Goal: Communication & Community: Answer question/provide support

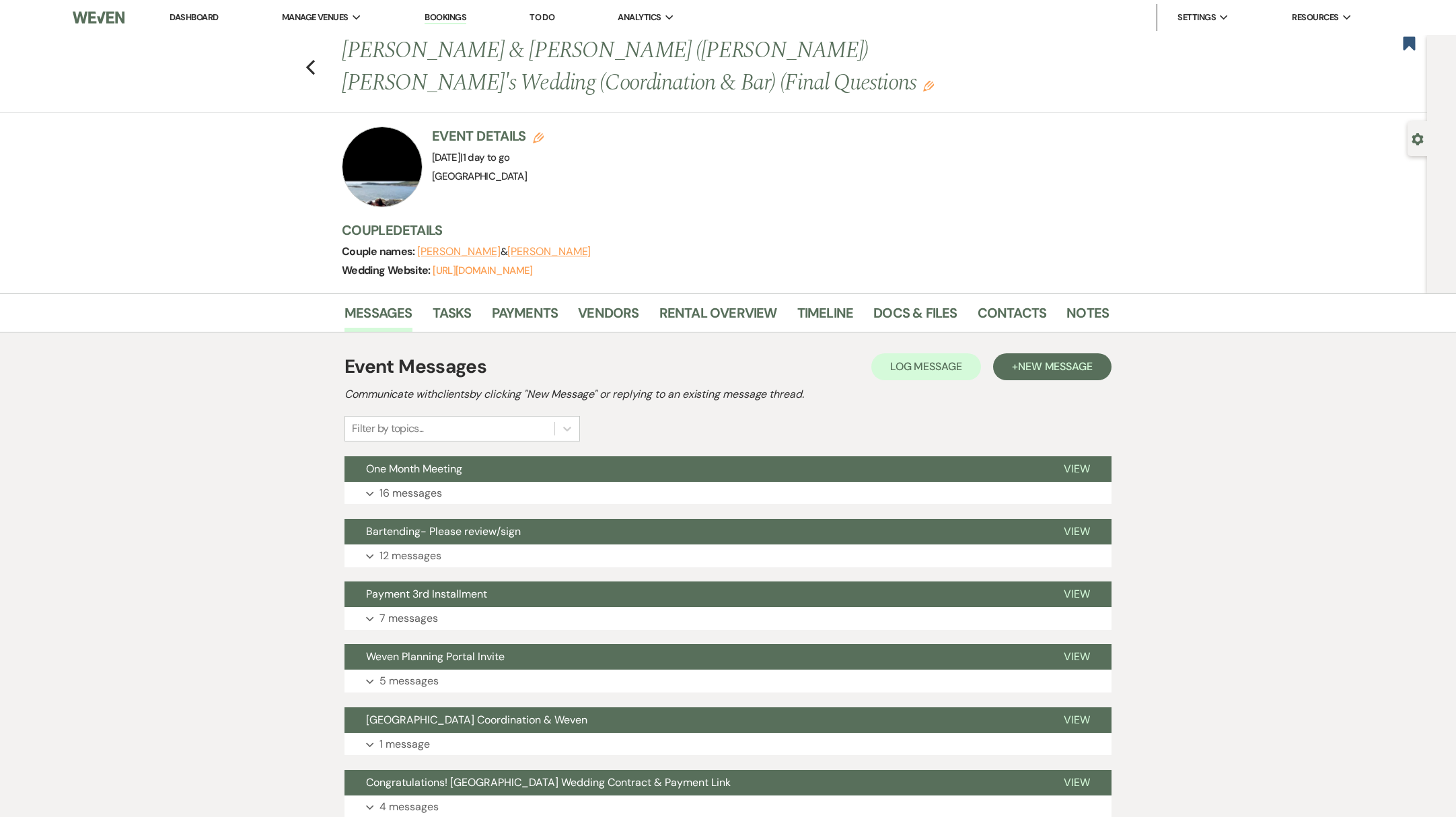
click at [191, 21] on link "Dashboard" at bounding box center [193, 17] width 49 height 12
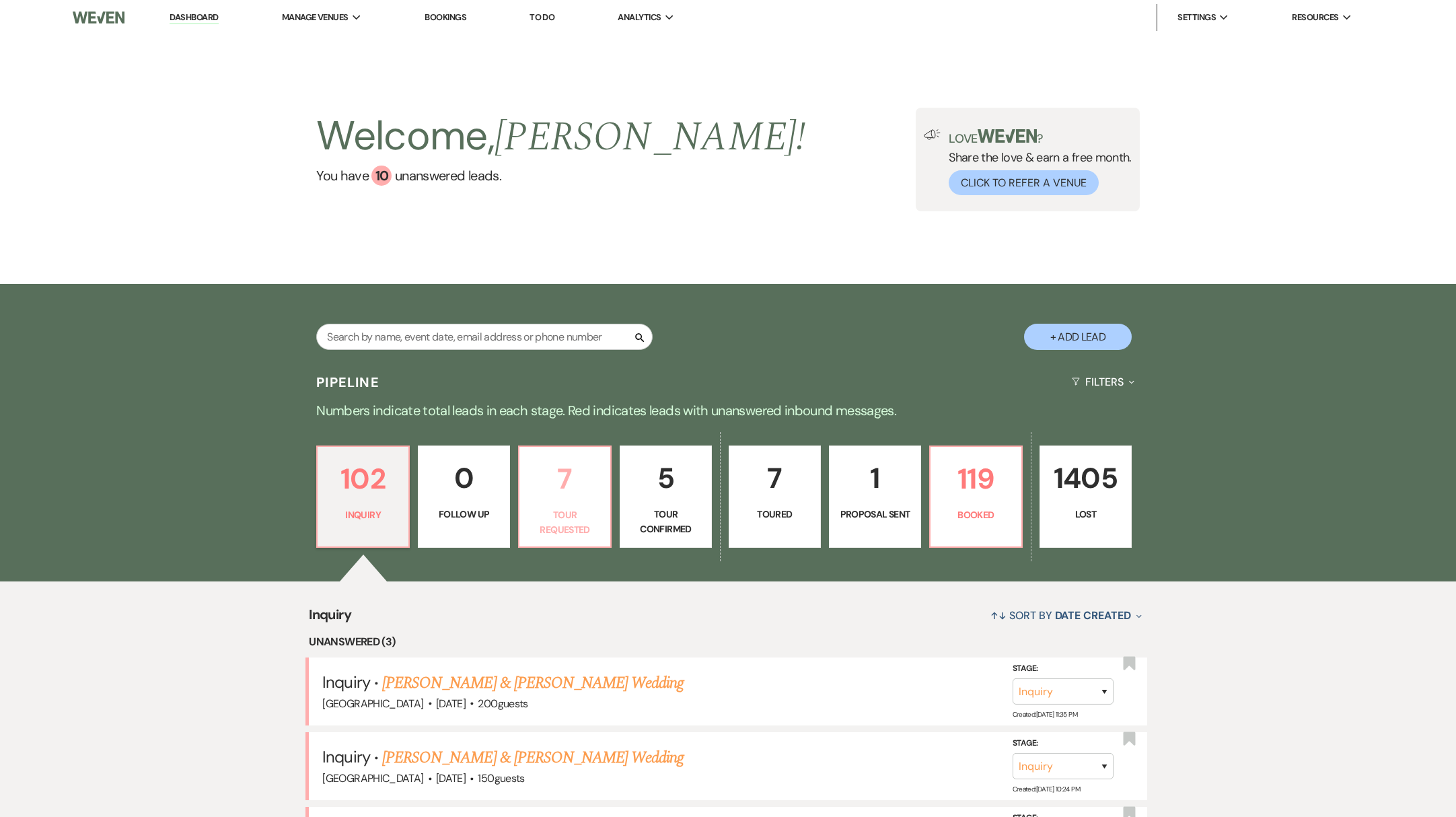
scroll to position [161, 0]
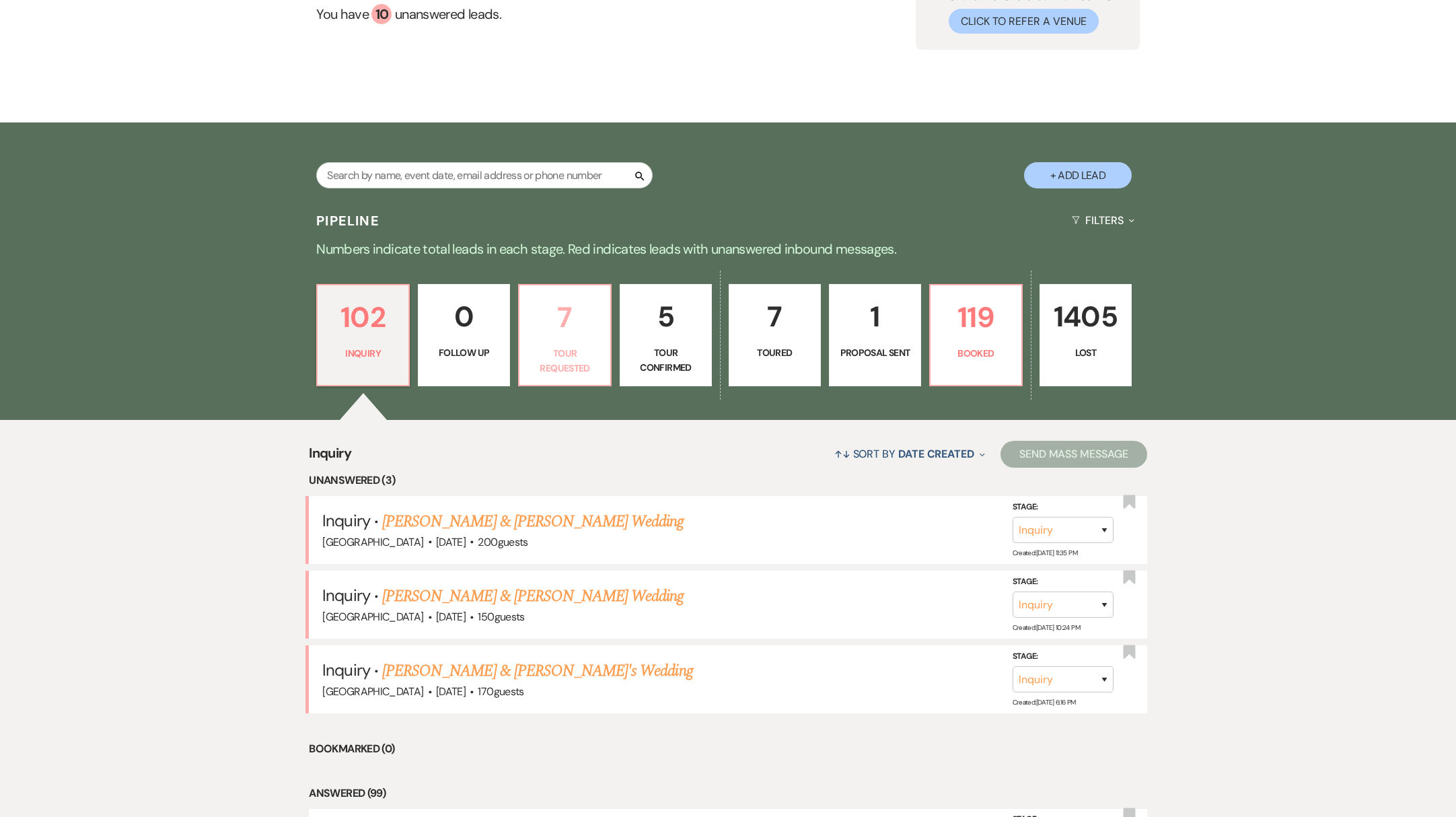
click at [586, 366] on p "Tour Requested" at bounding box center [565, 361] width 74 height 30
select select "2"
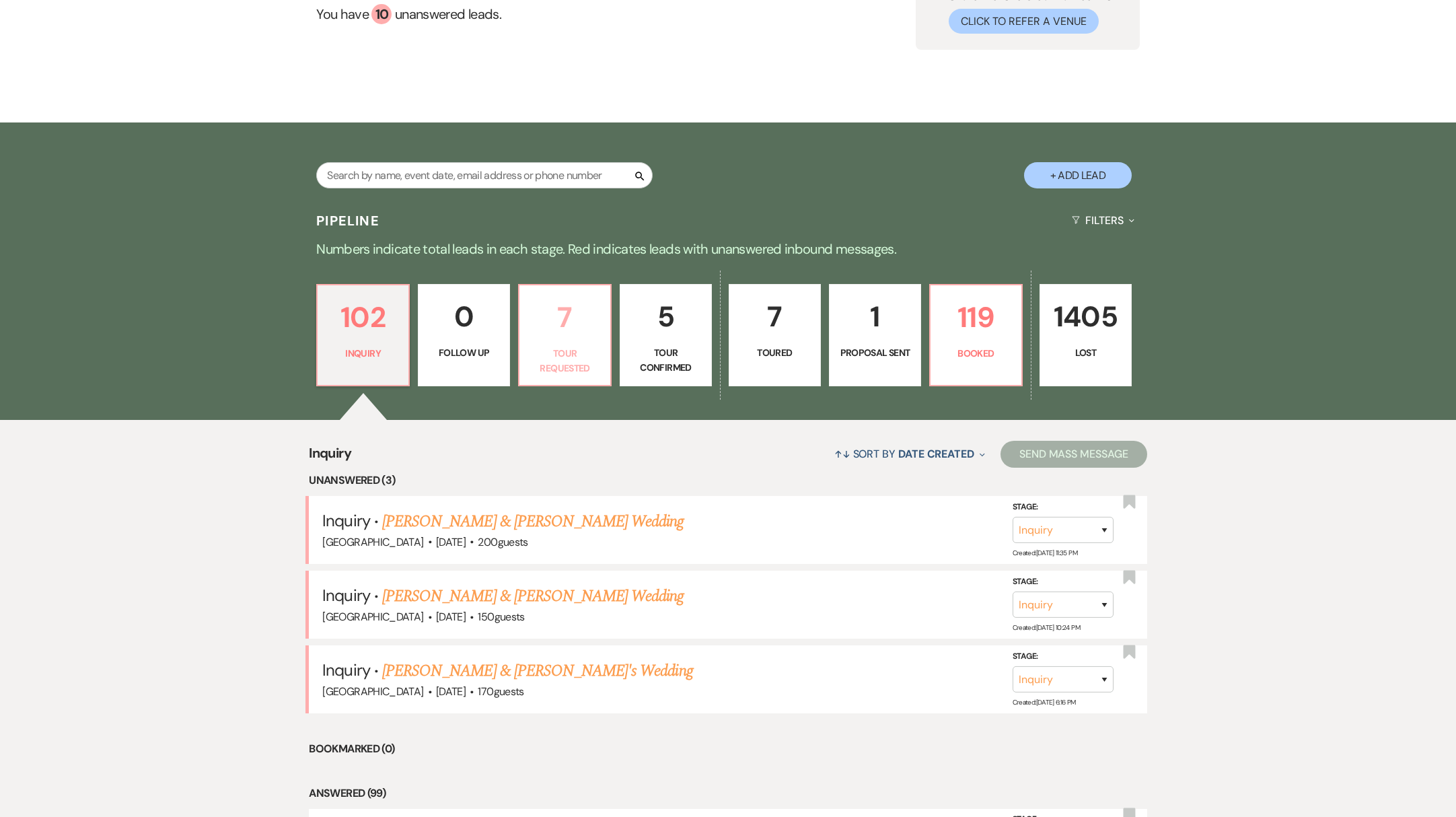
select select "2"
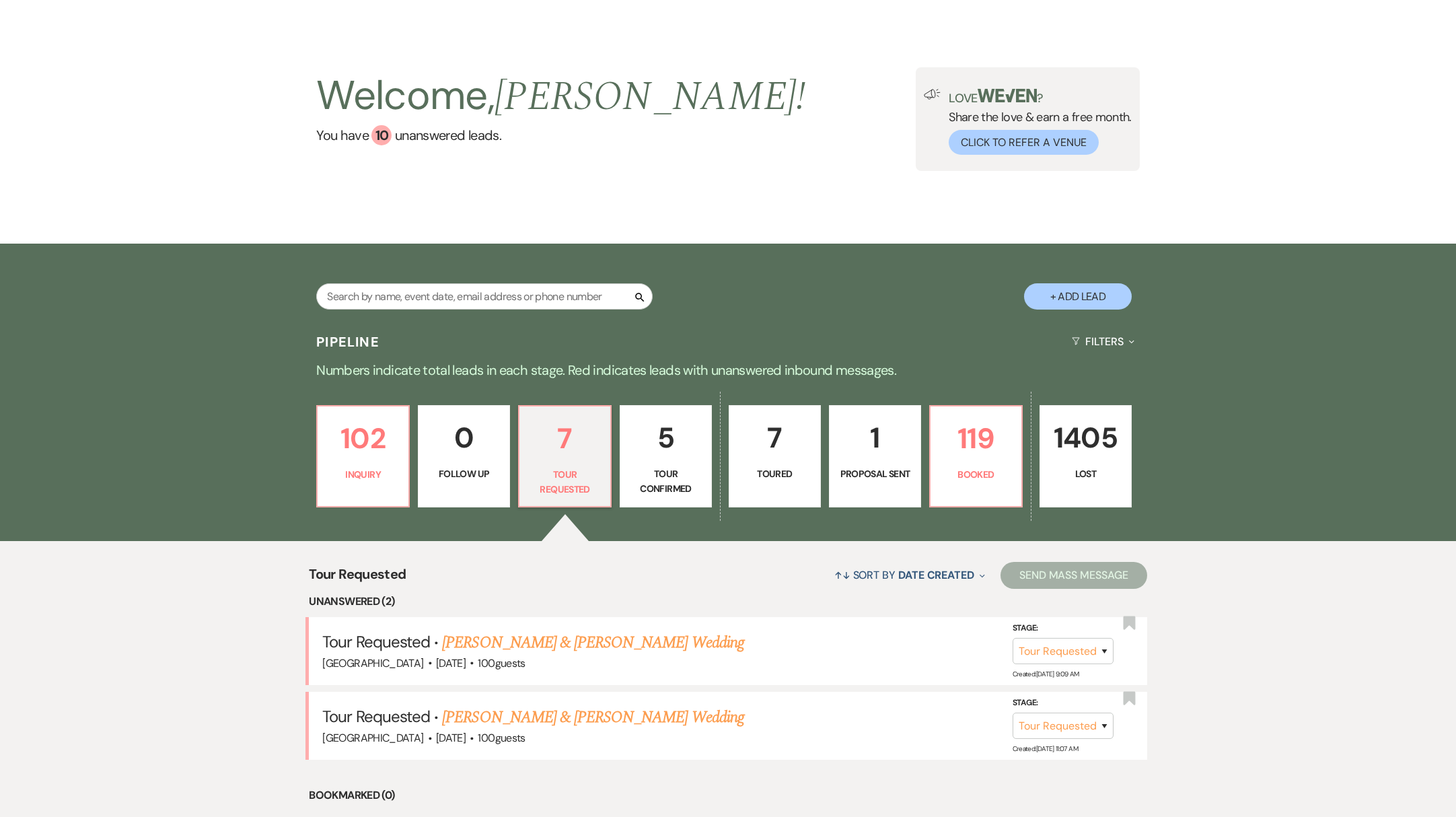
scroll to position [227, 0]
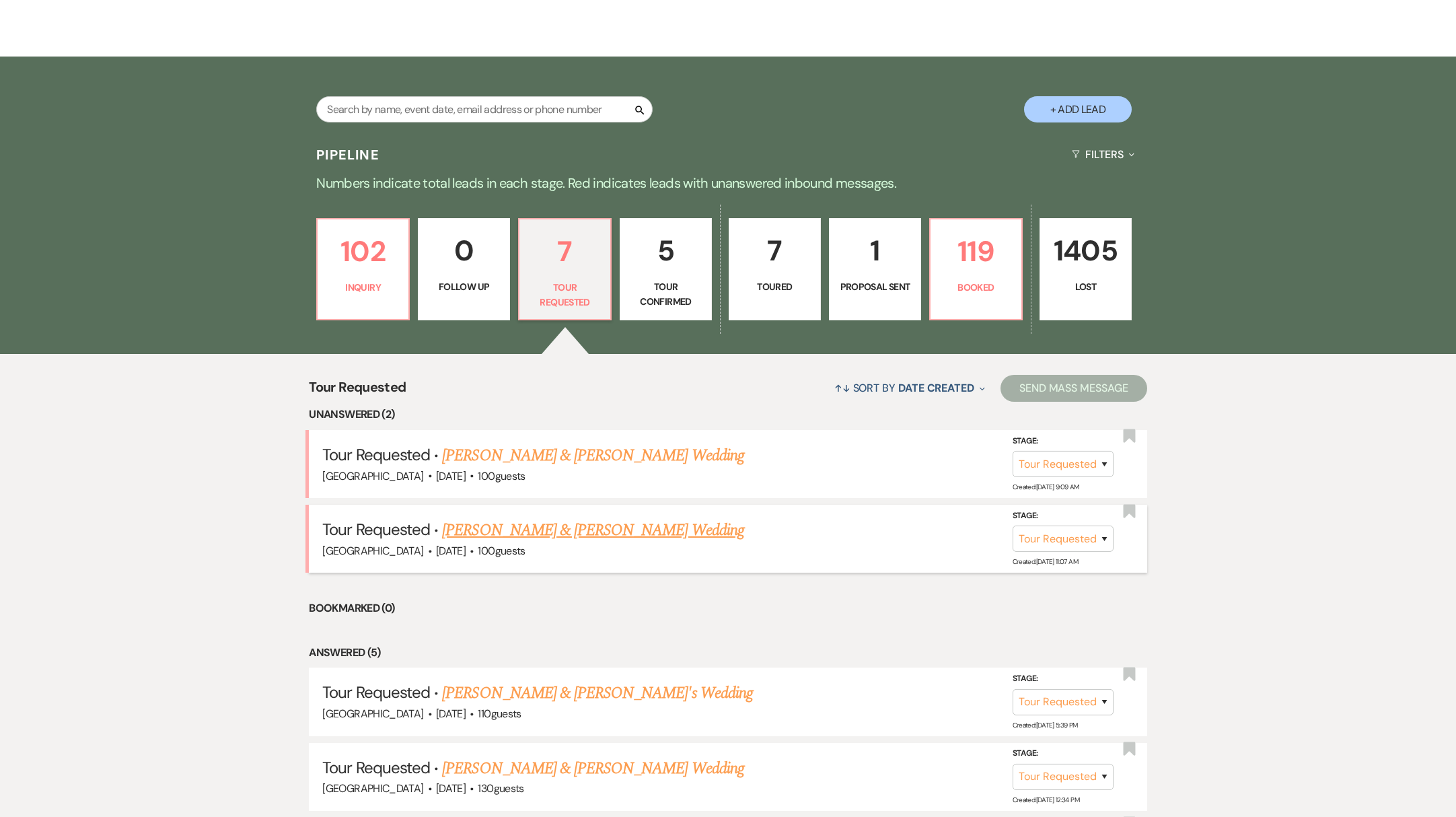
click at [537, 533] on link "[PERSON_NAME] & [PERSON_NAME] Wedding" at bounding box center [592, 529] width 301 height 24
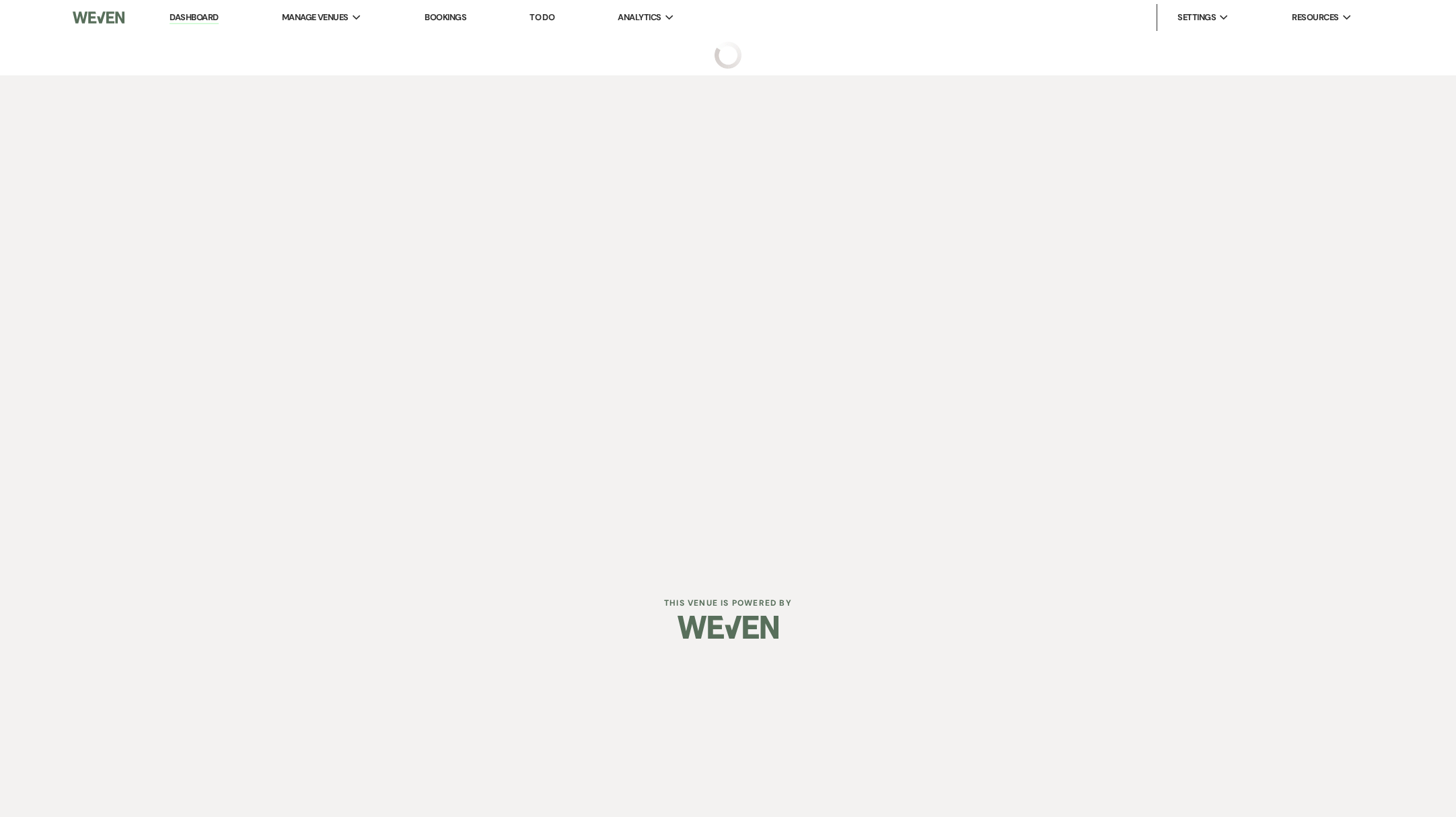
select select "2"
select select "5"
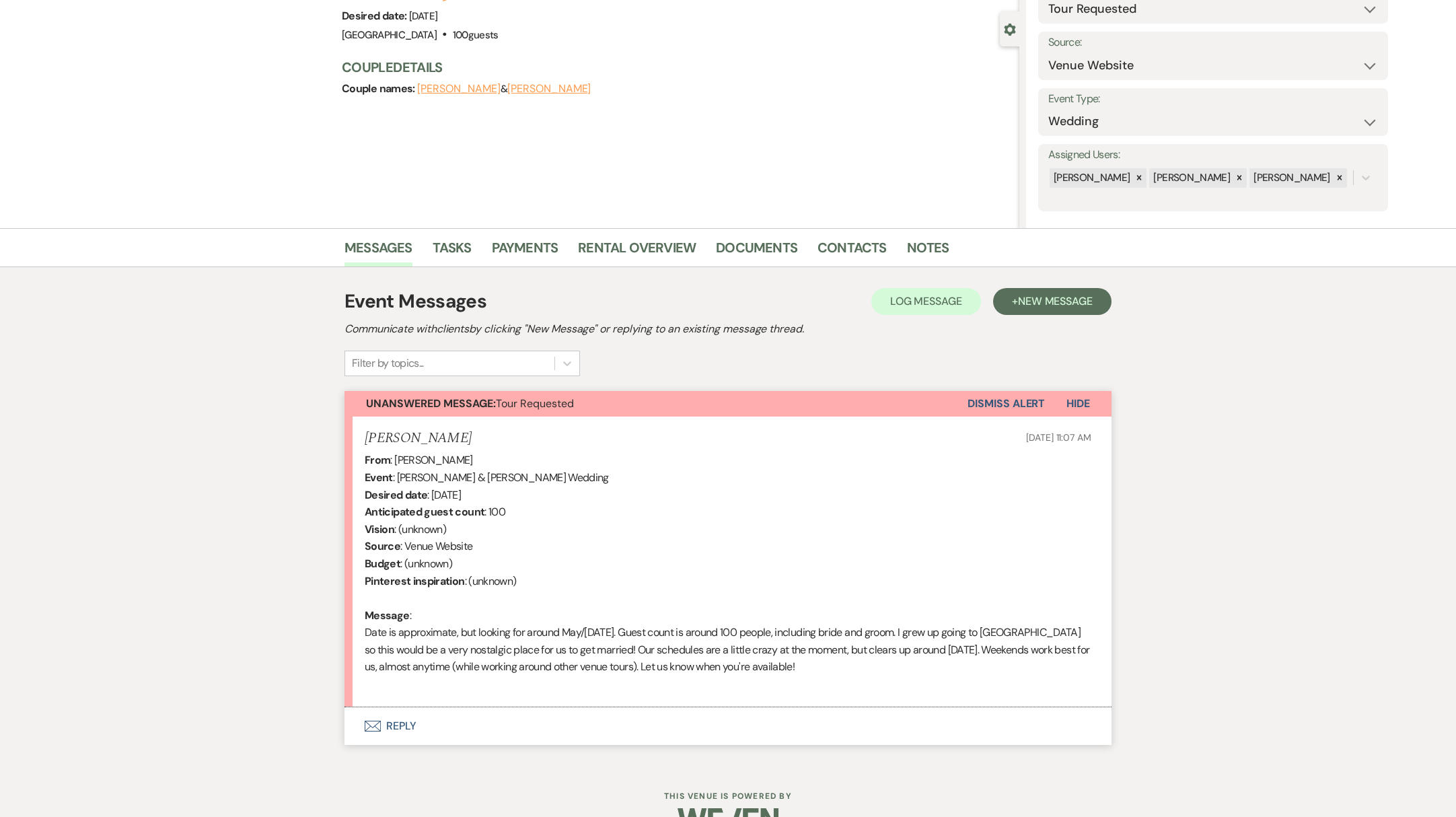
scroll to position [144, 0]
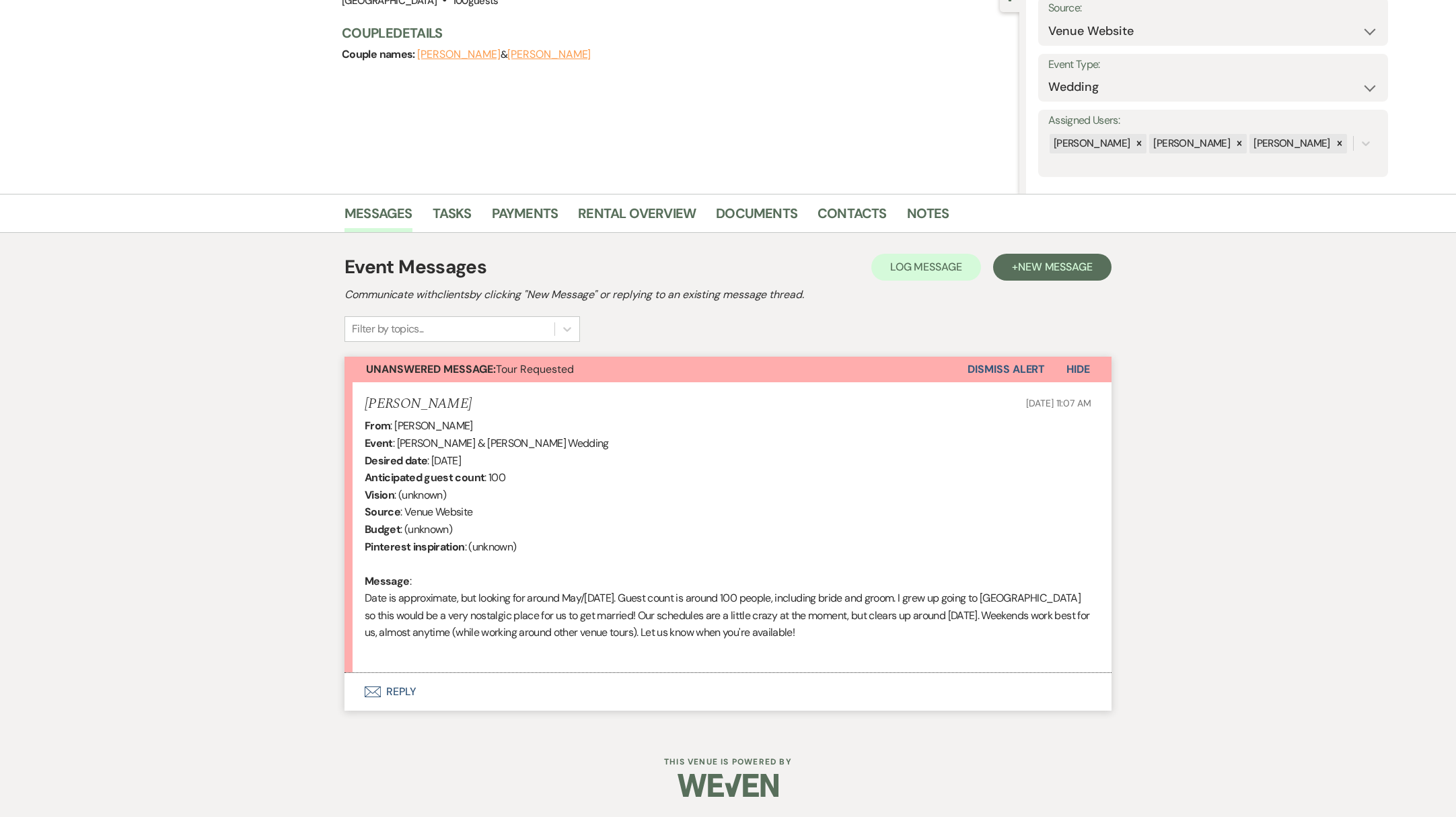
click at [403, 695] on button "Envelope Reply" at bounding box center [728, 691] width 767 height 38
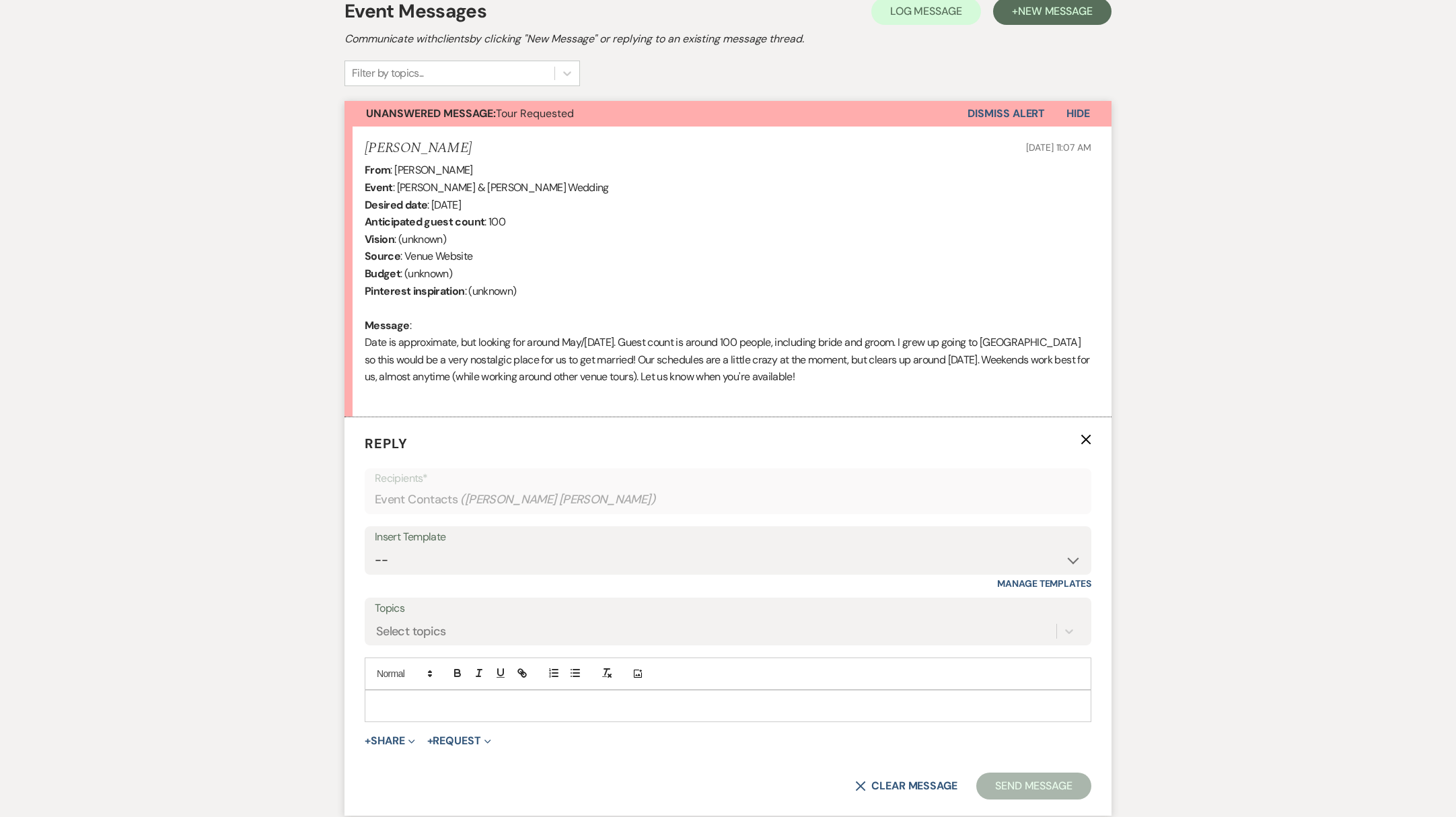
scroll to position [401, 0]
click at [1022, 563] on select "-- Weven Planning Portal Introduction (Booked Events) Initial Reply Not Availab…" at bounding box center [728, 559] width 707 height 27
select select "313"
click at [375, 545] on select "-- Weven Planning Portal Introduction (Booked Events) Initial Reply Not Availab…" at bounding box center [728, 559] width 707 height 27
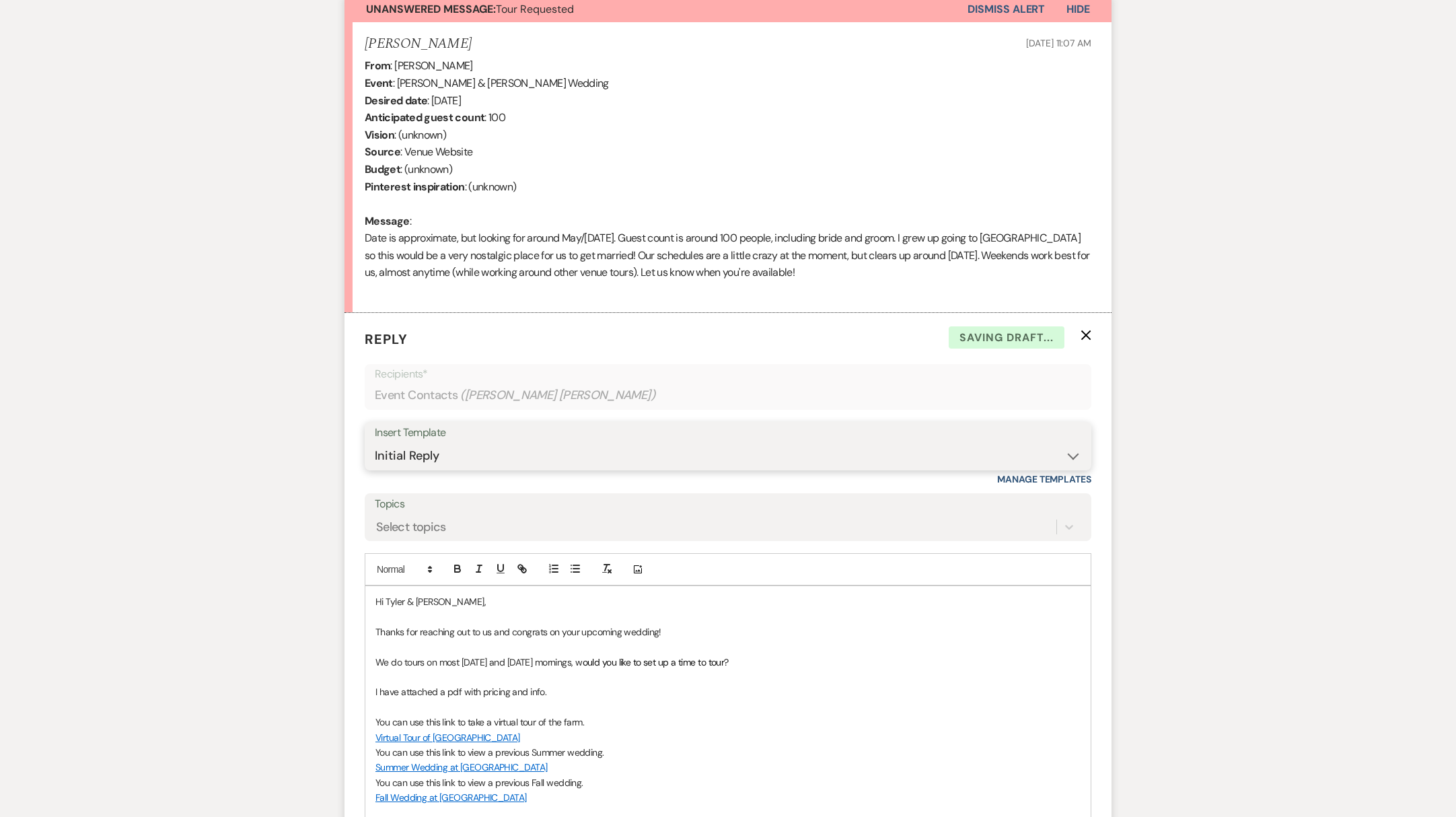
scroll to position [532, 0]
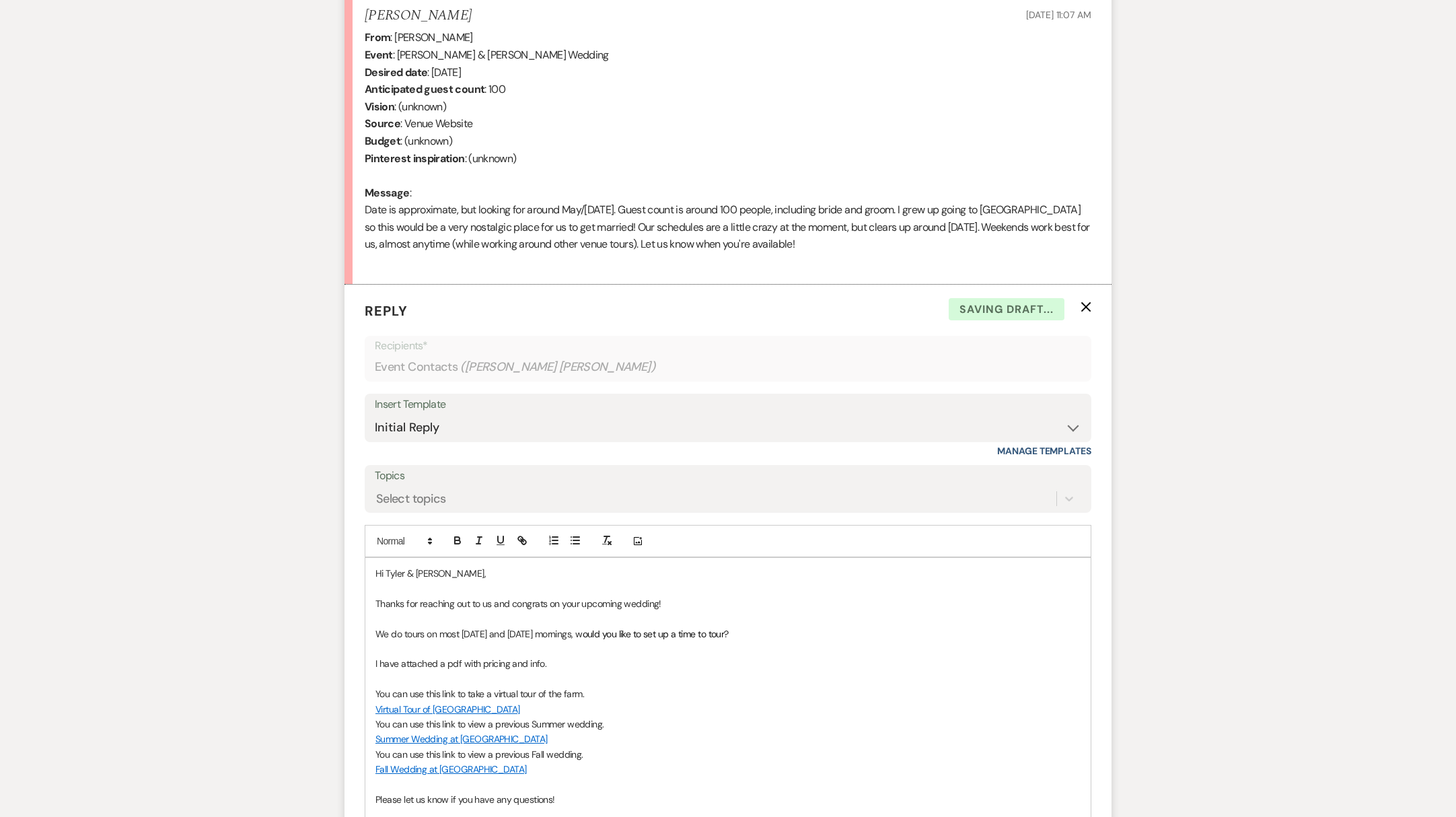
click at [684, 601] on p "Thanks for reaching out to us and congrats on your upcoming wedding!" at bounding box center [728, 603] width 705 height 15
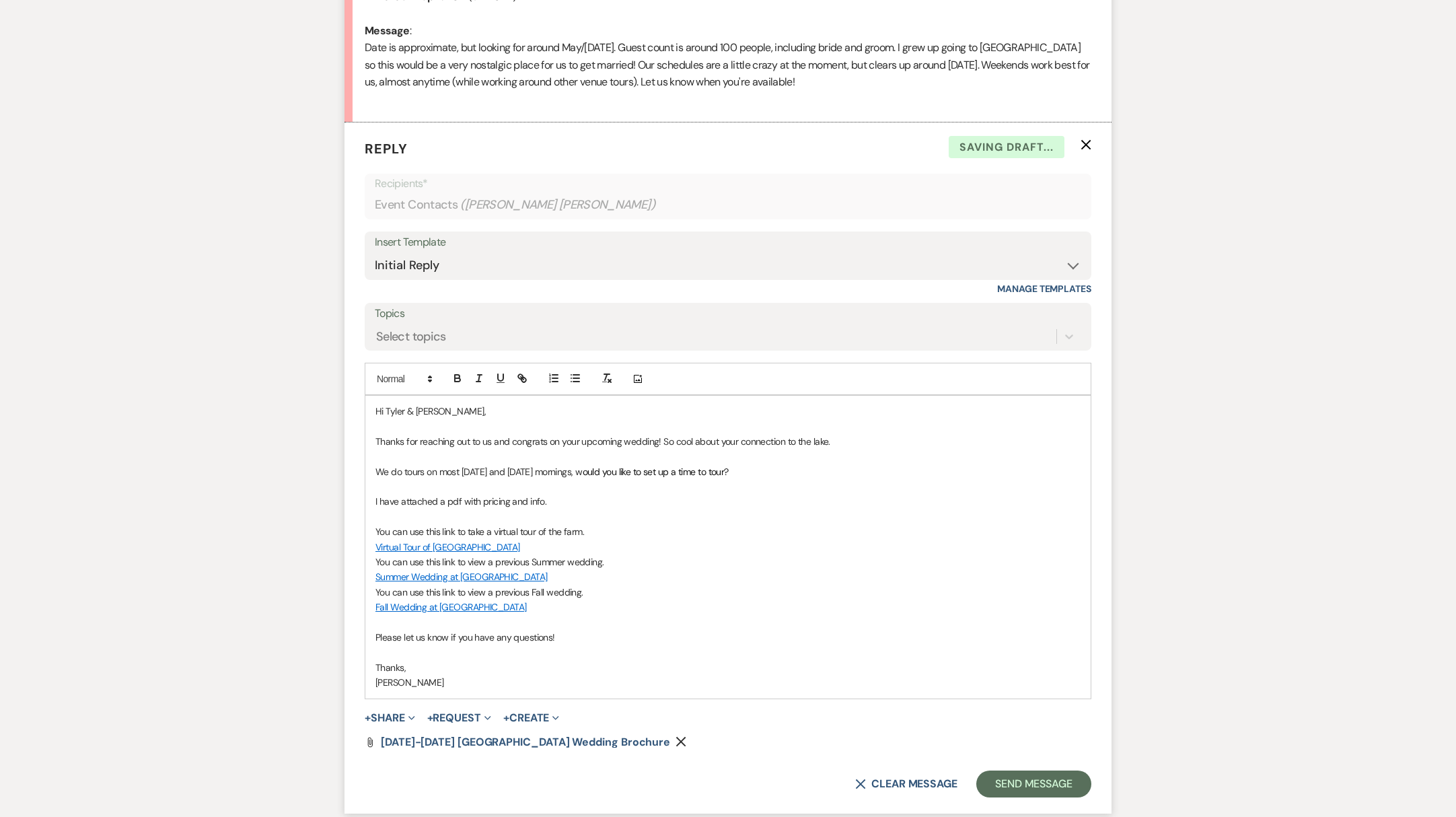
scroll to position [813, 0]
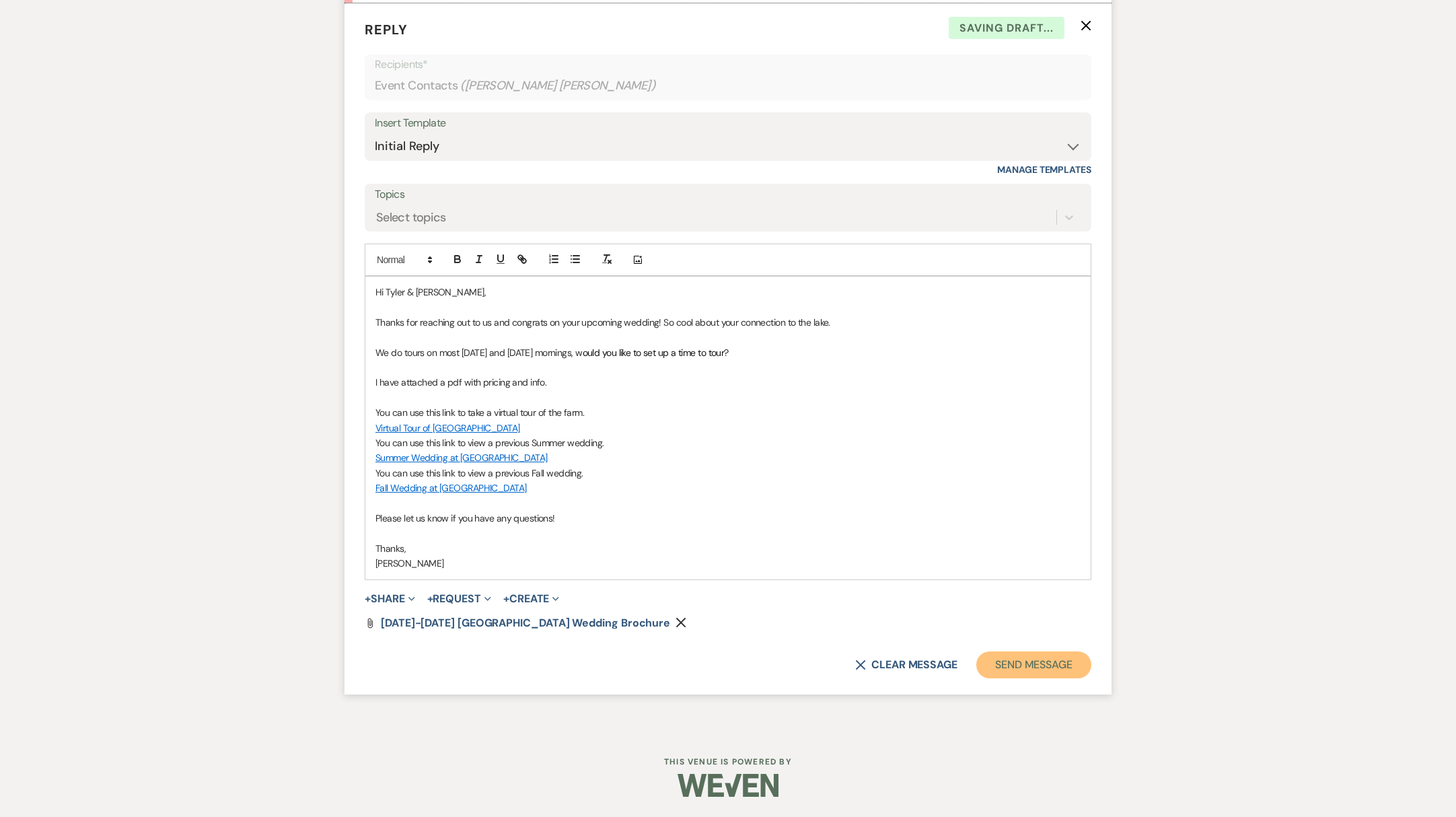
click at [1050, 673] on button "Send Message" at bounding box center [1034, 665] width 115 height 27
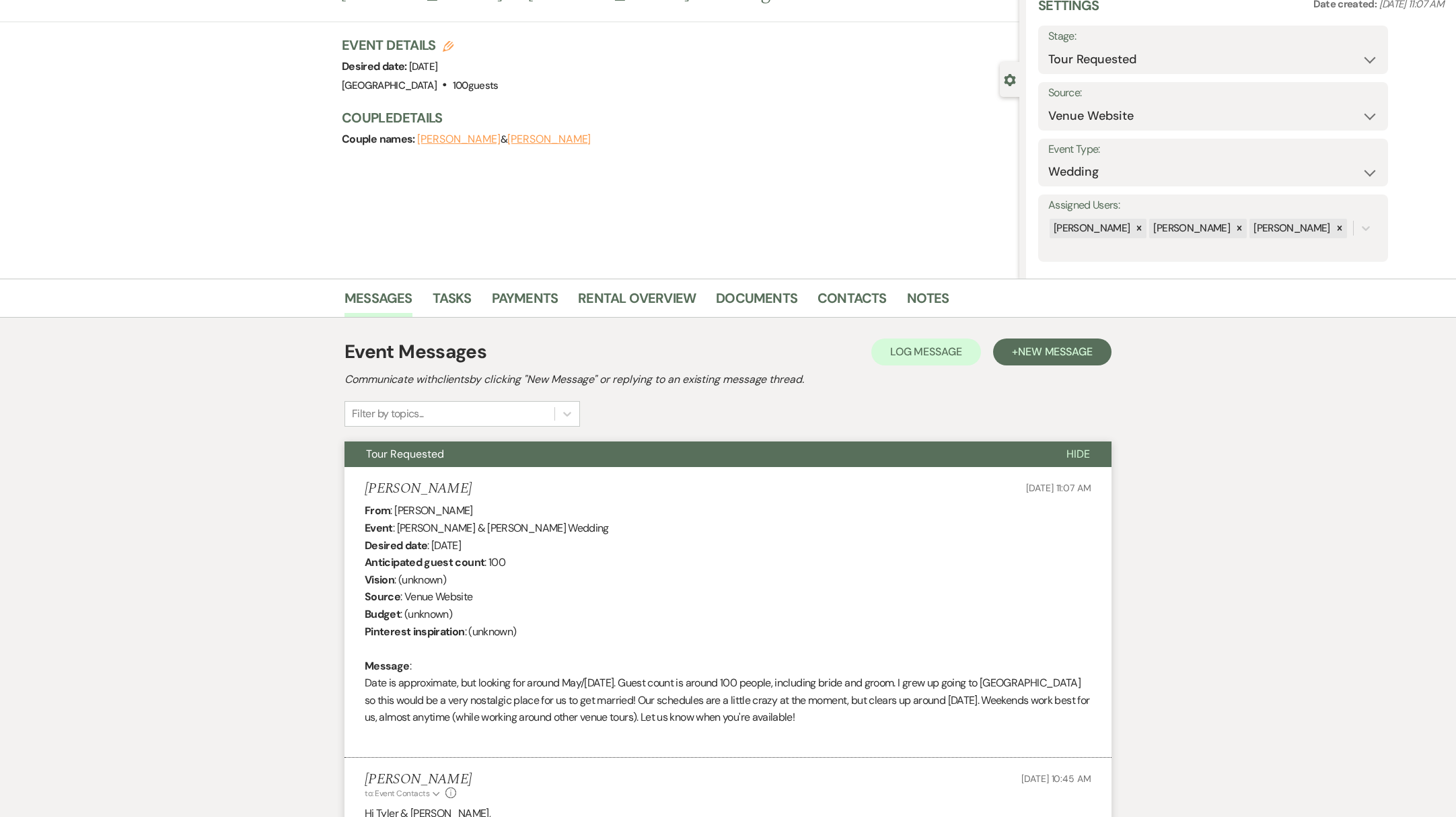
scroll to position [0, 0]
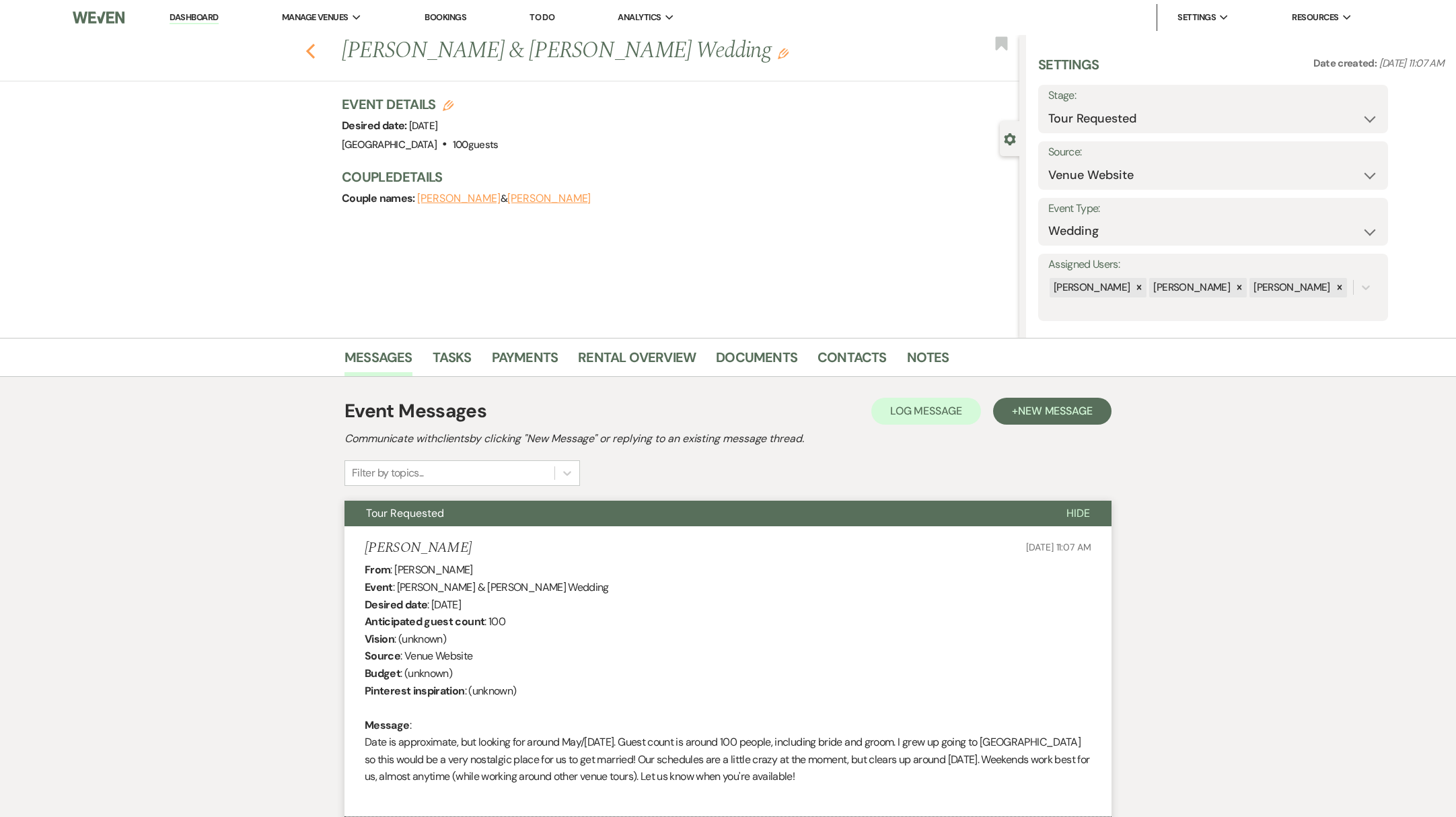
click at [315, 50] on icon "Previous" at bounding box center [310, 51] width 10 height 16
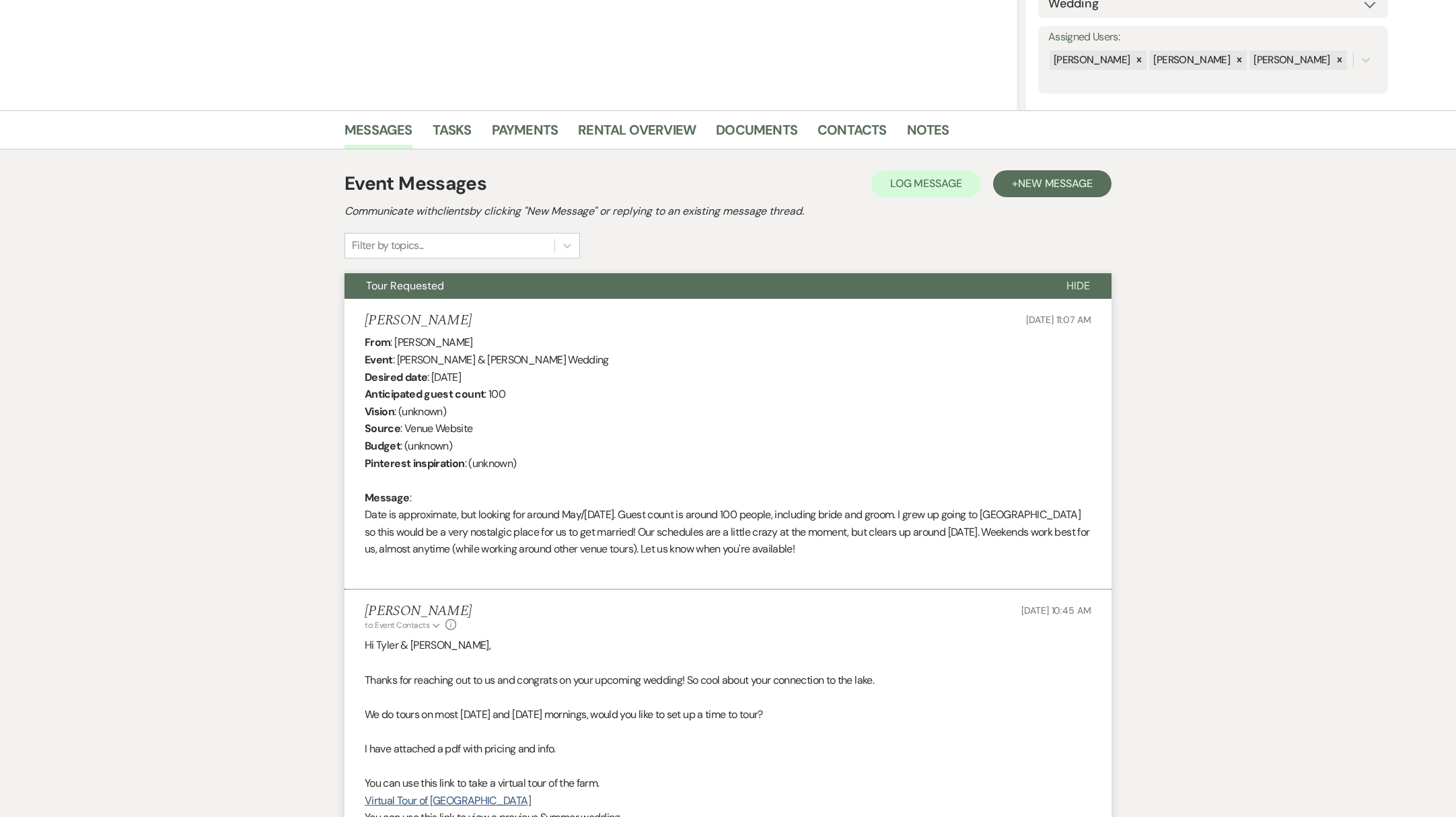
select select "2"
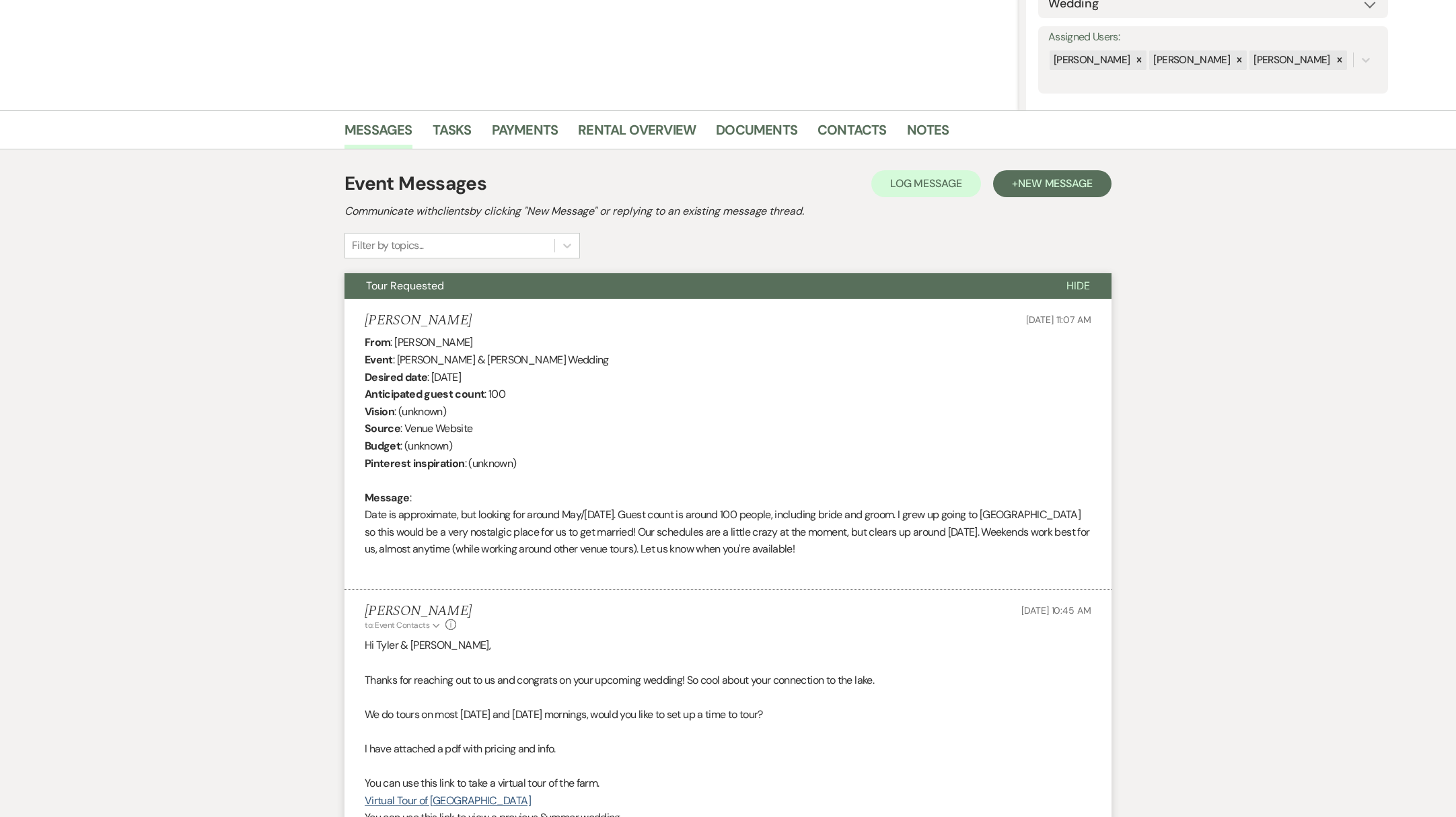
select select "2"
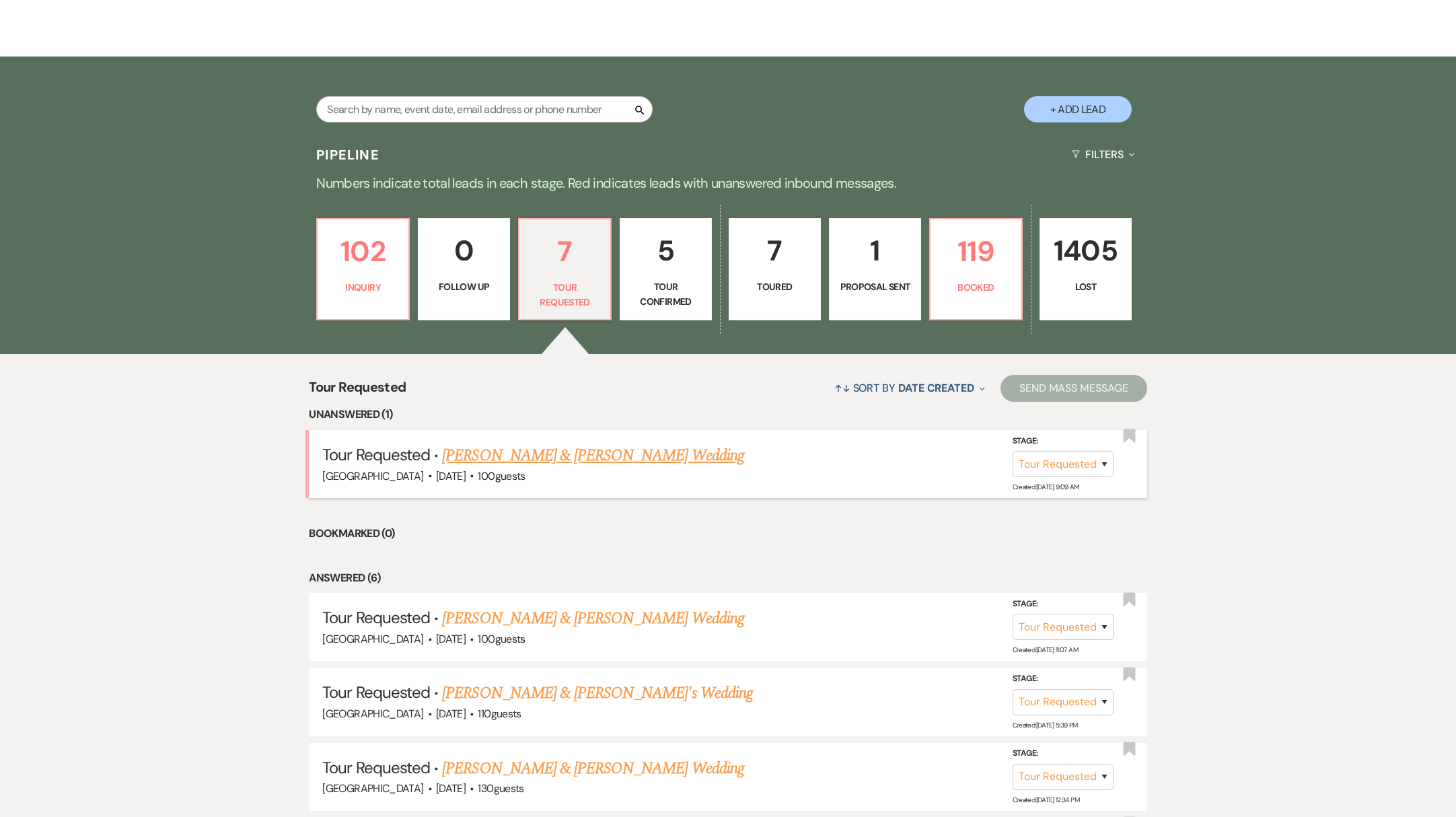
click at [576, 461] on link "[PERSON_NAME] & [PERSON_NAME] Wedding" at bounding box center [592, 455] width 301 height 24
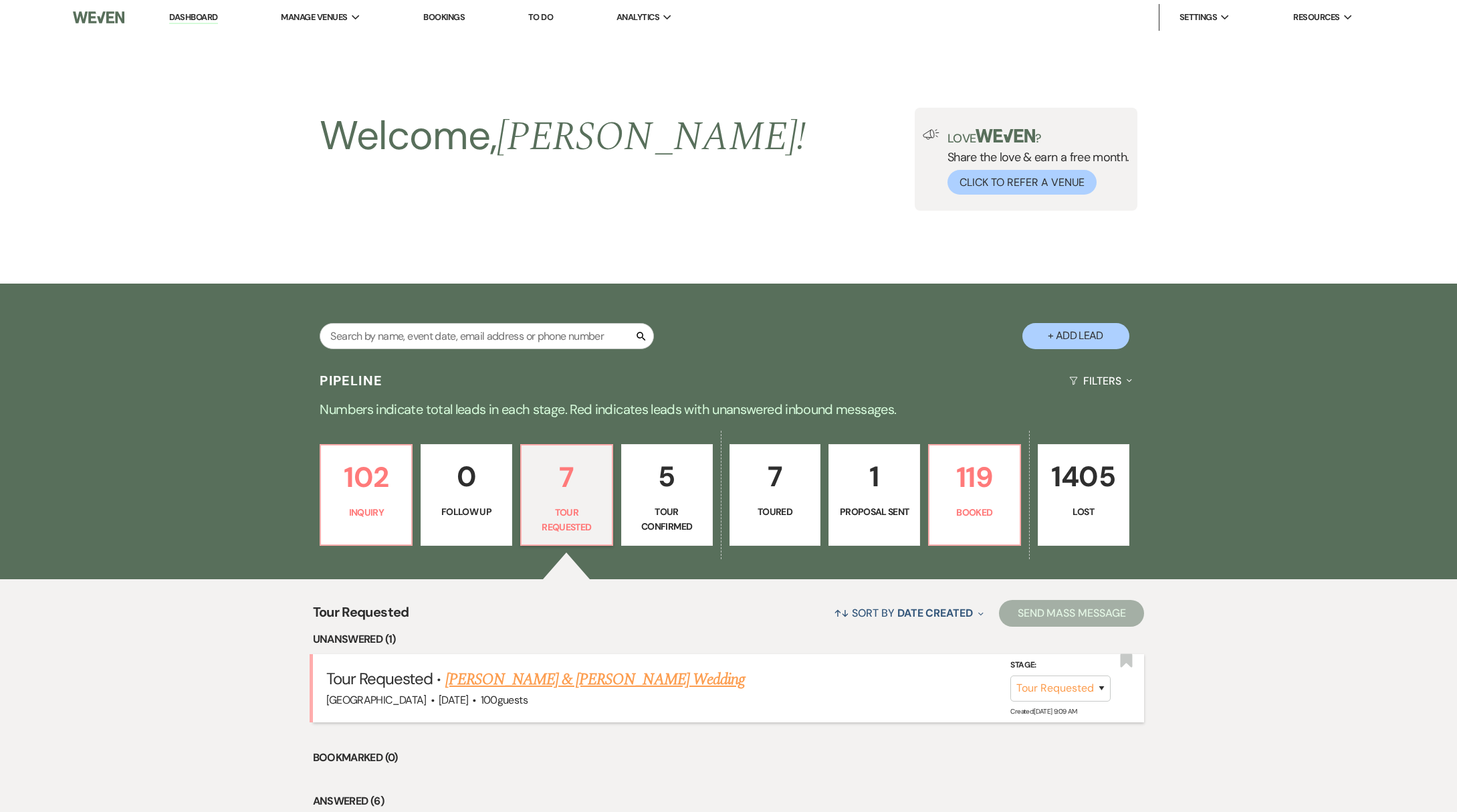
select select "2"
select select "8"
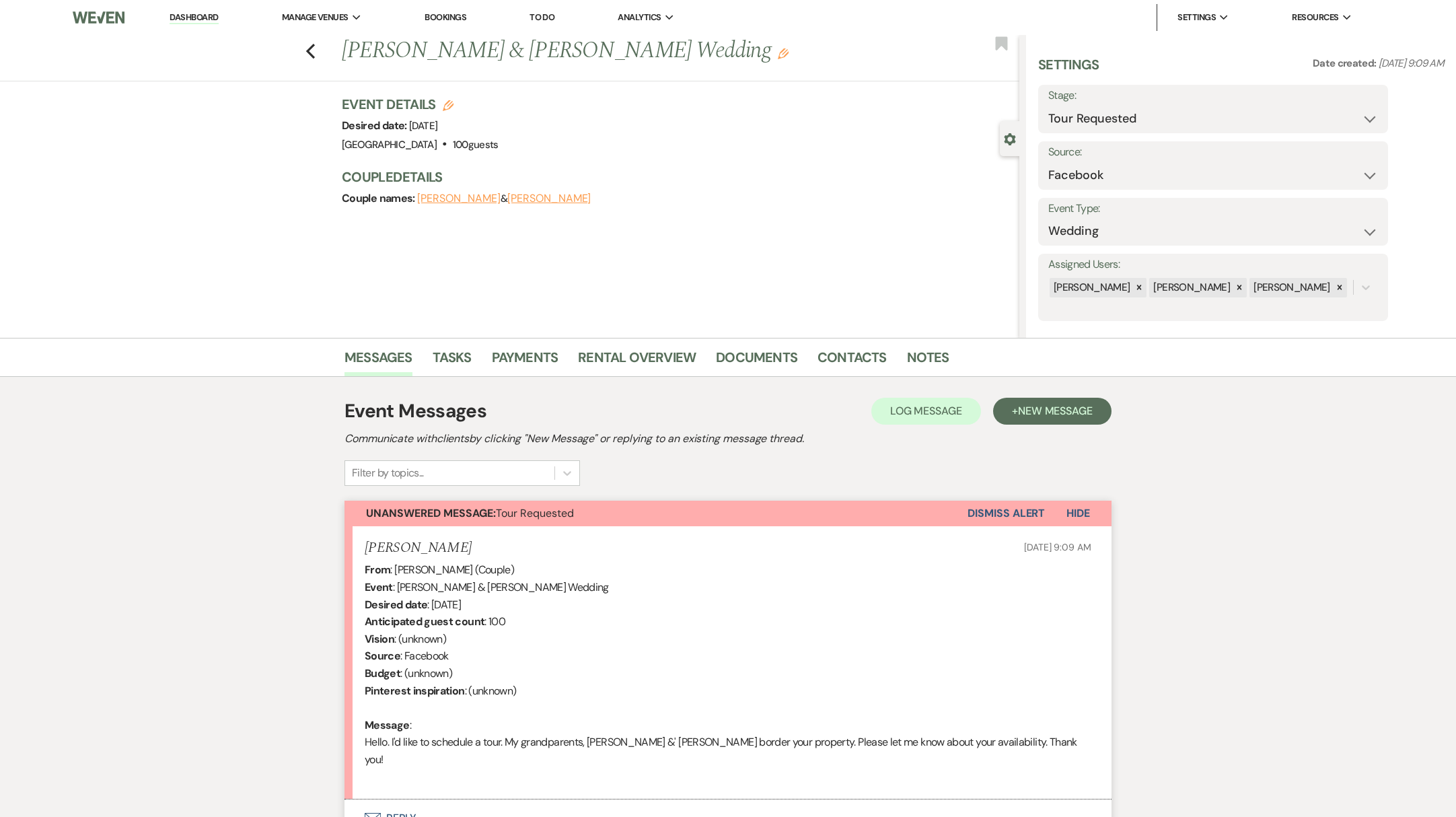
scroll to position [110, 0]
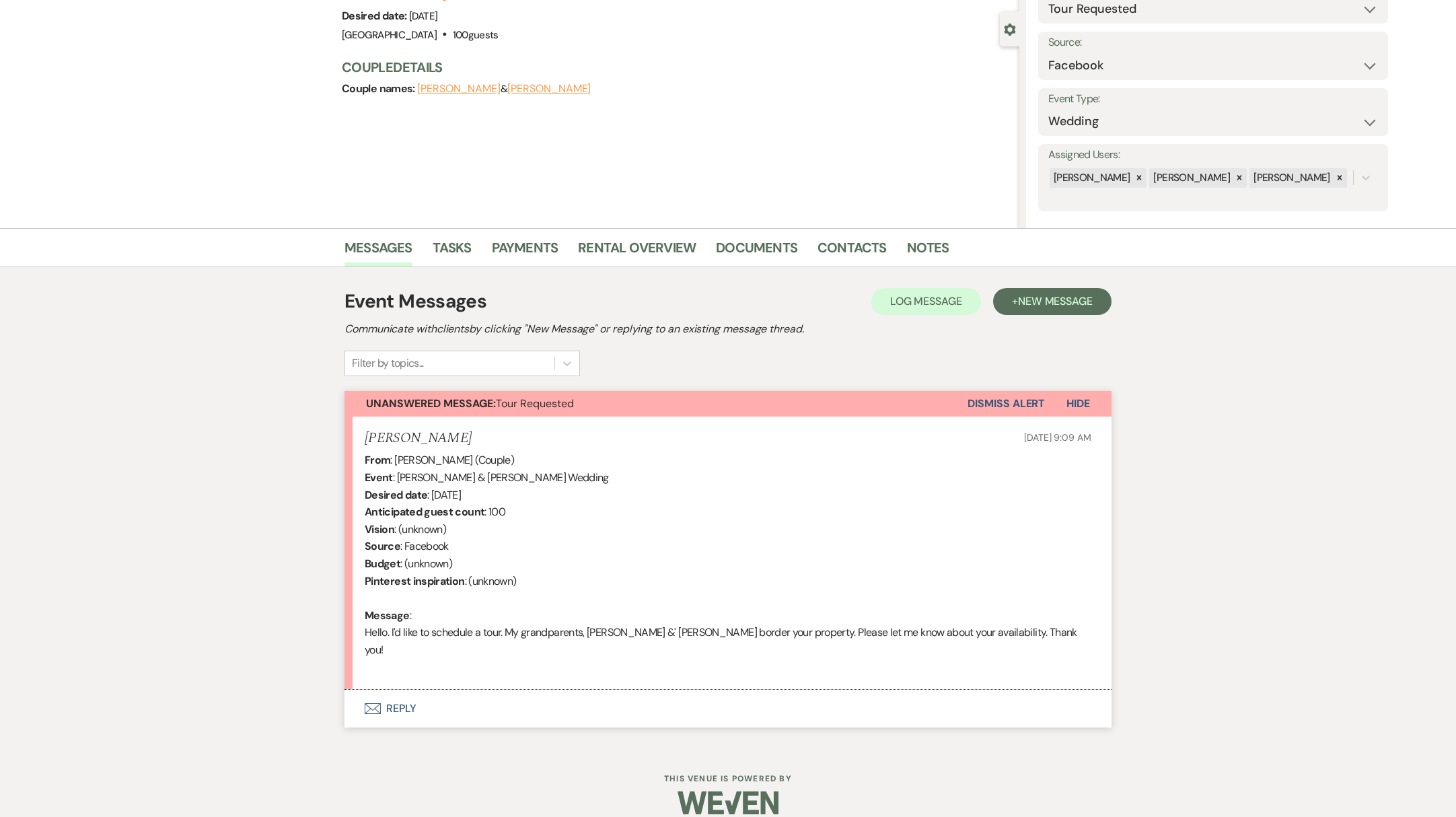
click at [405, 694] on button "Envelope Reply" at bounding box center [728, 708] width 767 height 38
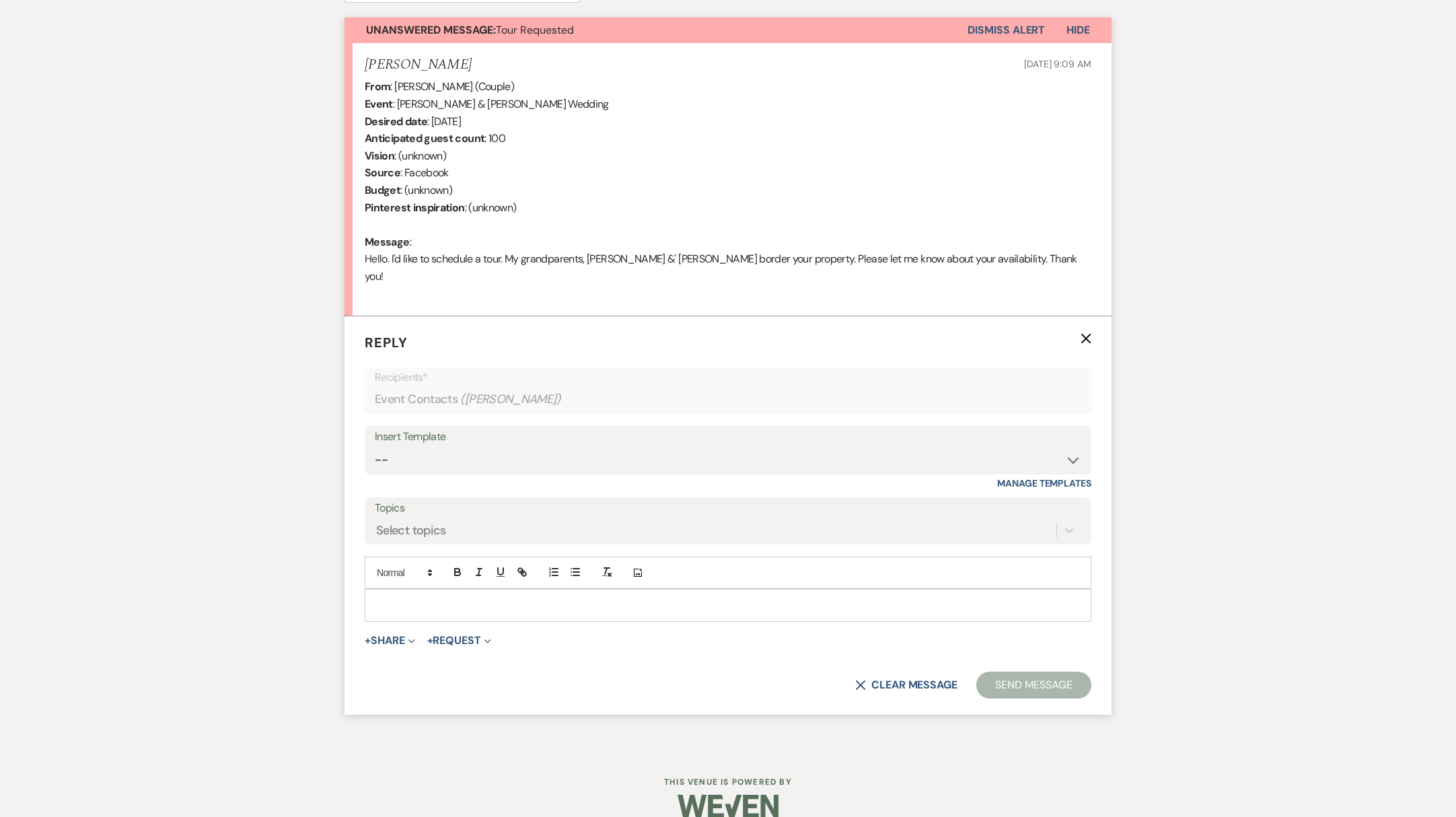
scroll to position [486, 0]
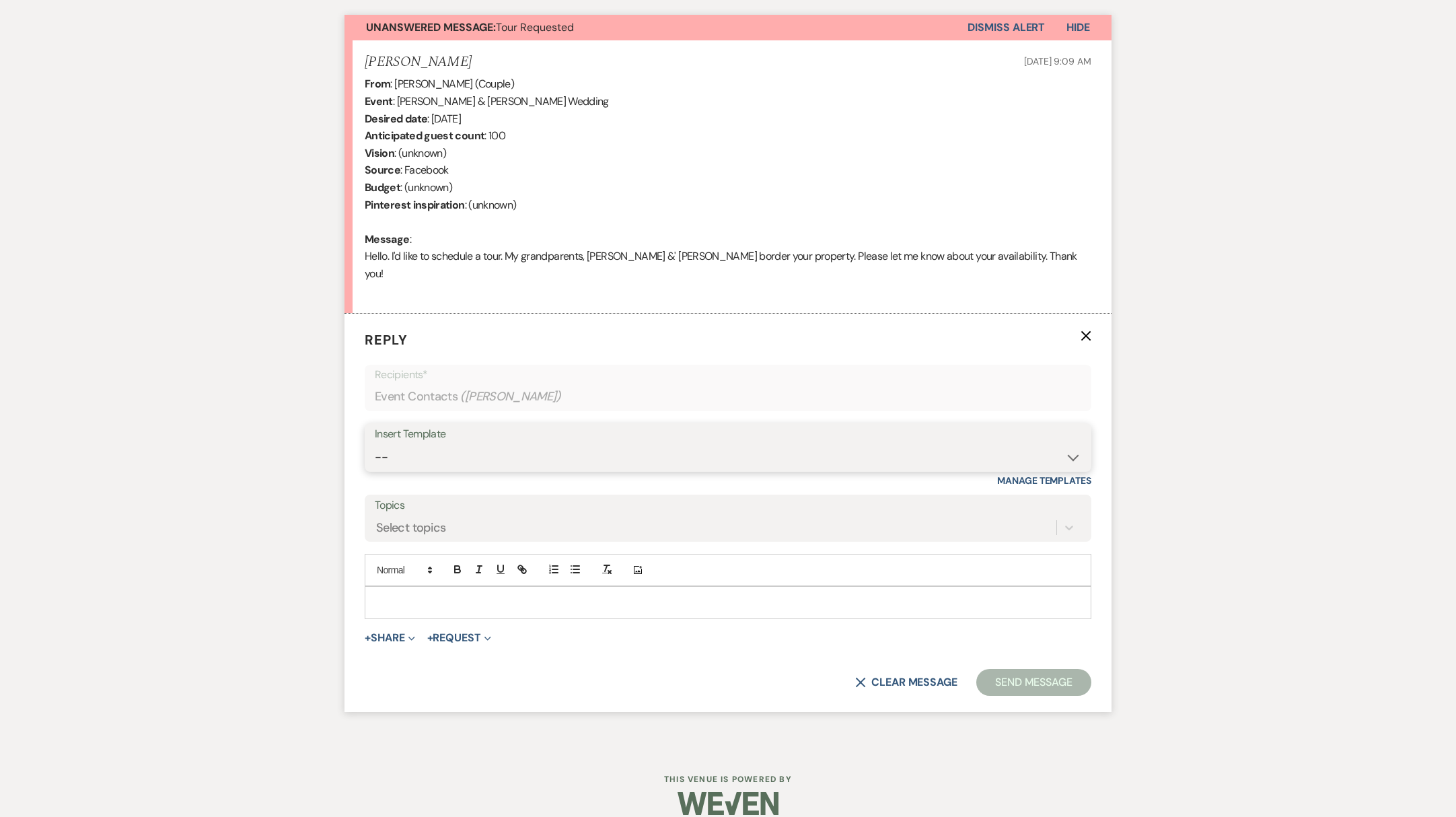
click at [576, 444] on select "-- Weven Planning Portal Introduction (Booked Events) Initial Reply Not Availab…" at bounding box center [728, 458] width 707 height 27
select select "313"
click at [375, 444] on select "-- Weven Planning Portal Introduction (Booked Events) Initial Reply Not Availab…" at bounding box center [728, 458] width 707 height 27
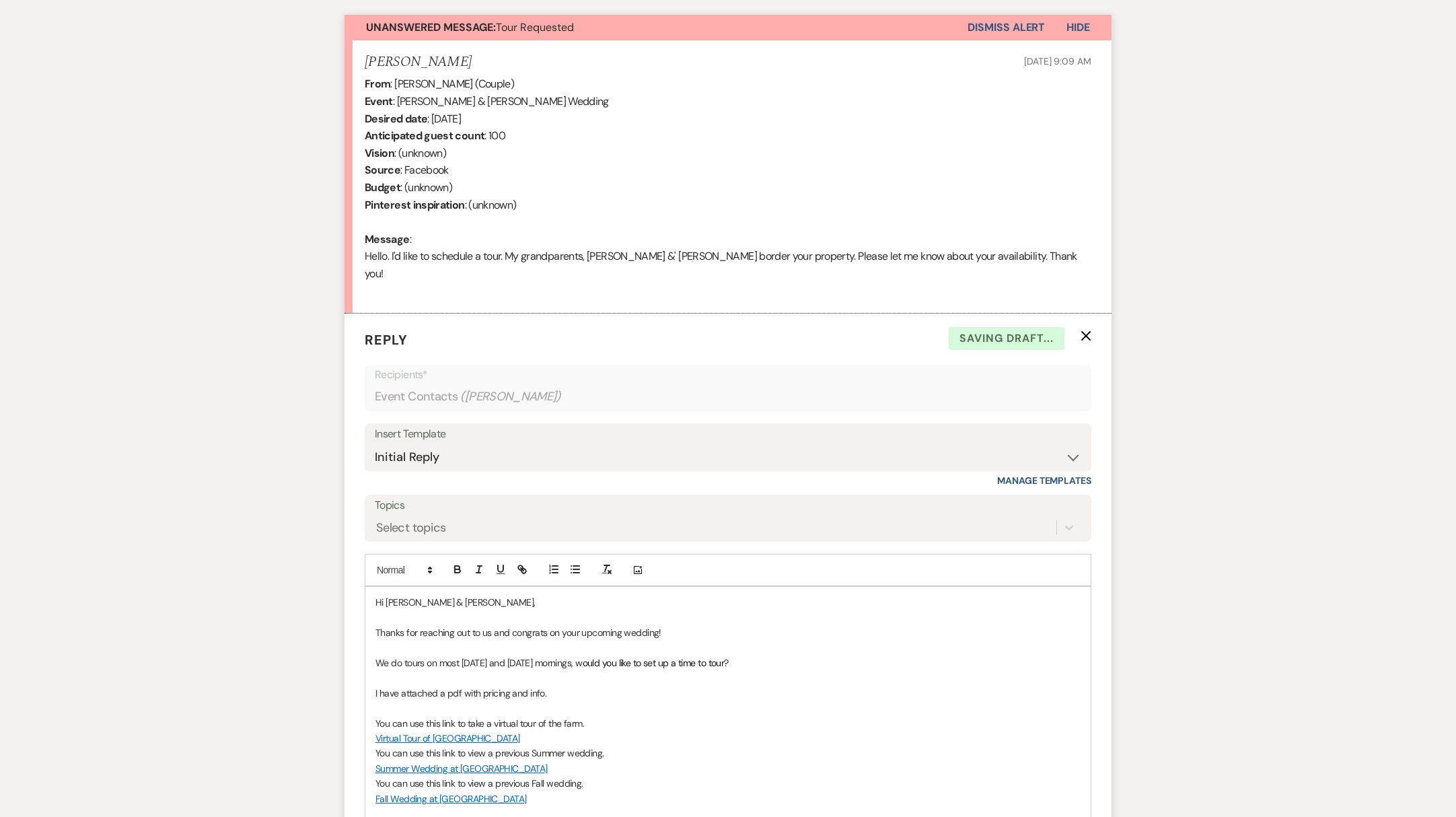
click at [445, 595] on p "Hi [PERSON_NAME] & [PERSON_NAME]," at bounding box center [728, 602] width 705 height 15
click at [472, 595] on p "Hi [PERSON_NAME] & [PERSON_NAME]," at bounding box center [728, 602] width 705 height 15
click at [733, 625] on p "Thanks for reaching out to us and congrats on your upcoming wedding!" at bounding box center [728, 632] width 705 height 15
click at [775, 640] on p at bounding box center [728, 647] width 705 height 15
click at [595, 685] on p "I have attached a pdf with pricing and info." at bounding box center [728, 692] width 705 height 15
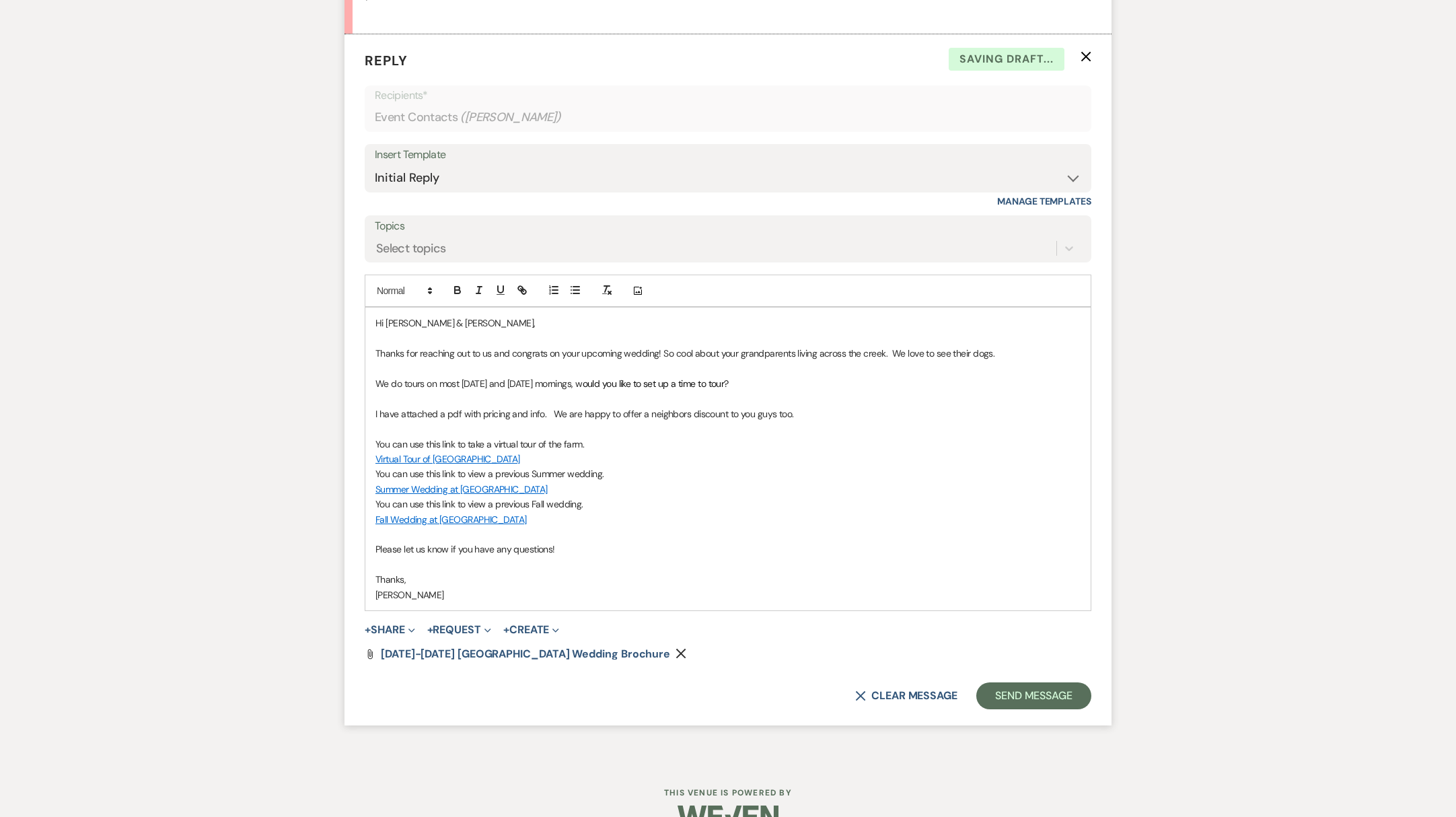
scroll to position [779, 0]
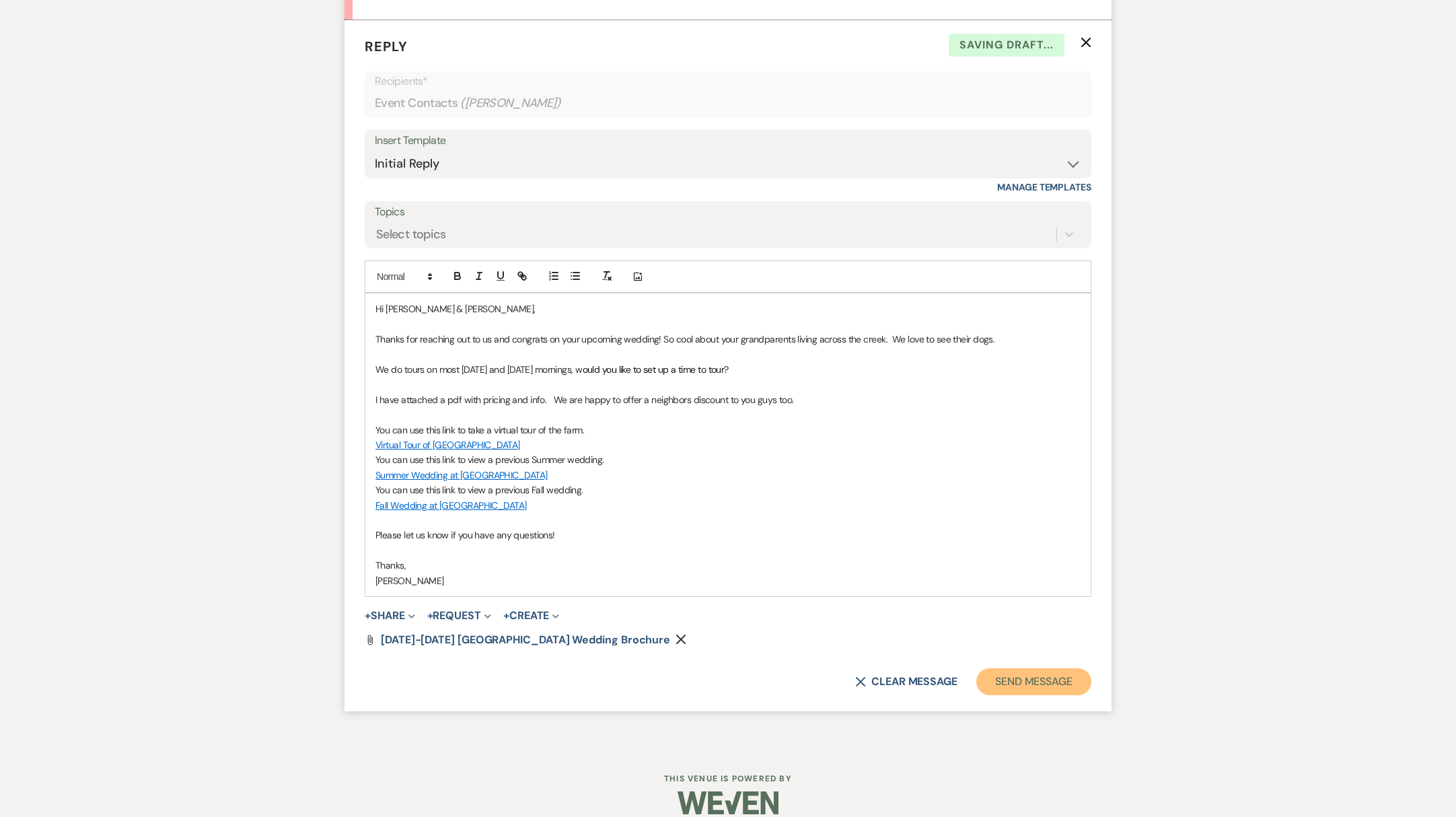
click at [1026, 668] on button "Send Message" at bounding box center [1034, 682] width 115 height 27
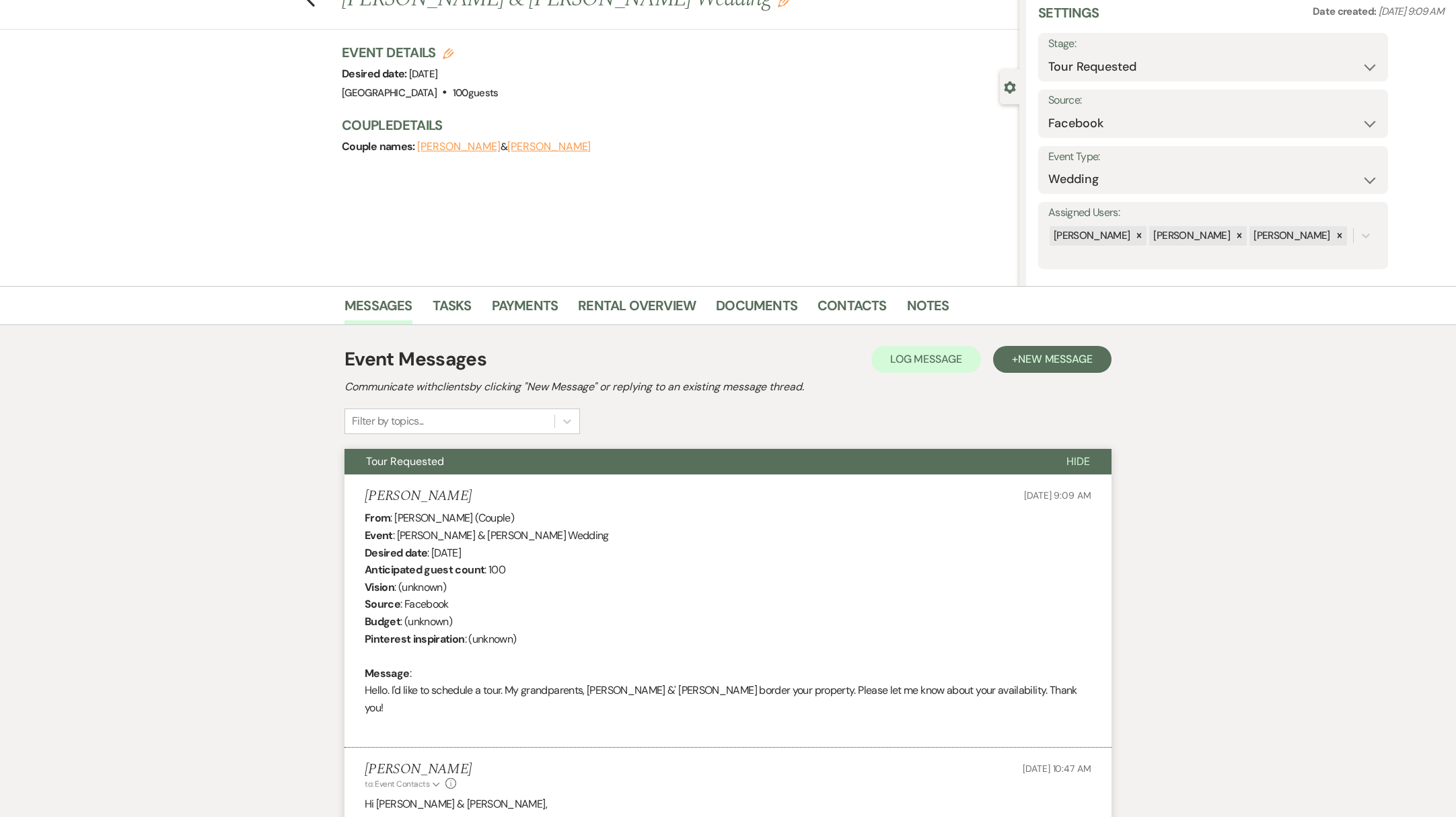
scroll to position [0, 0]
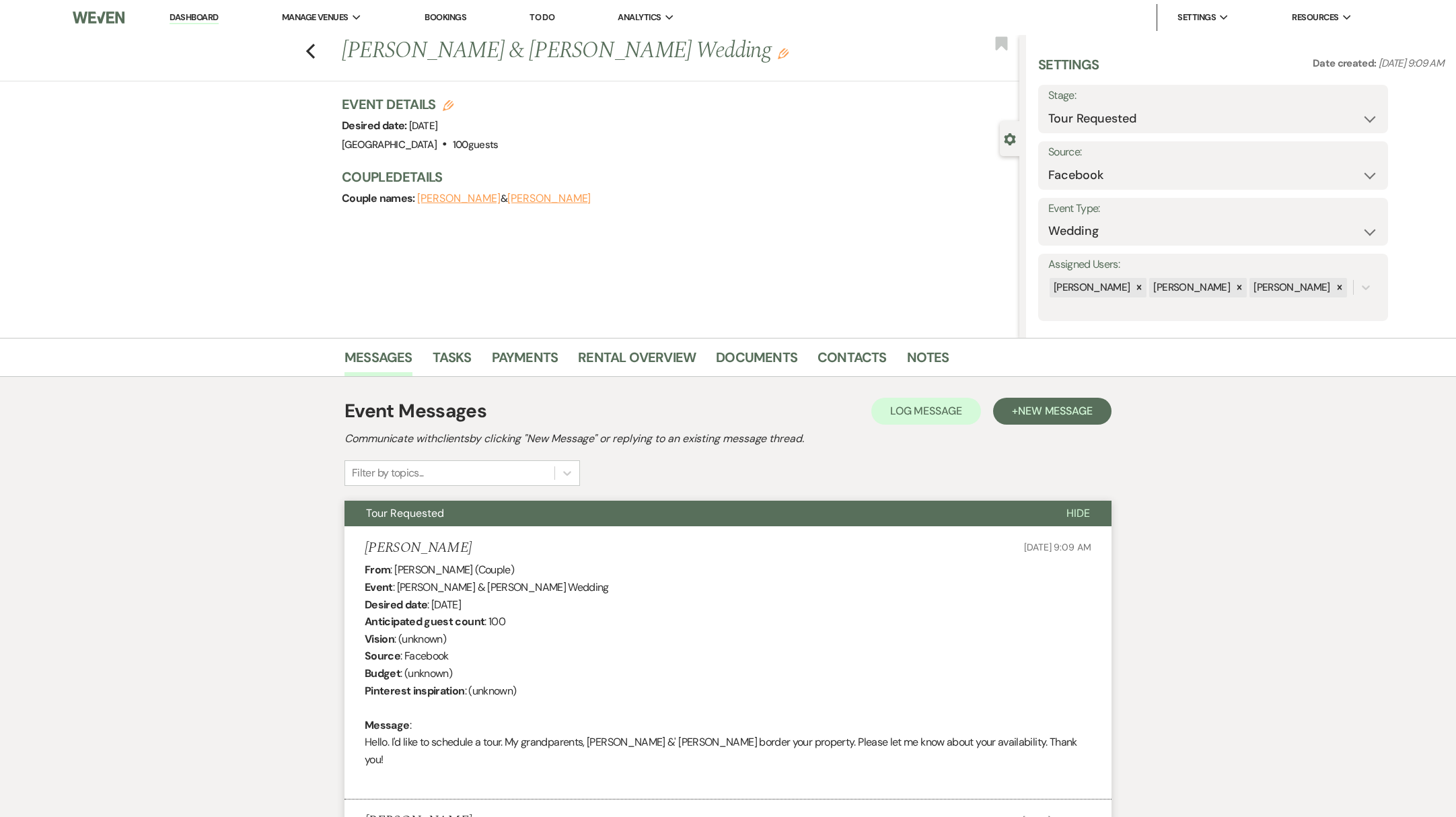
click at [205, 17] on link "Dashboard" at bounding box center [193, 18] width 49 height 12
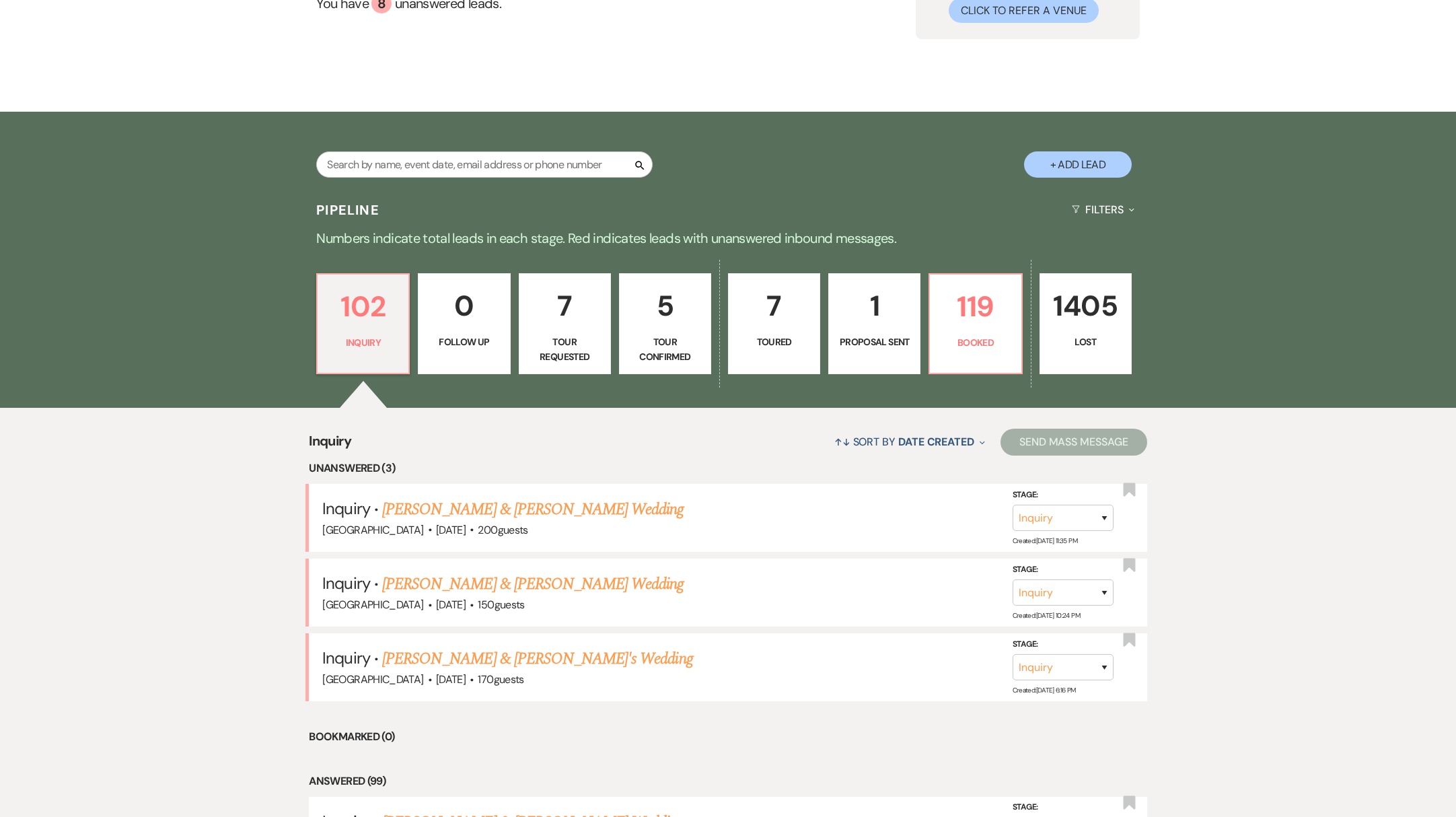
scroll to position [270, 0]
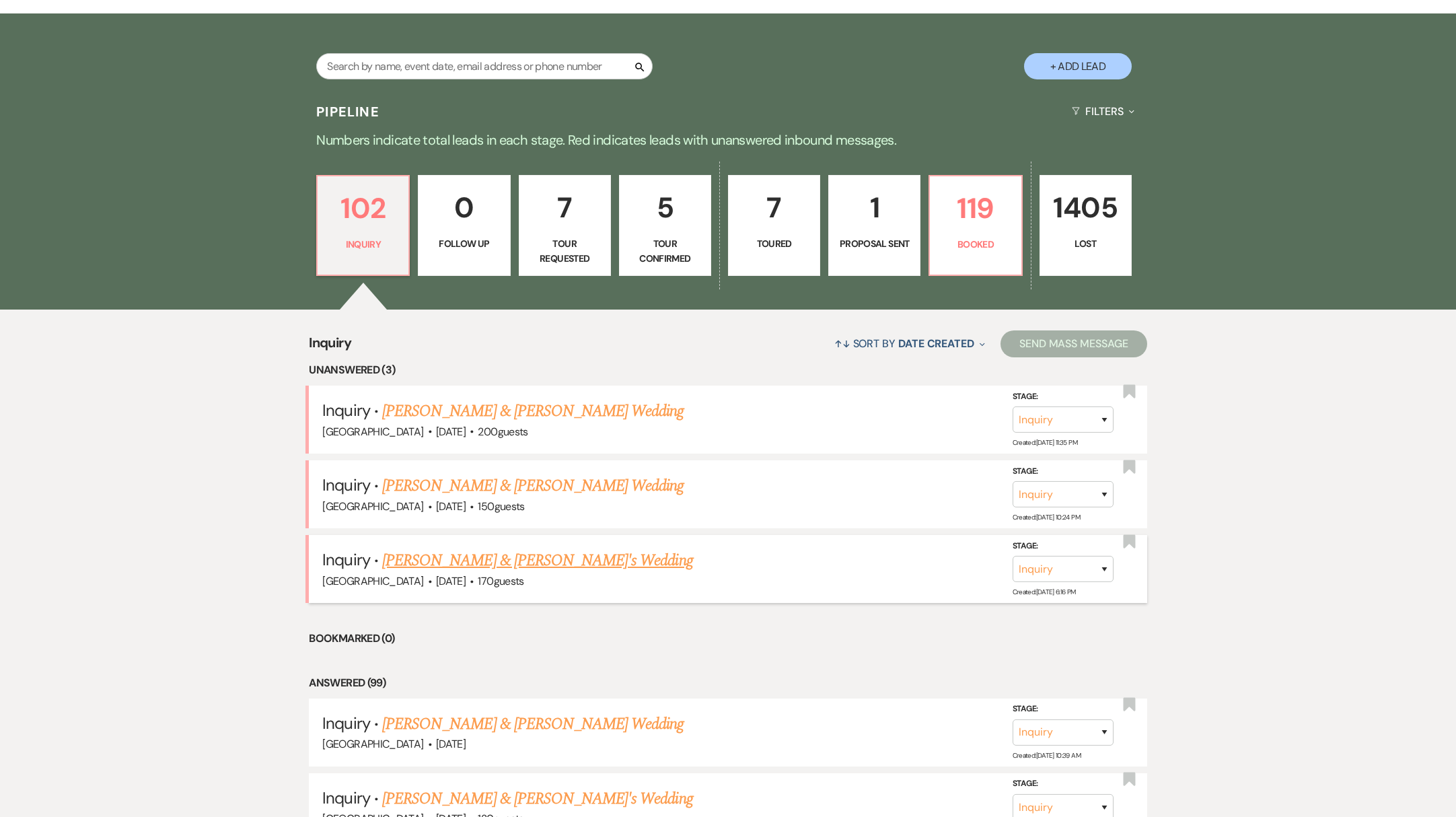
click at [442, 566] on link "[PERSON_NAME] & [PERSON_NAME]'s Wedding" at bounding box center [538, 559] width 311 height 24
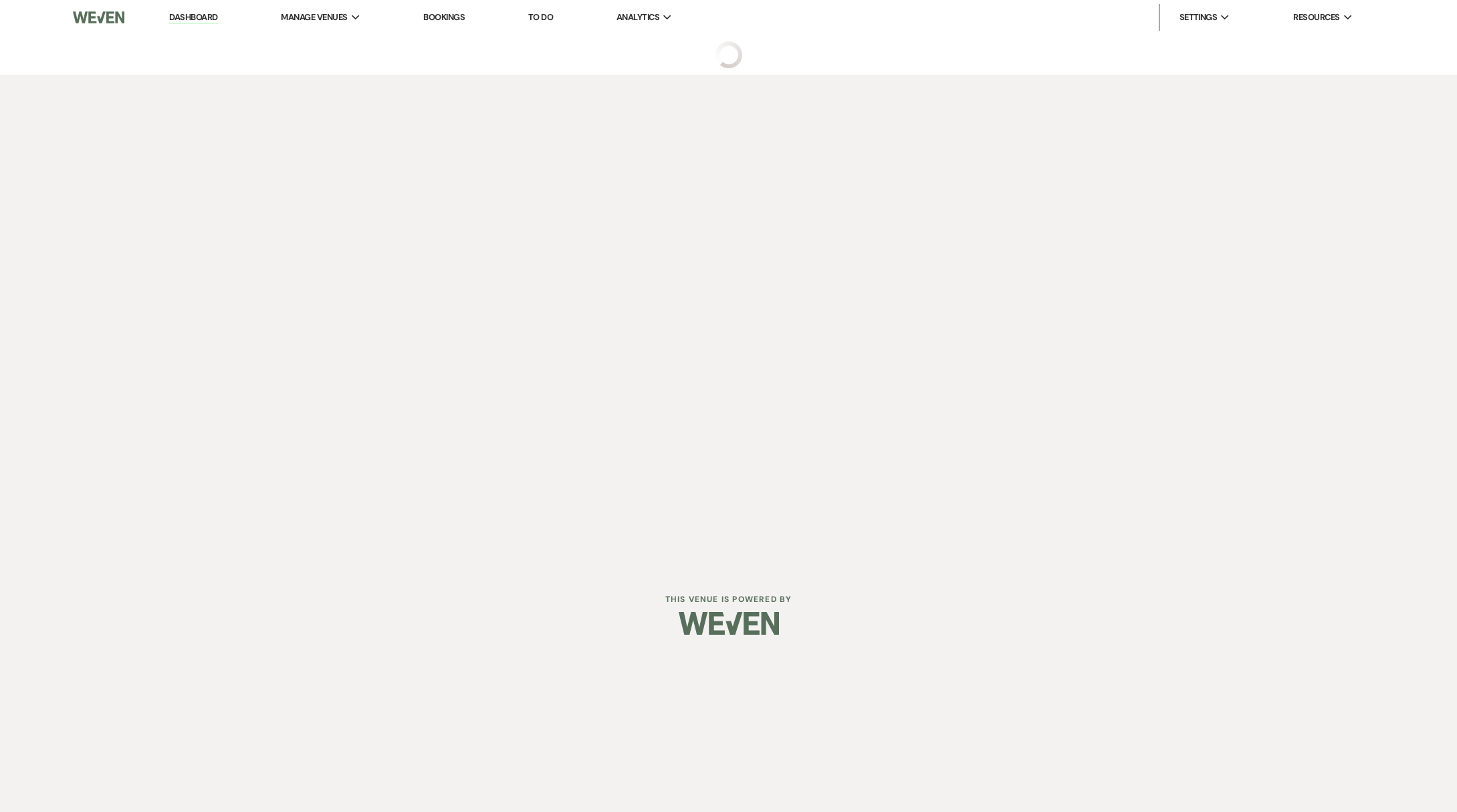
select select "5"
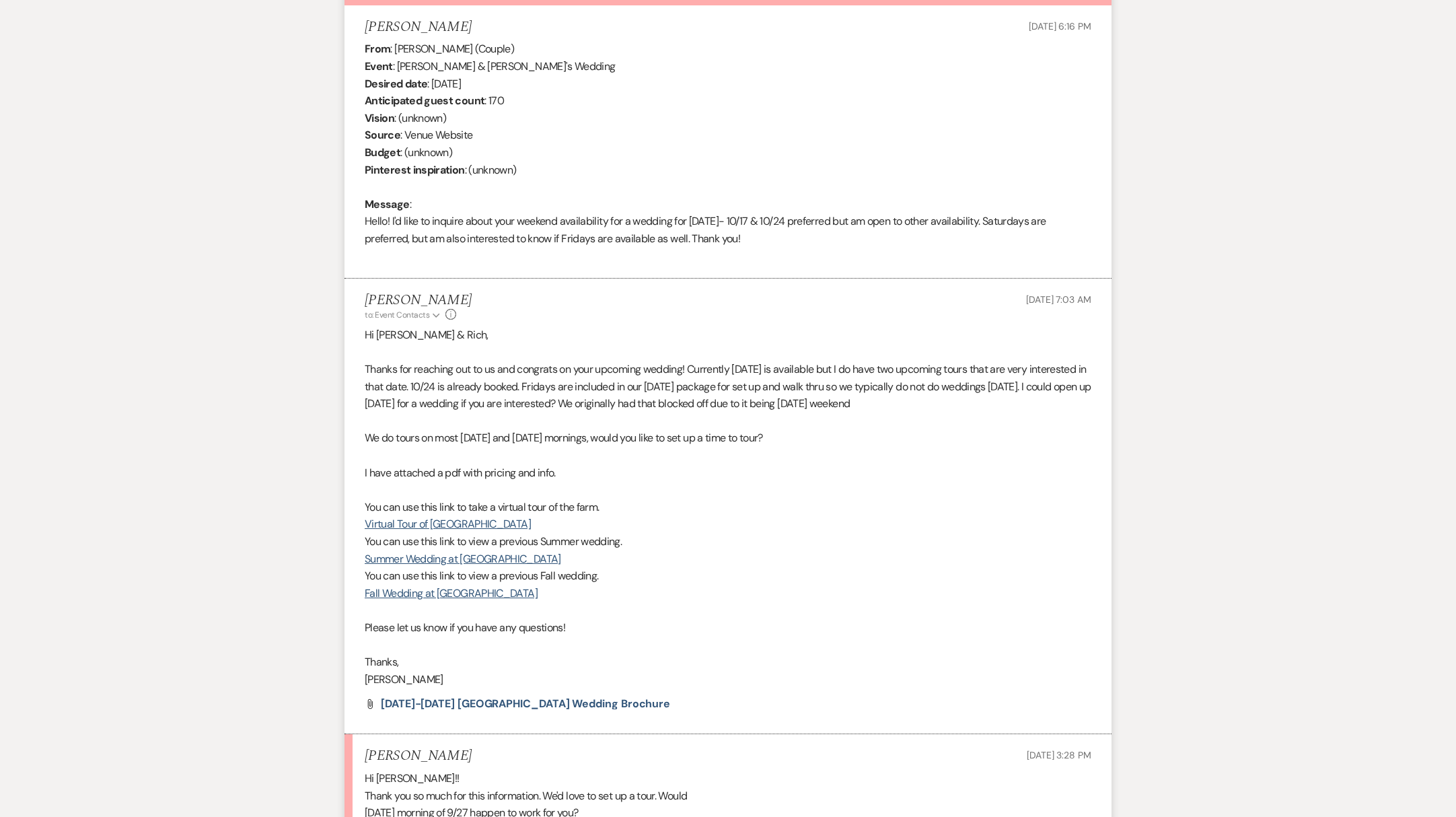
scroll to position [736, 0]
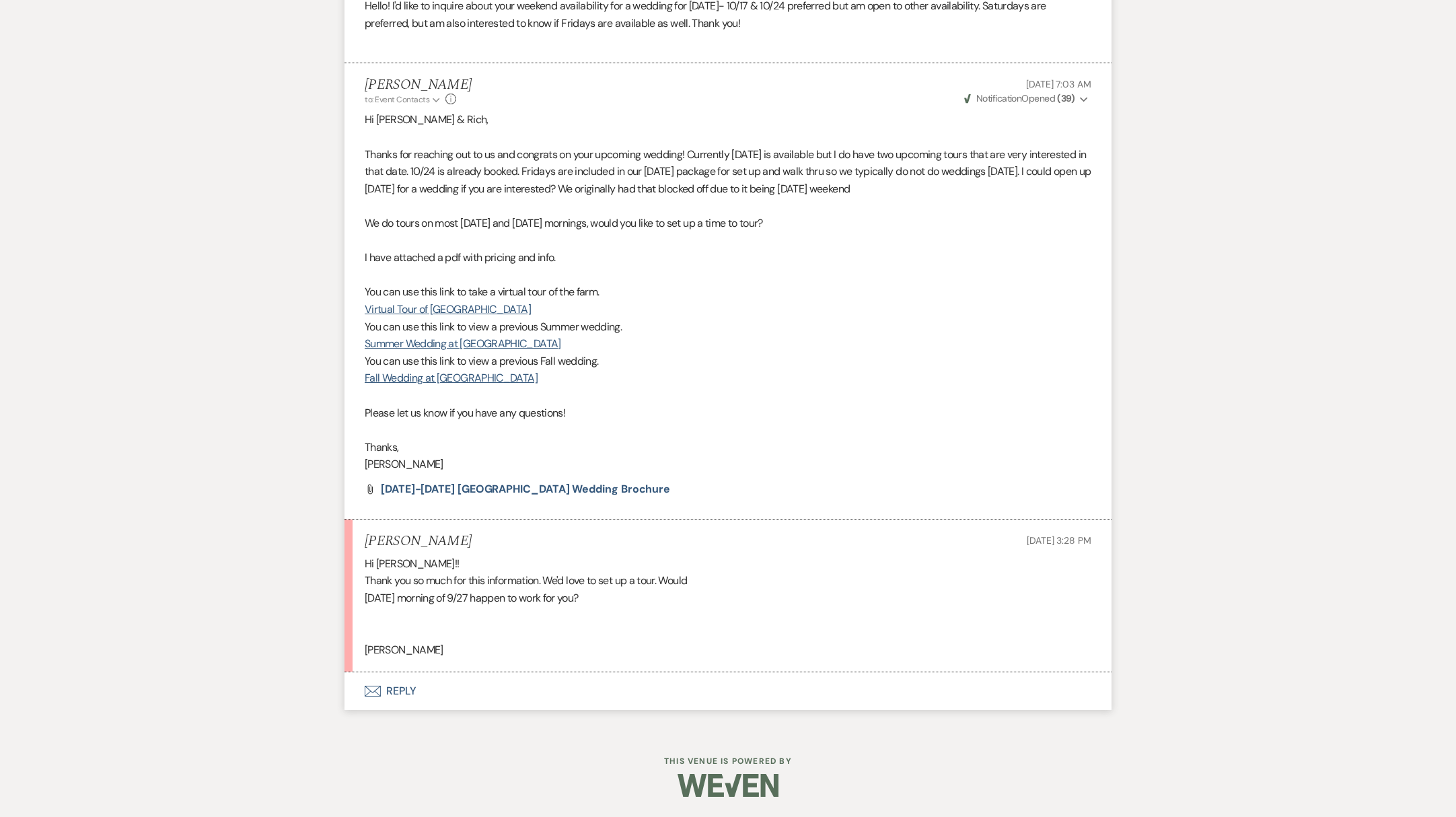
click at [406, 685] on button "Envelope Reply" at bounding box center [728, 690] width 767 height 38
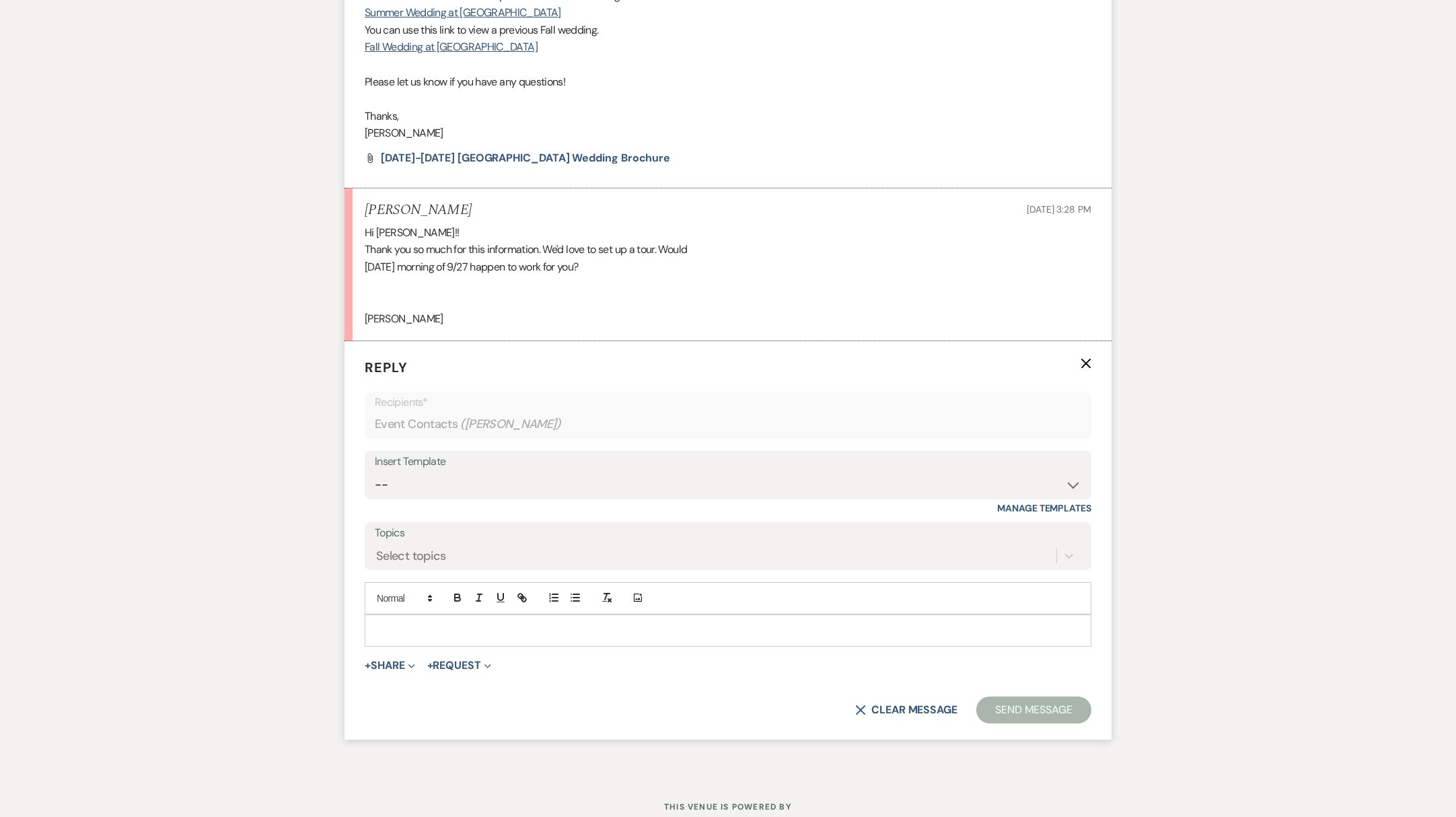
scroll to position [1112, 0]
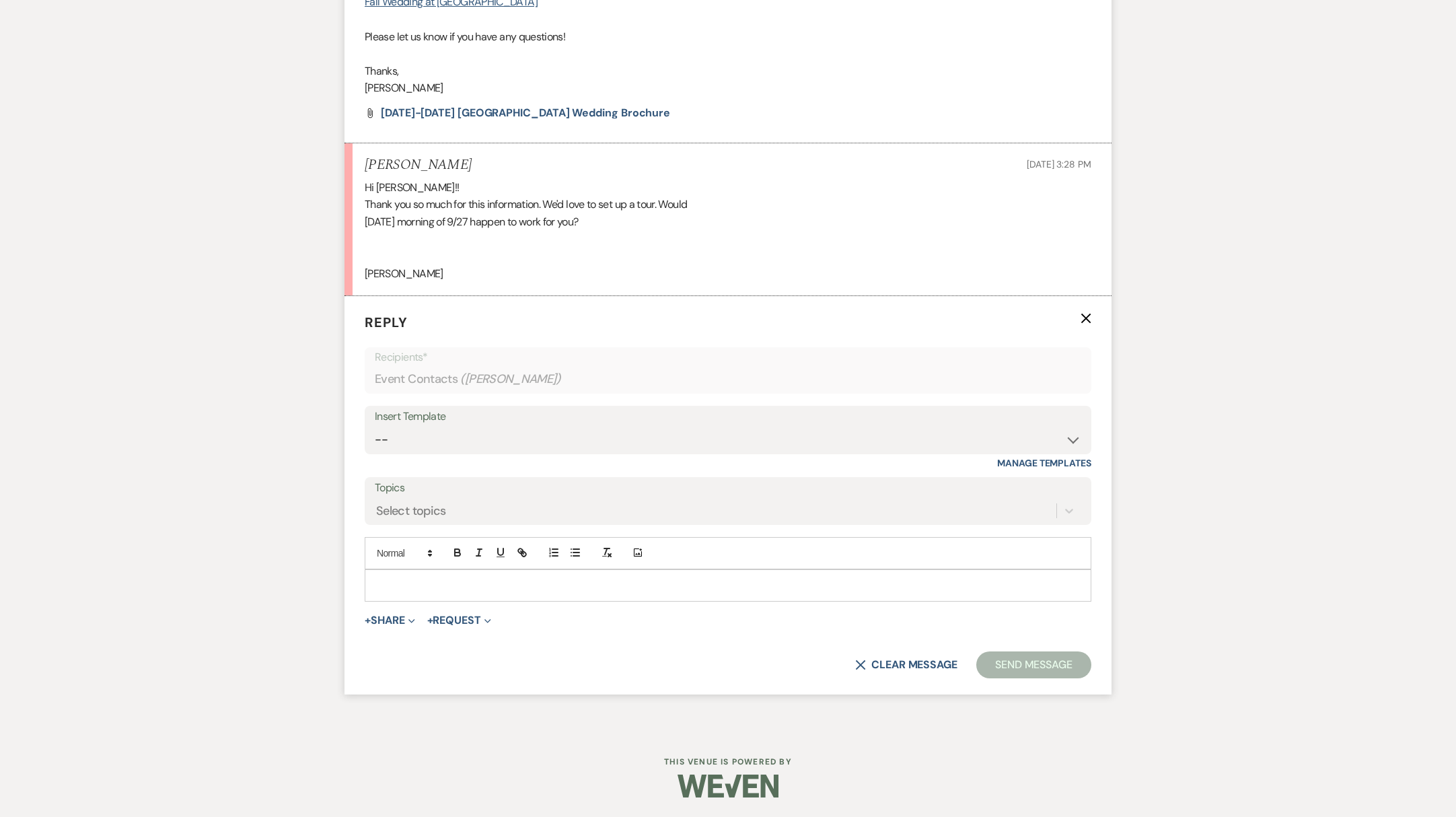
click at [420, 567] on div "Add Photo" at bounding box center [728, 552] width 727 height 32
click at [413, 579] on p at bounding box center [728, 585] width 705 height 15
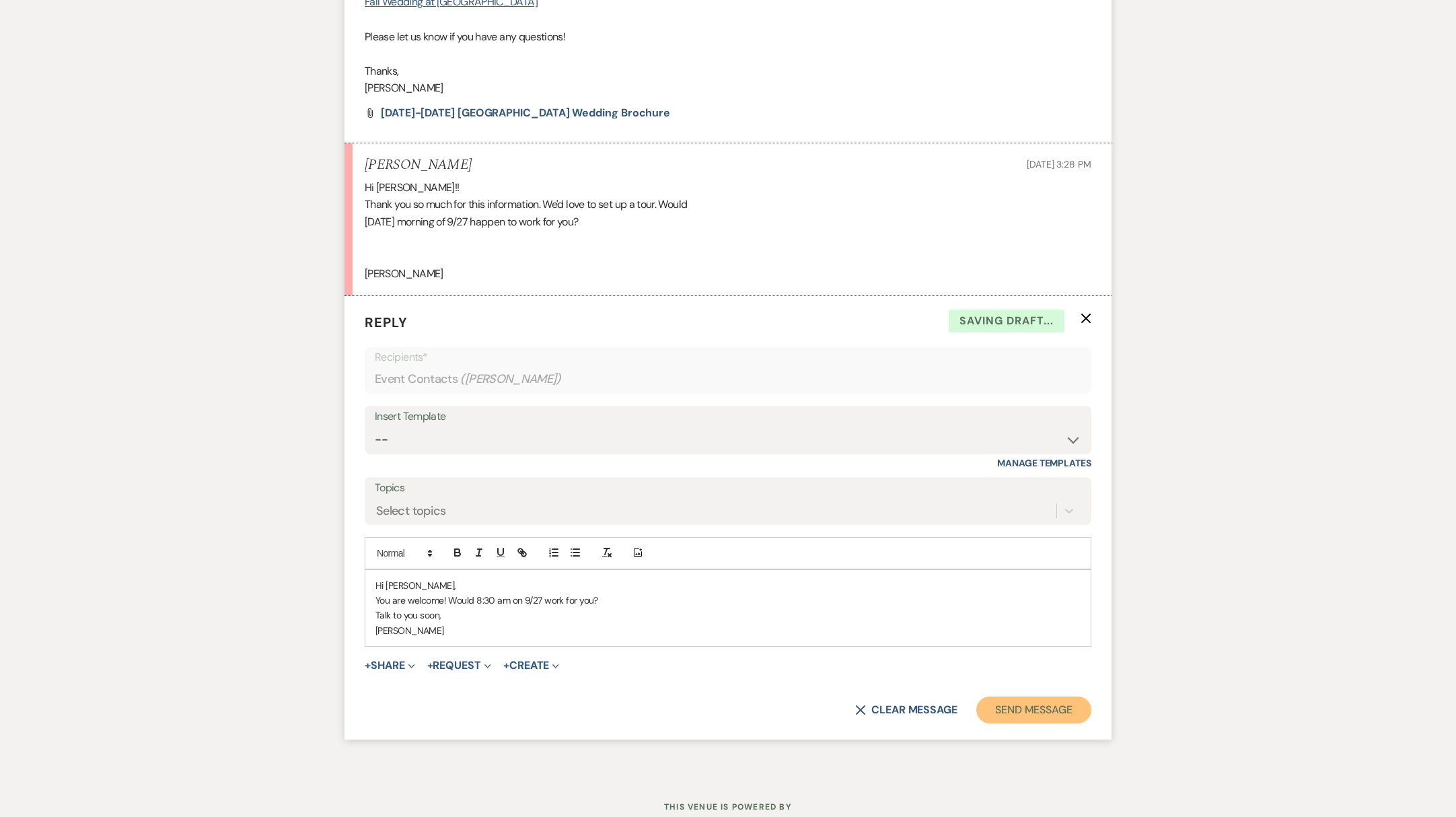
click at [1024, 716] on button "Send Message" at bounding box center [1034, 709] width 115 height 27
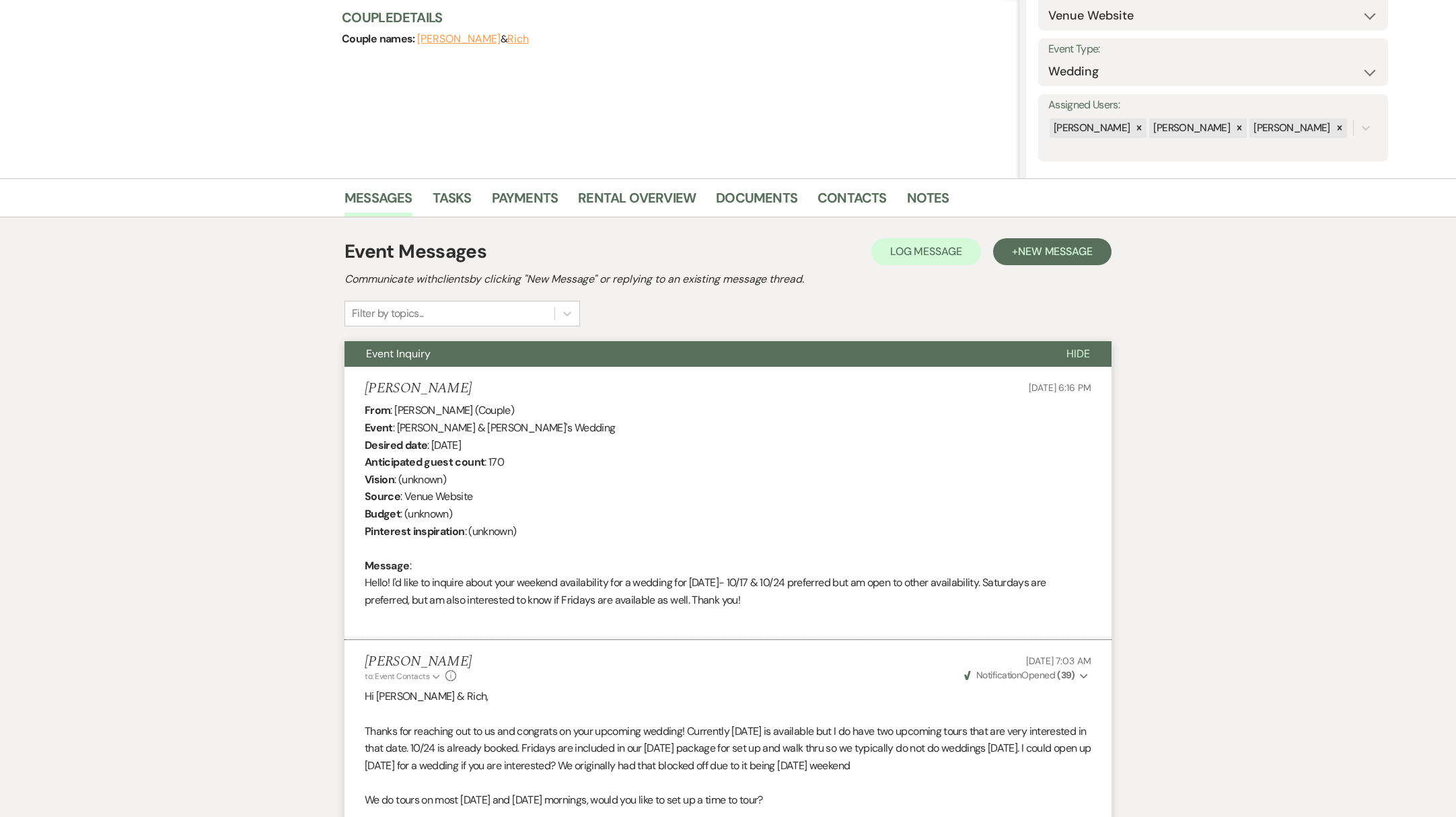
scroll to position [0, 0]
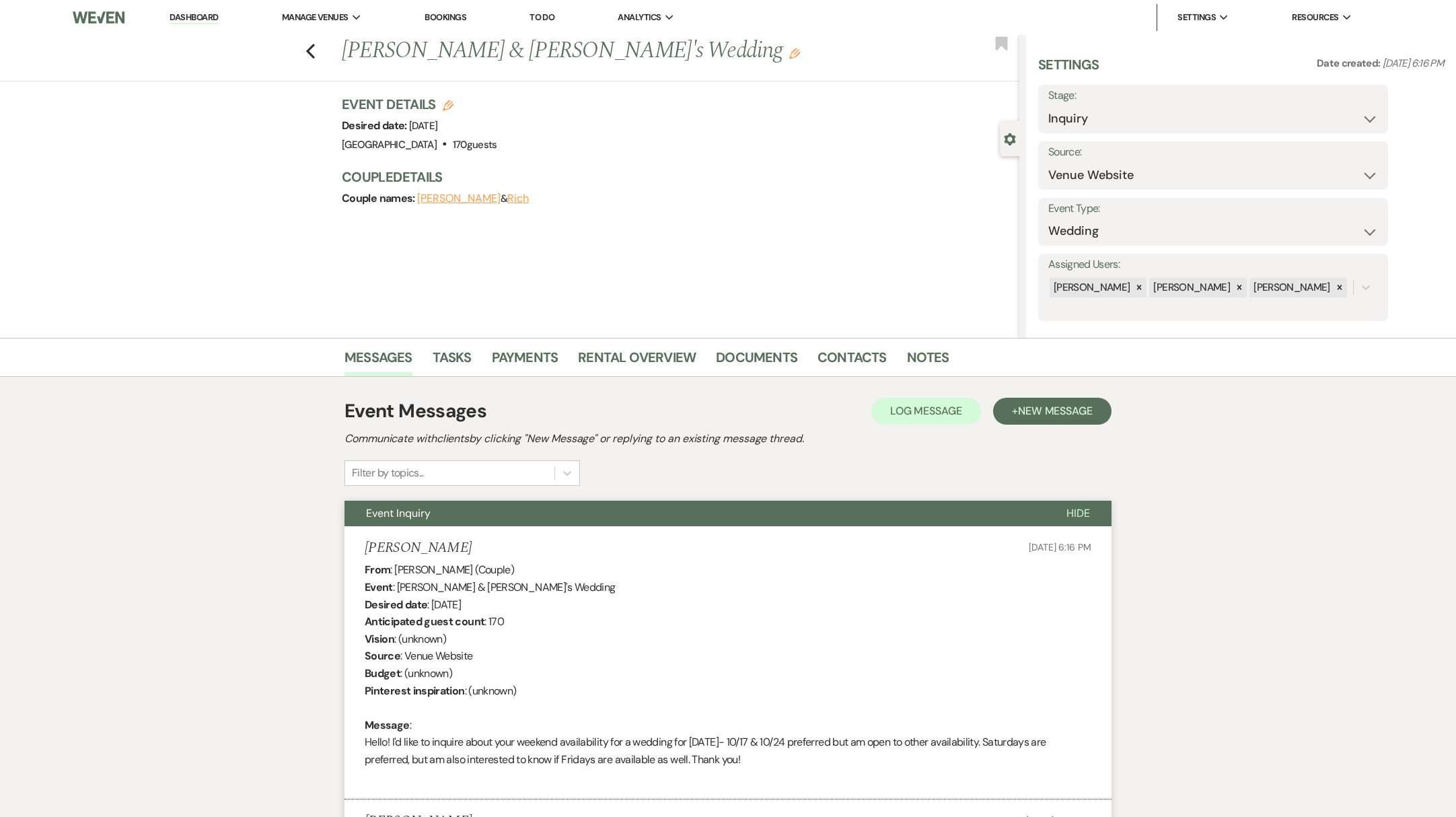
drag, startPoint x: 203, startPoint y: 16, endPoint x: 200, endPoint y: 24, distance: 8.5
click at [203, 16] on link "Dashboard" at bounding box center [193, 18] width 49 height 12
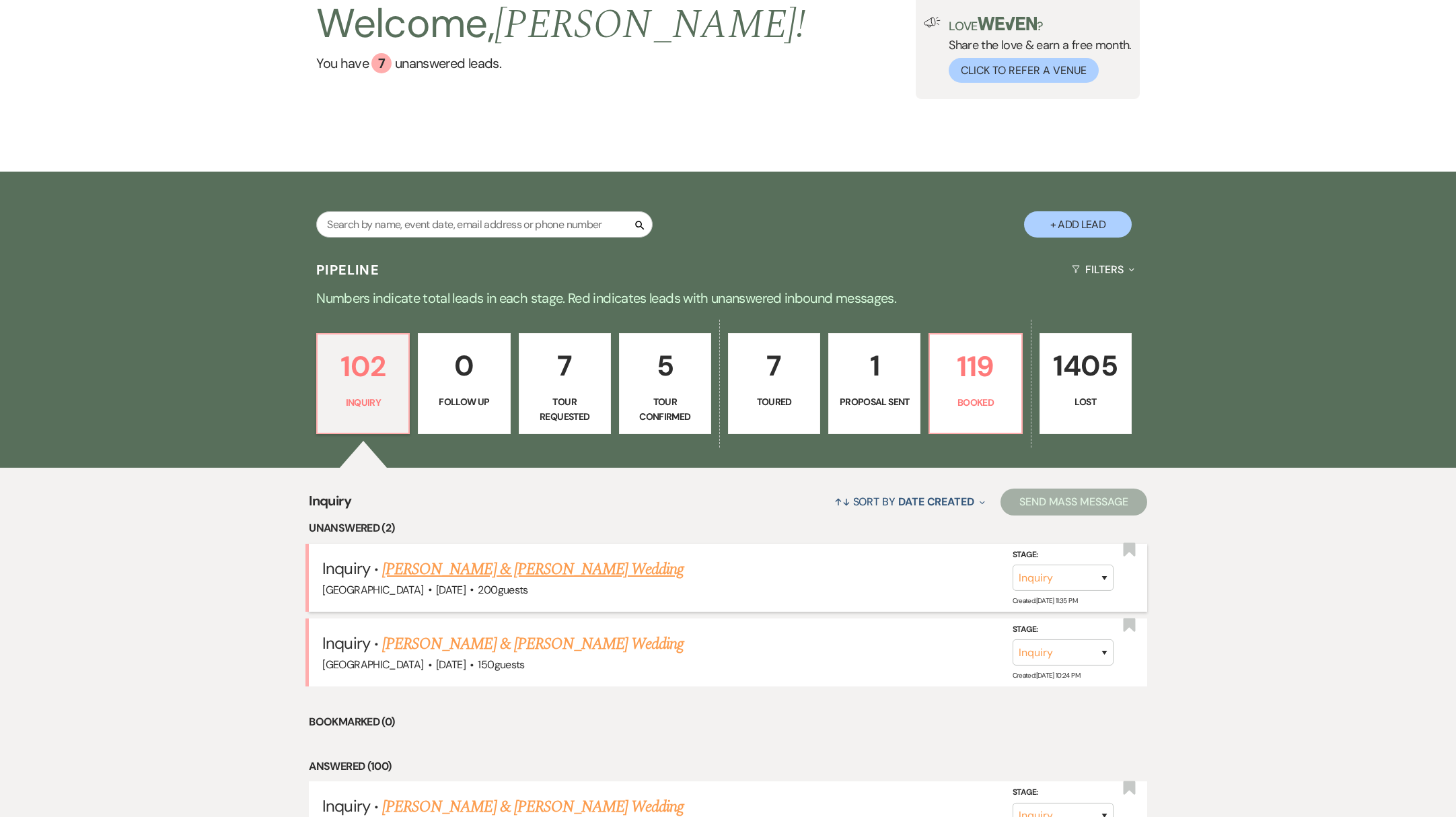
scroll to position [131, 0]
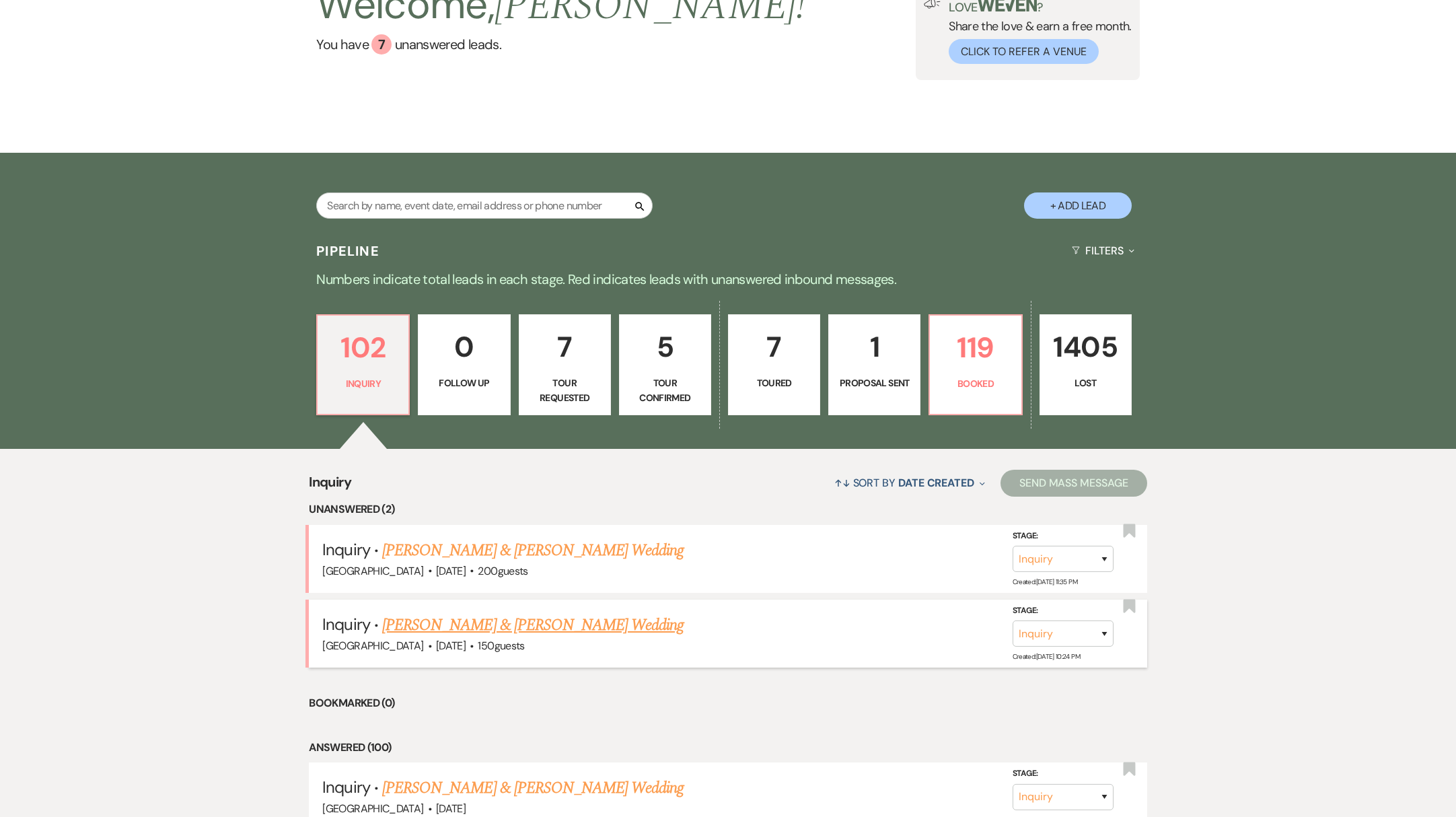
click at [501, 628] on link "[PERSON_NAME] & [PERSON_NAME] Wedding" at bounding box center [533, 624] width 301 height 24
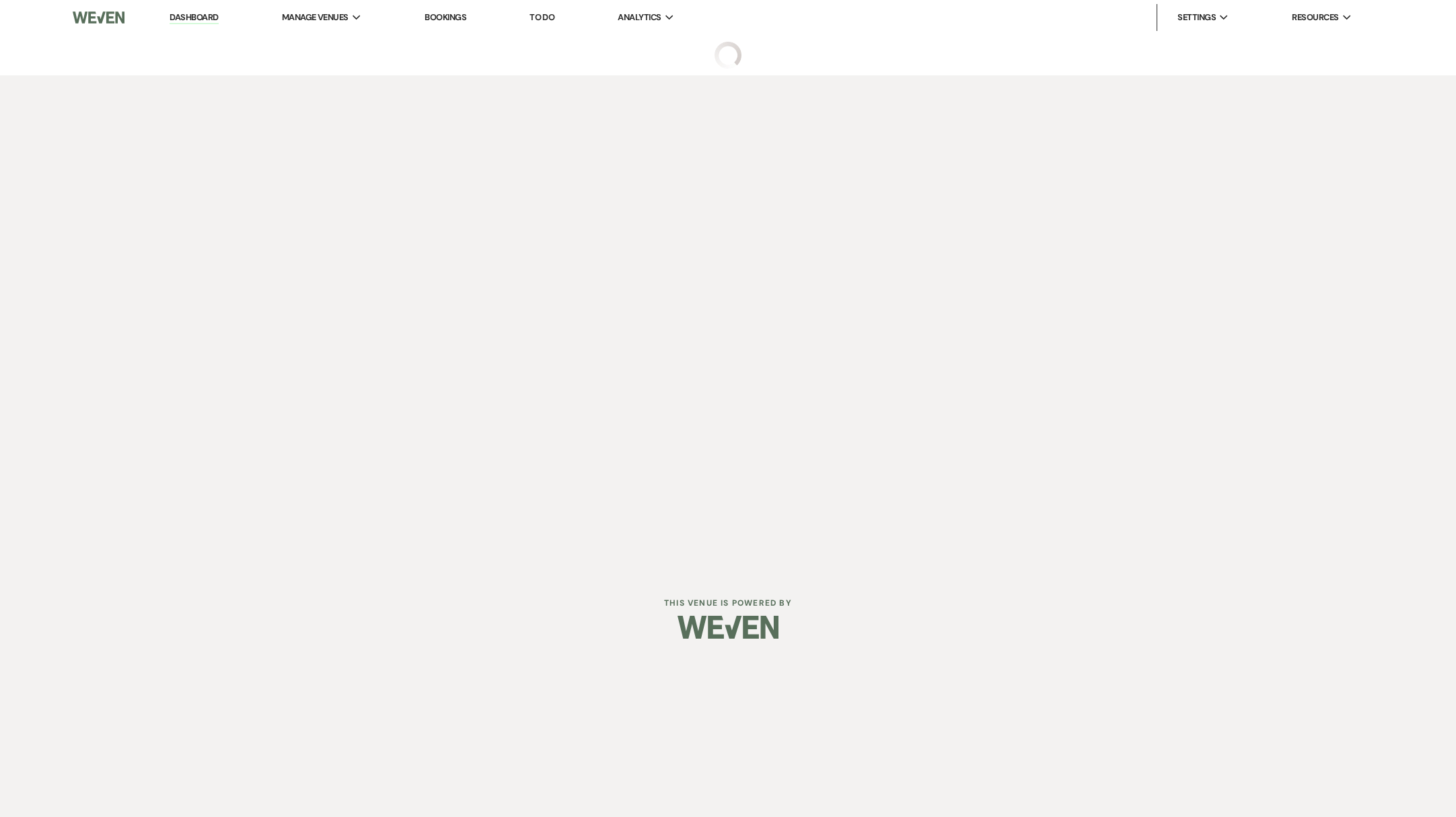
select select "5"
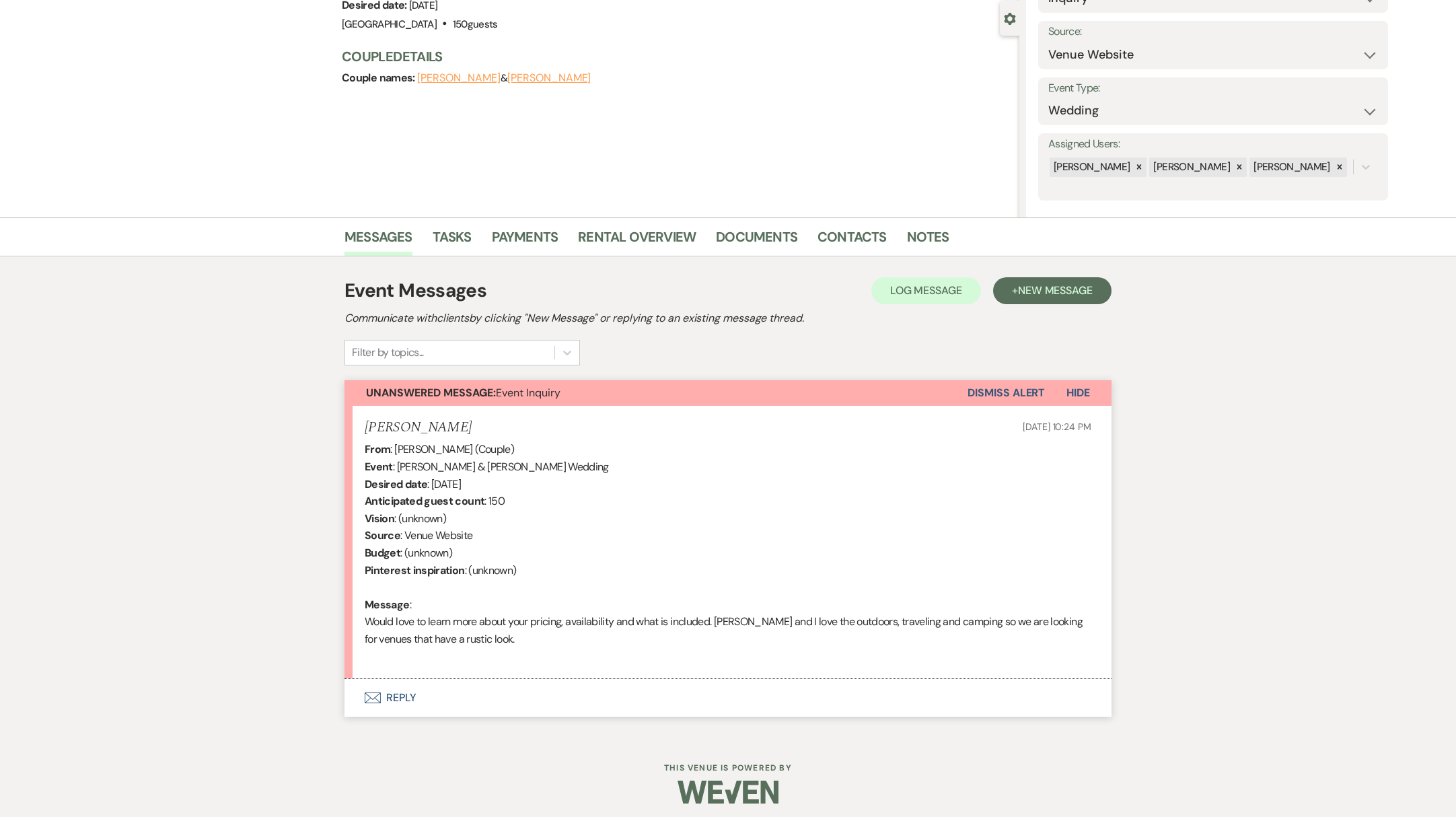
scroll to position [127, 0]
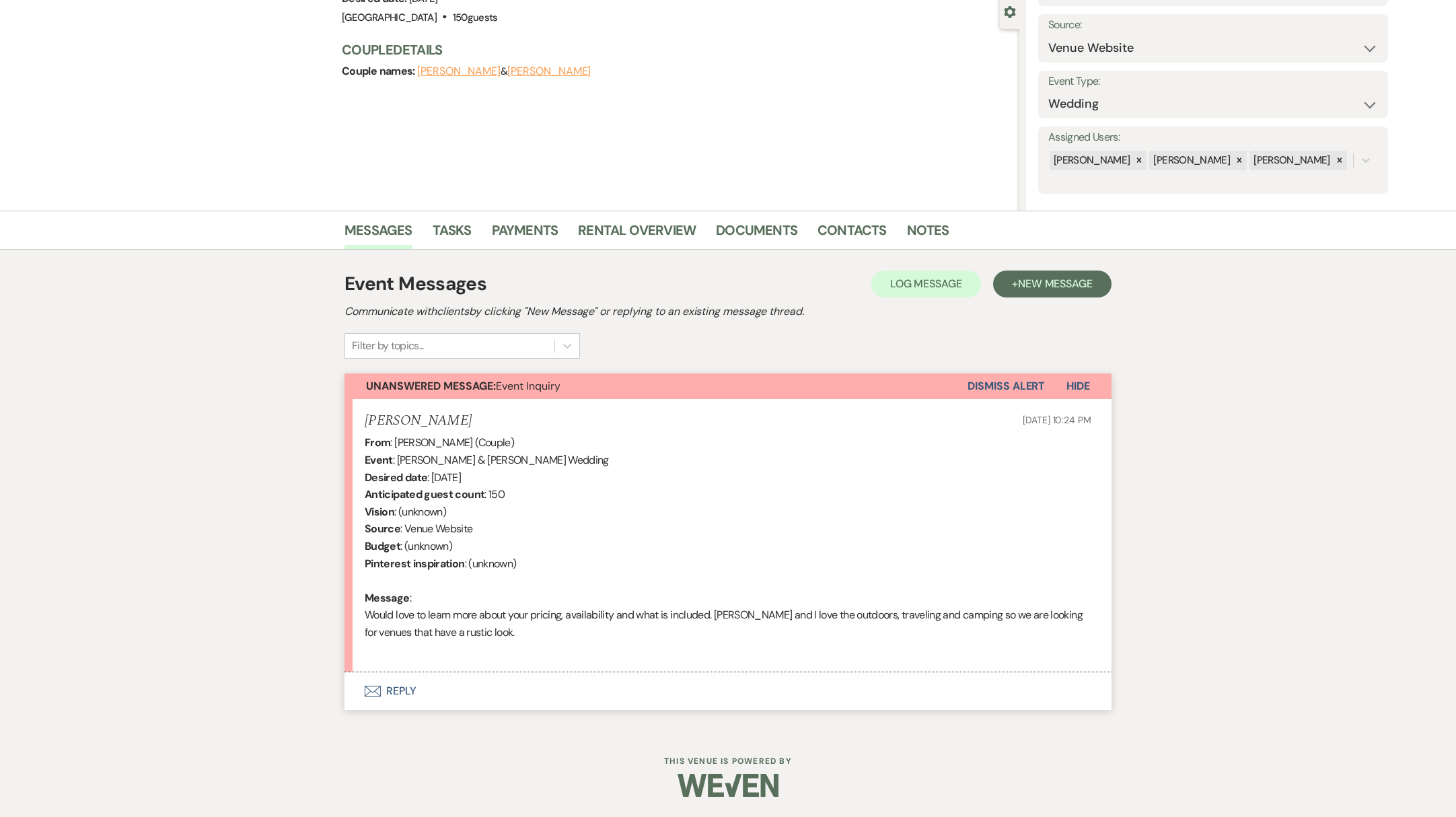
click at [405, 699] on button "Envelope Reply" at bounding box center [728, 690] width 767 height 38
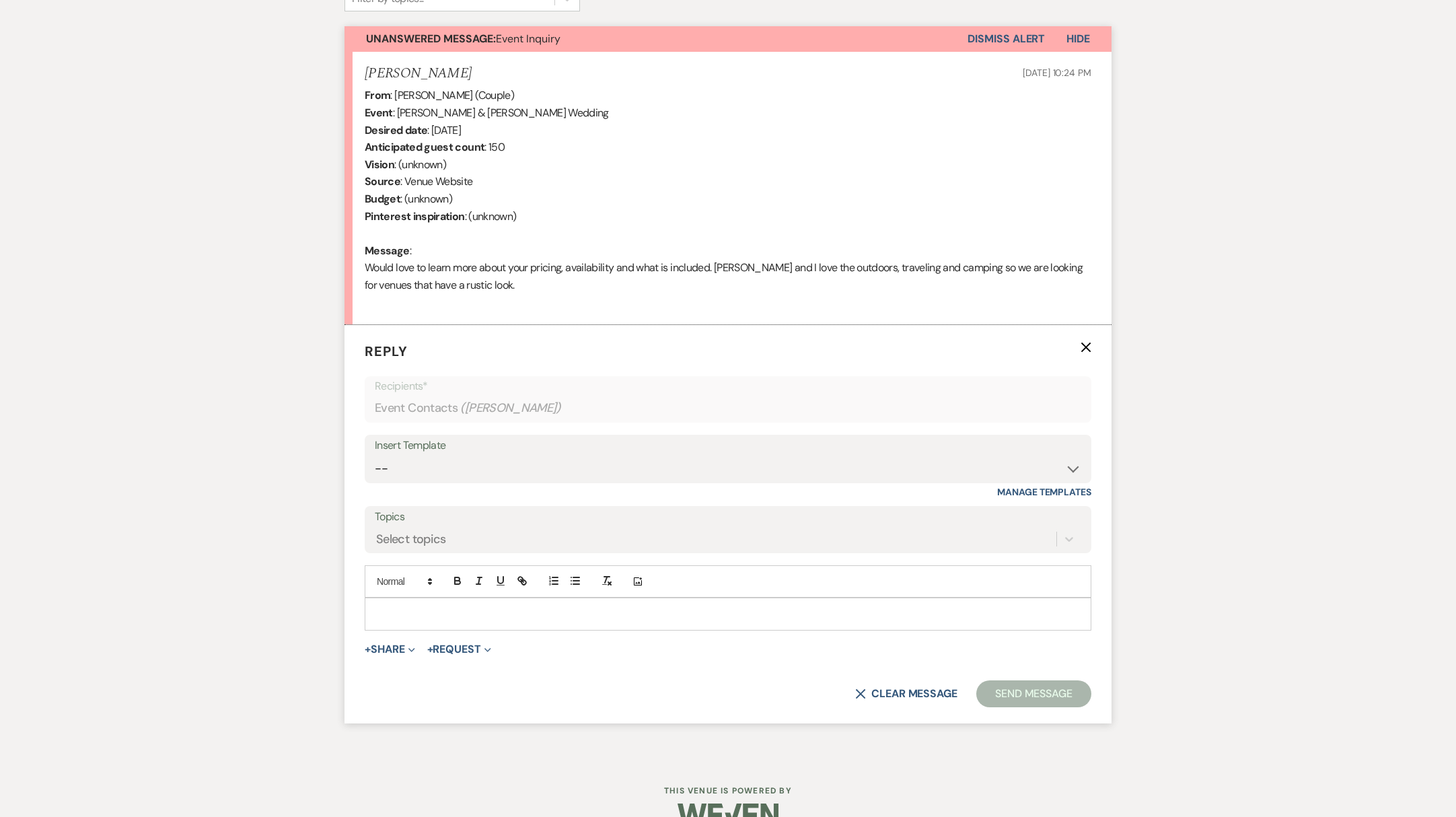
scroll to position [503, 0]
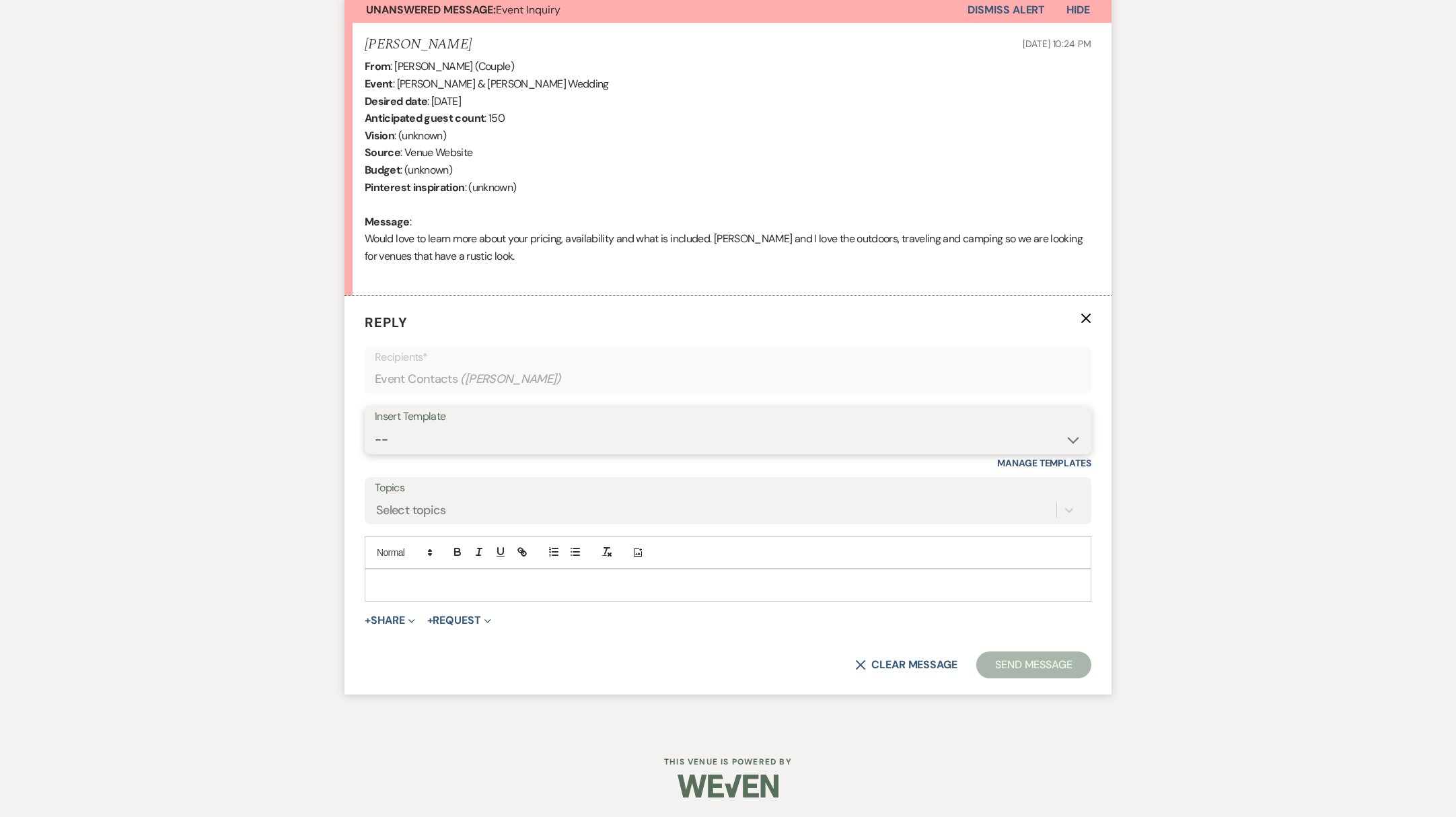
click at [556, 431] on select "-- Weven Planning Portal Introduction (Booked Events) Initial Reply Not Availab…" at bounding box center [728, 440] width 707 height 27
select select "313"
click at [375, 427] on select "-- Weven Planning Portal Introduction (Booked Events) Initial Reply Not Availab…" at bounding box center [728, 440] width 707 height 27
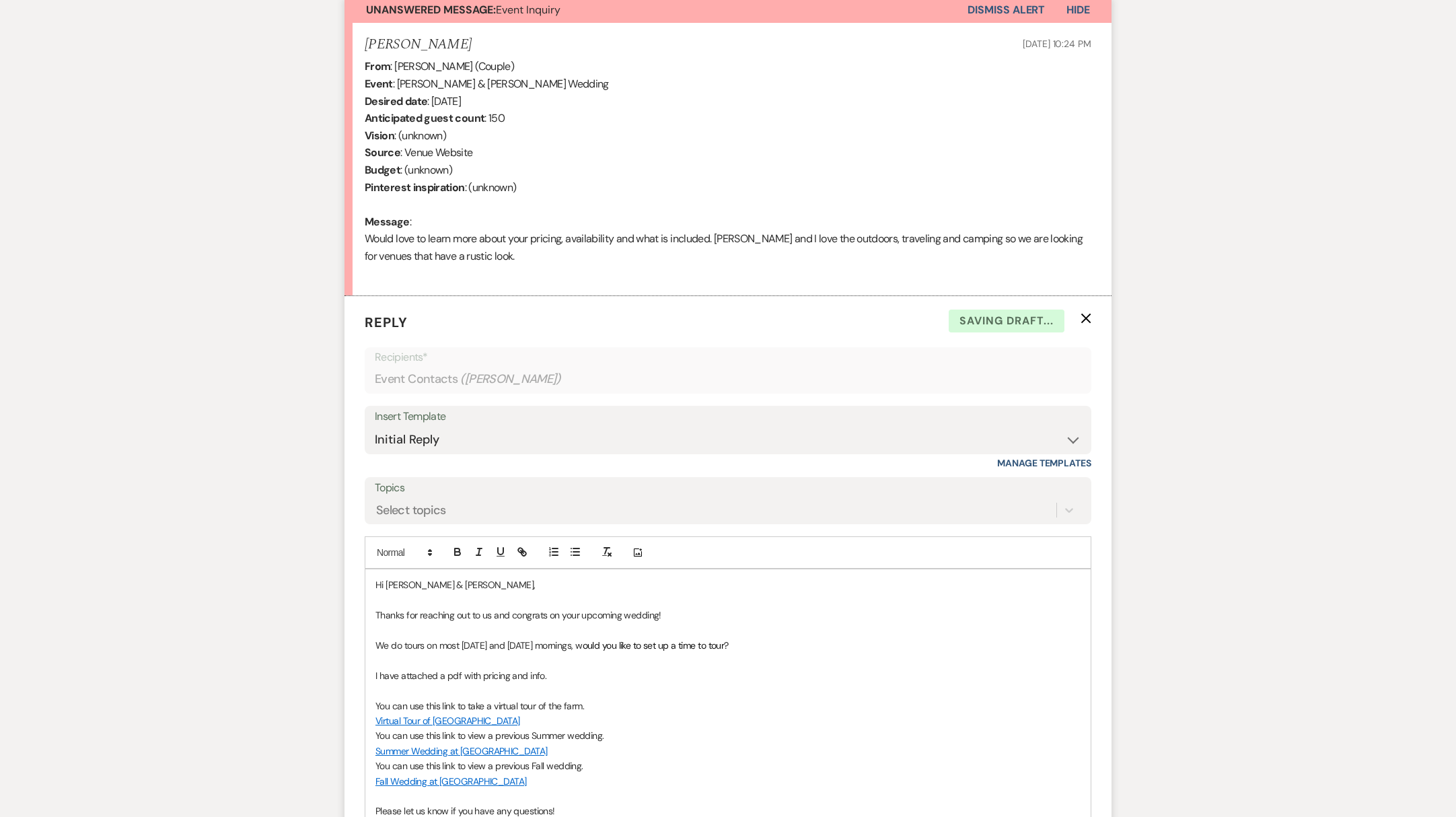
click at [433, 583] on p "Hi [PERSON_NAME] & [PERSON_NAME]," at bounding box center [728, 584] width 705 height 15
click at [464, 584] on p "Hi [PERSON_NAME] & [PERSON_NAME]," at bounding box center [728, 584] width 705 height 15
click at [877, 644] on p "We do tours on most [DATE] and [DATE] mornings, w ould you like to set up a tim…" at bounding box center [728, 644] width 705 height 15
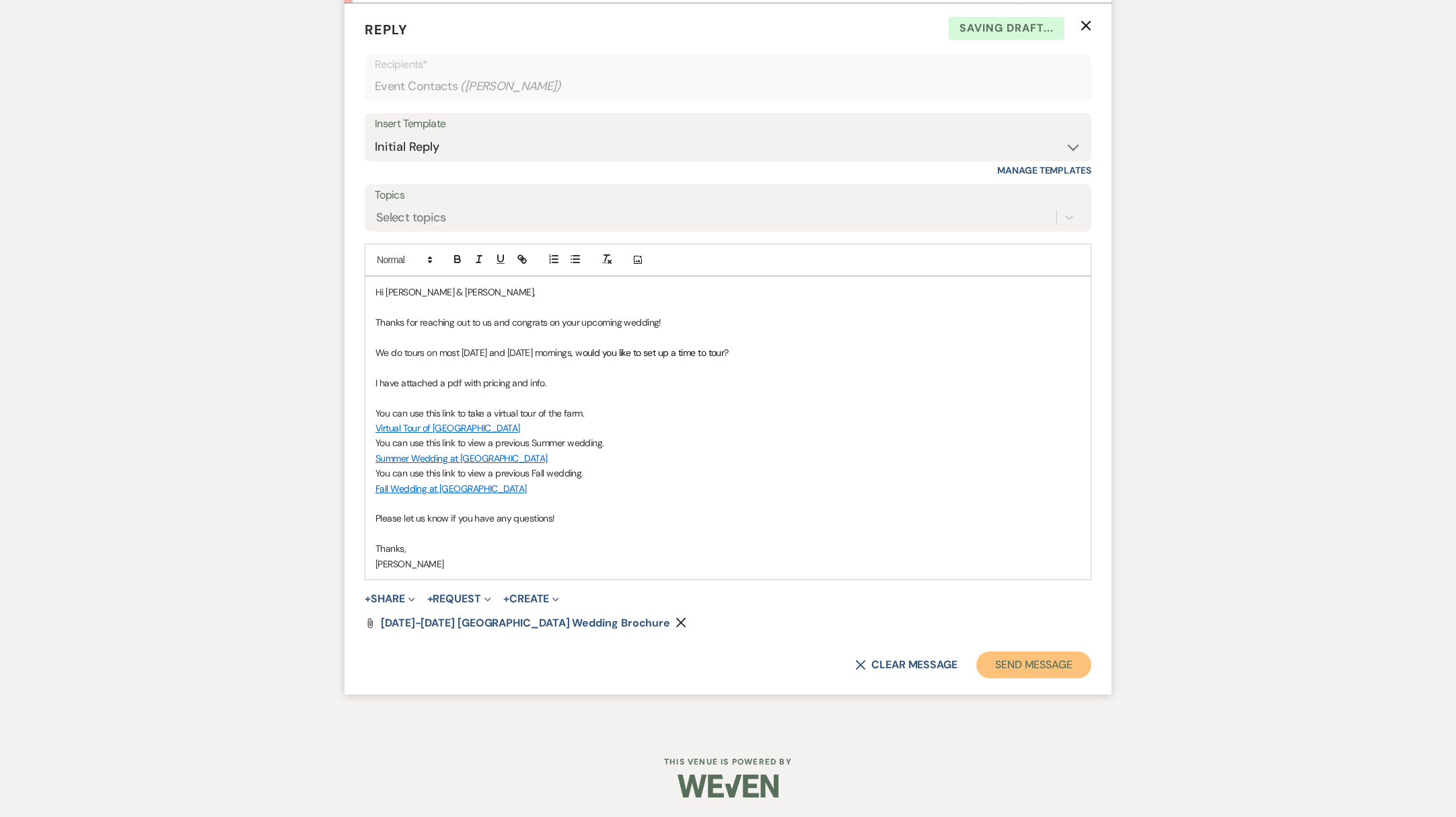
click at [1049, 662] on button "Send Message" at bounding box center [1034, 665] width 115 height 27
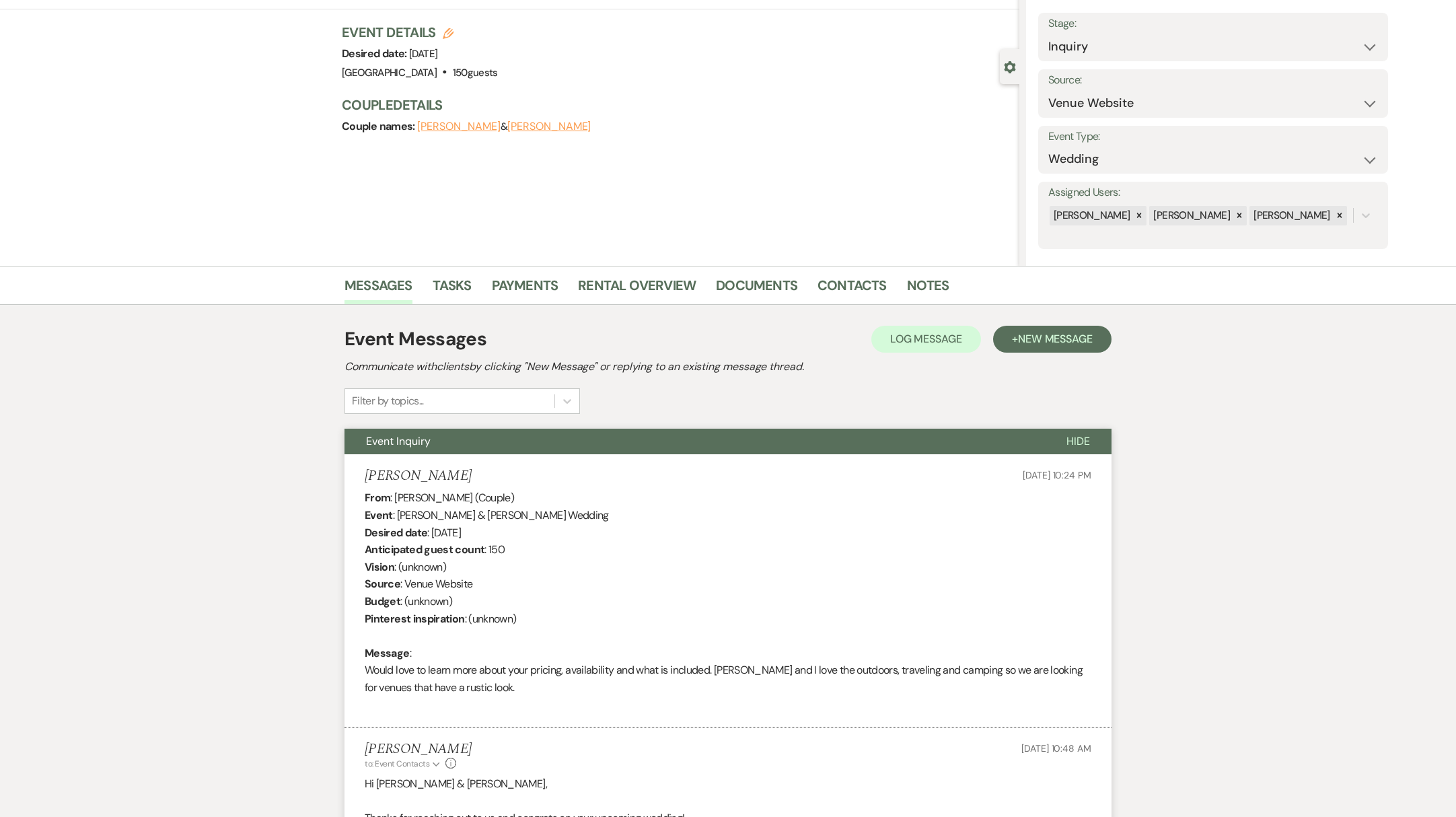
scroll to position [0, 0]
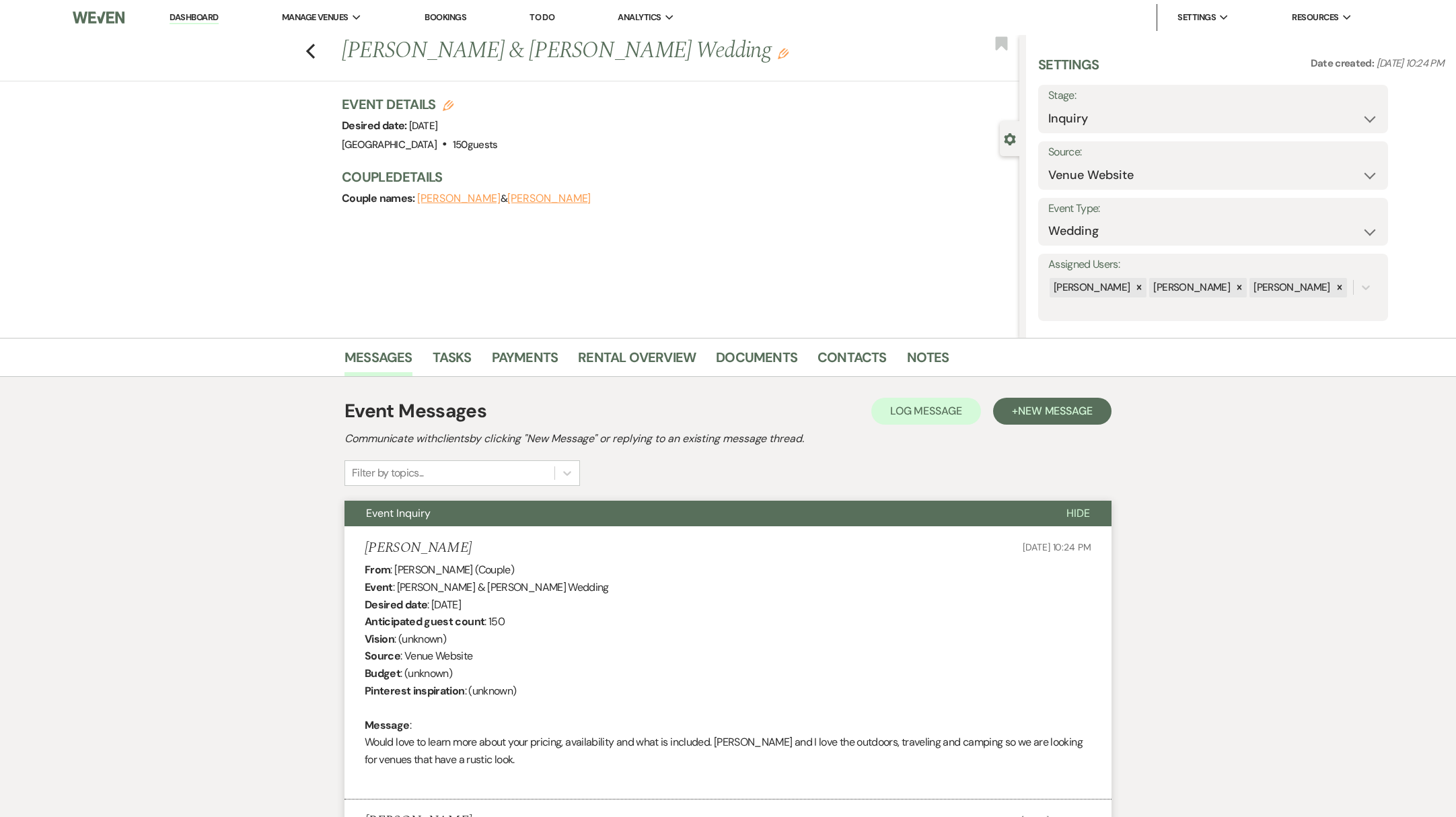
click at [178, 16] on link "Dashboard" at bounding box center [193, 18] width 49 height 12
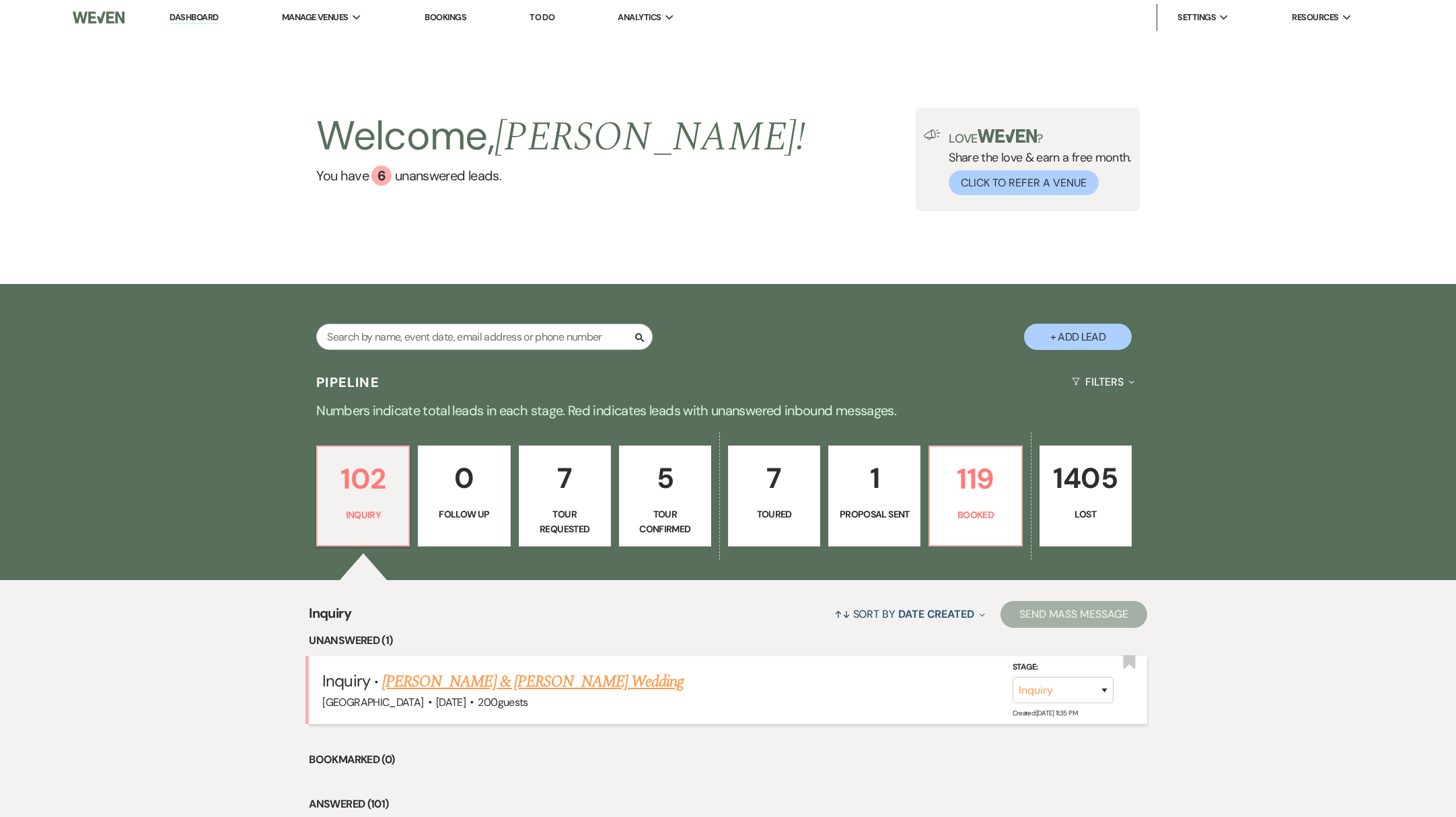
click at [481, 679] on link "[PERSON_NAME] & [PERSON_NAME] Wedding" at bounding box center [533, 681] width 301 height 24
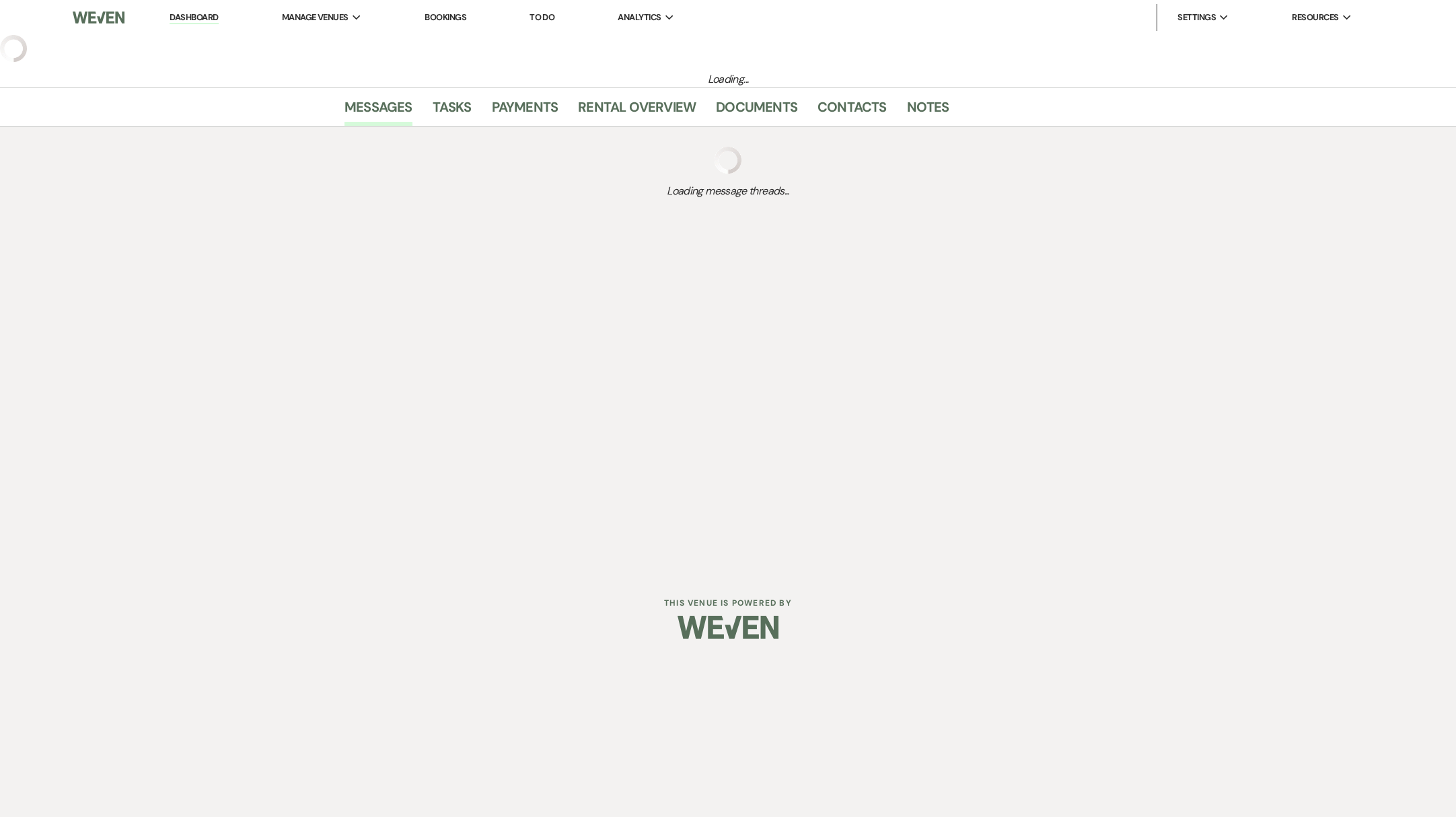
select select "5"
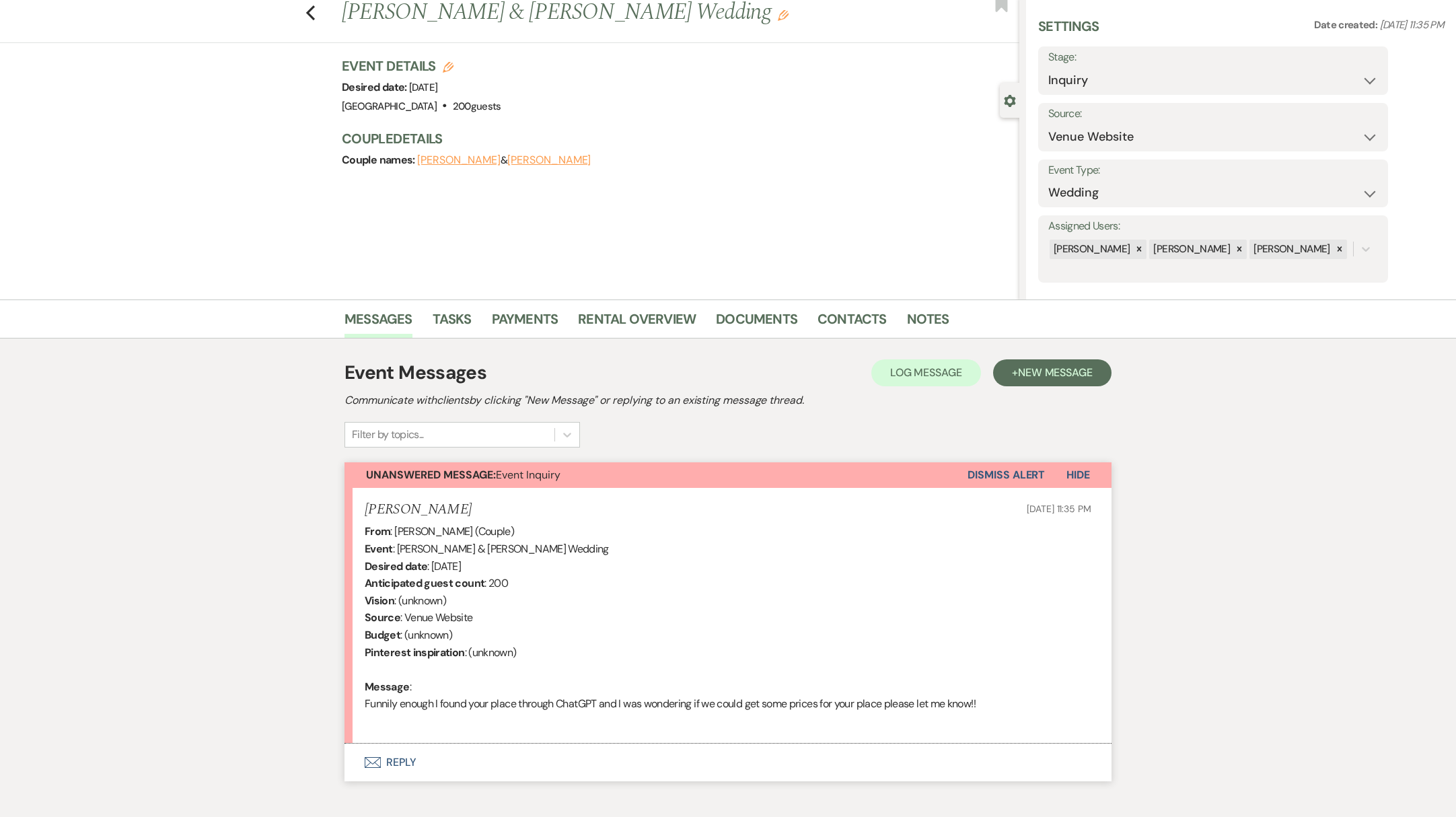
scroll to position [110, 0]
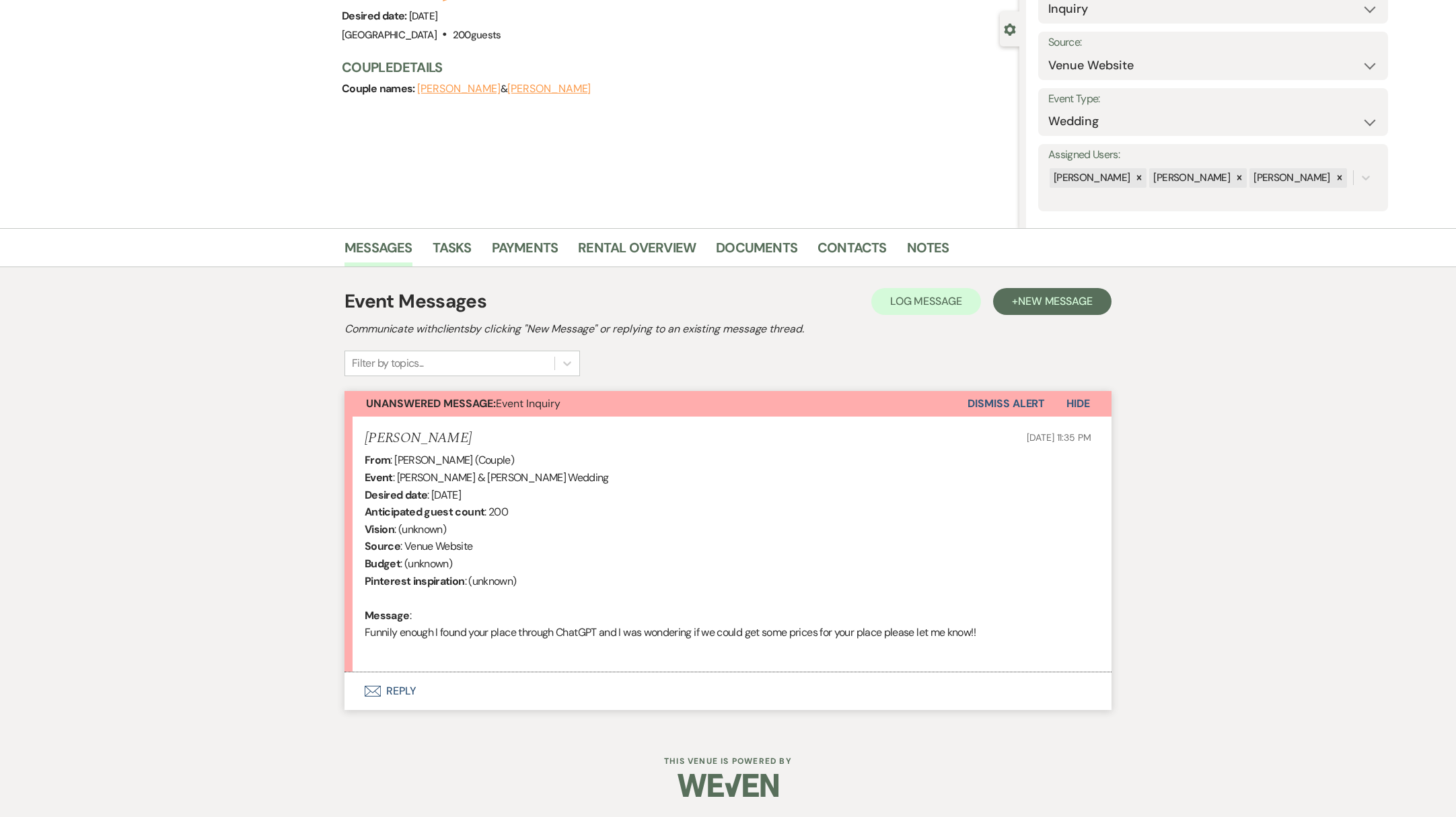
click at [394, 695] on button "Envelope Reply" at bounding box center [728, 690] width 767 height 38
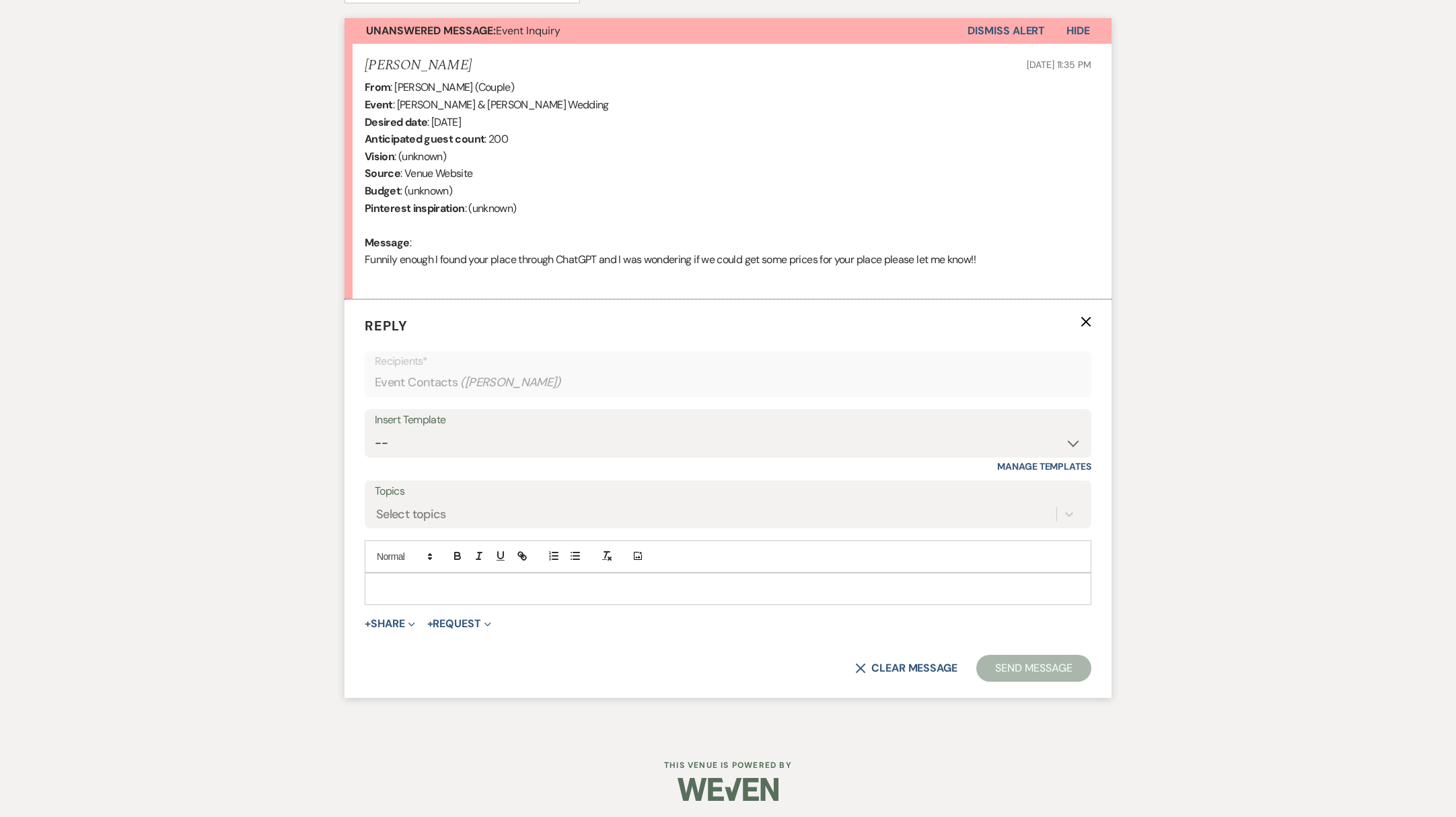
scroll to position [486, 0]
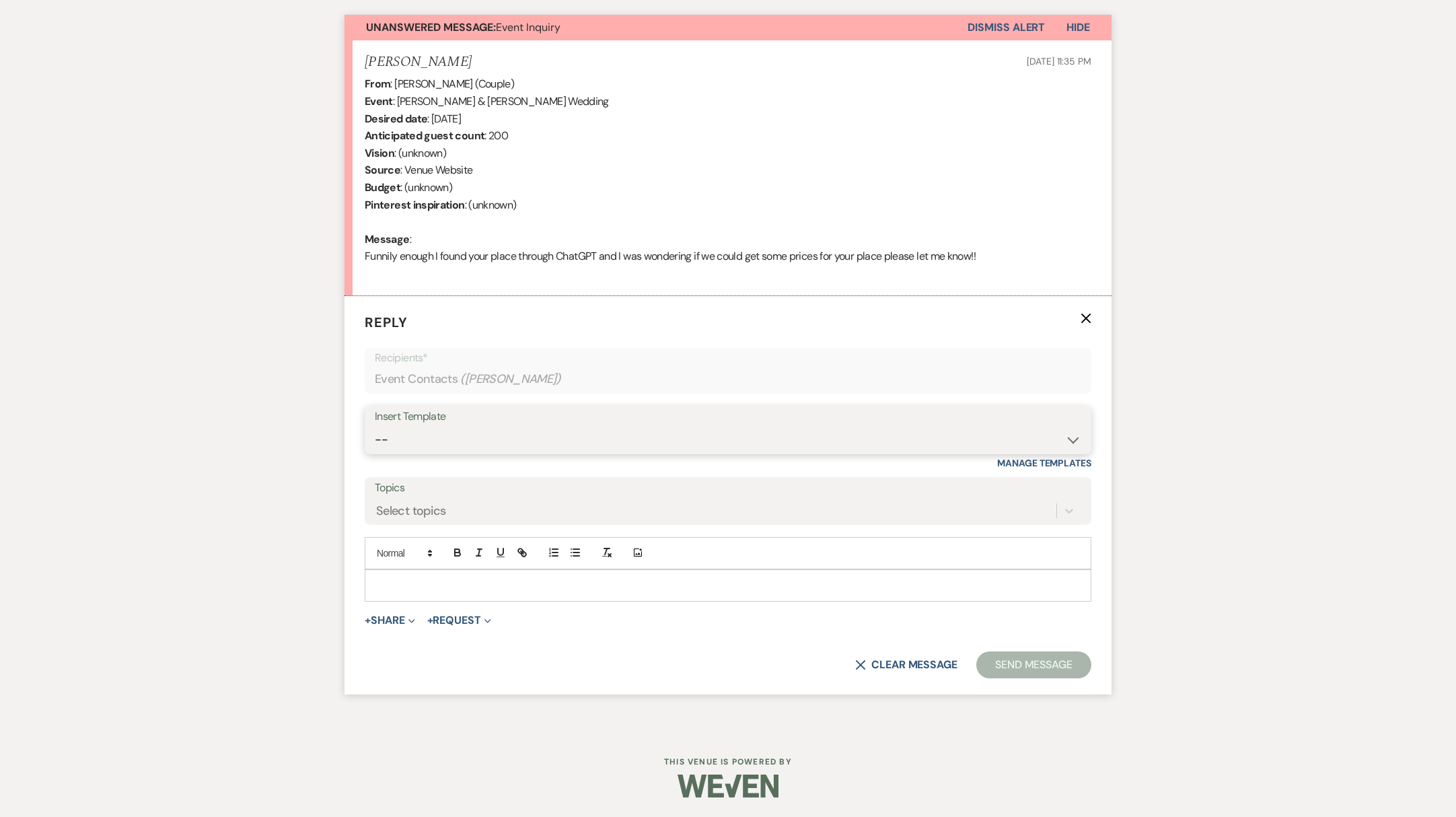
click at [414, 436] on select "-- Weven Planning Portal Introduction (Booked Events) Initial Reply Not Availab…" at bounding box center [728, 440] width 707 height 27
select select "313"
click at [375, 427] on select "-- Weven Planning Portal Introduction (Booked Events) Initial Reply Not Availab…" at bounding box center [728, 440] width 707 height 27
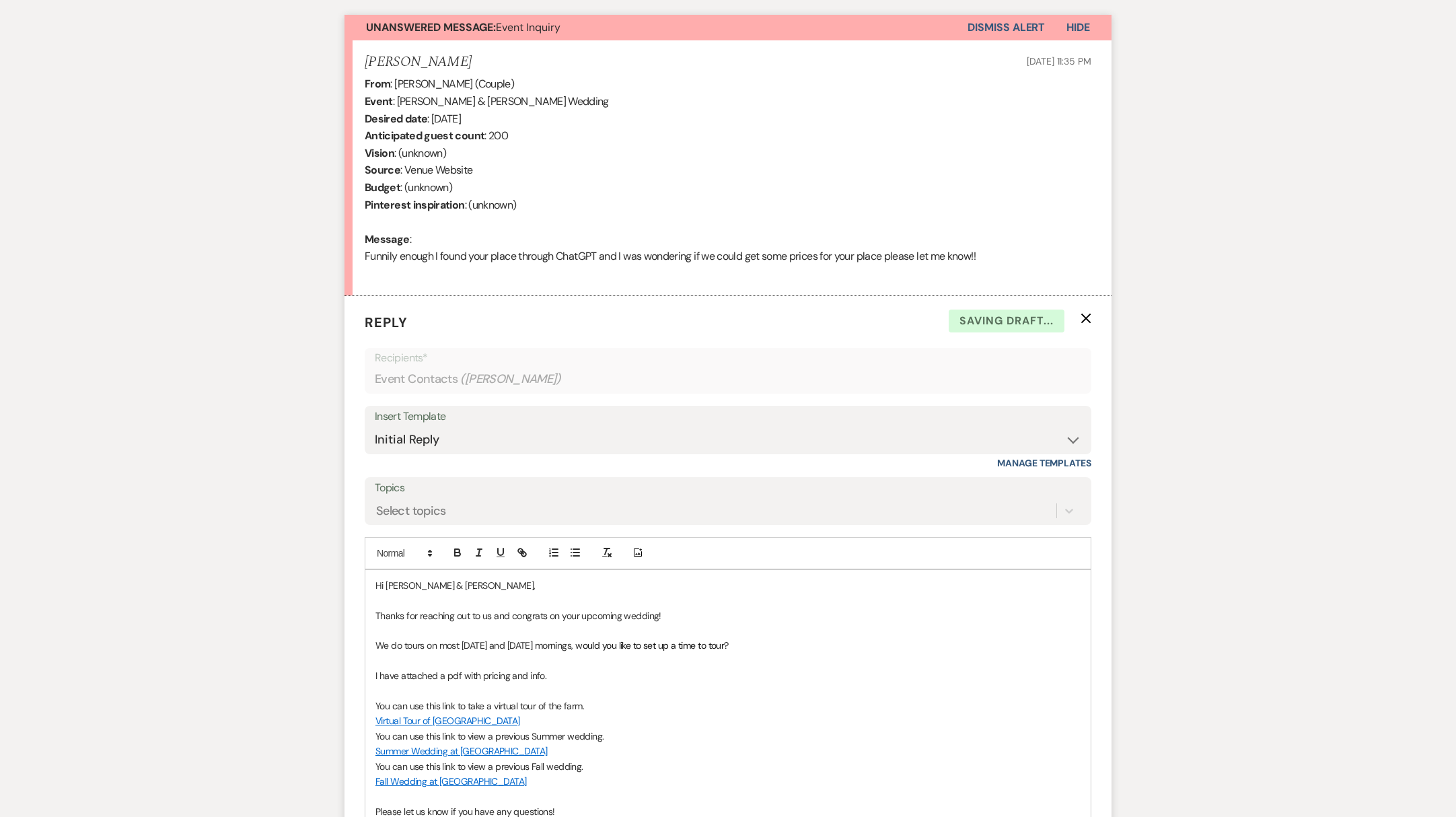
click at [450, 584] on p "Hi [PERSON_NAME] & [PERSON_NAME]," at bounding box center [728, 585] width 705 height 15
click at [476, 584] on p "Hi [PERSON_NAME] & [PERSON_NAME]," at bounding box center [728, 585] width 705 height 15
click at [678, 618] on p "Thanks for reaching out to us and congrats on your upcoming wedding!" at bounding box center [728, 615] width 705 height 15
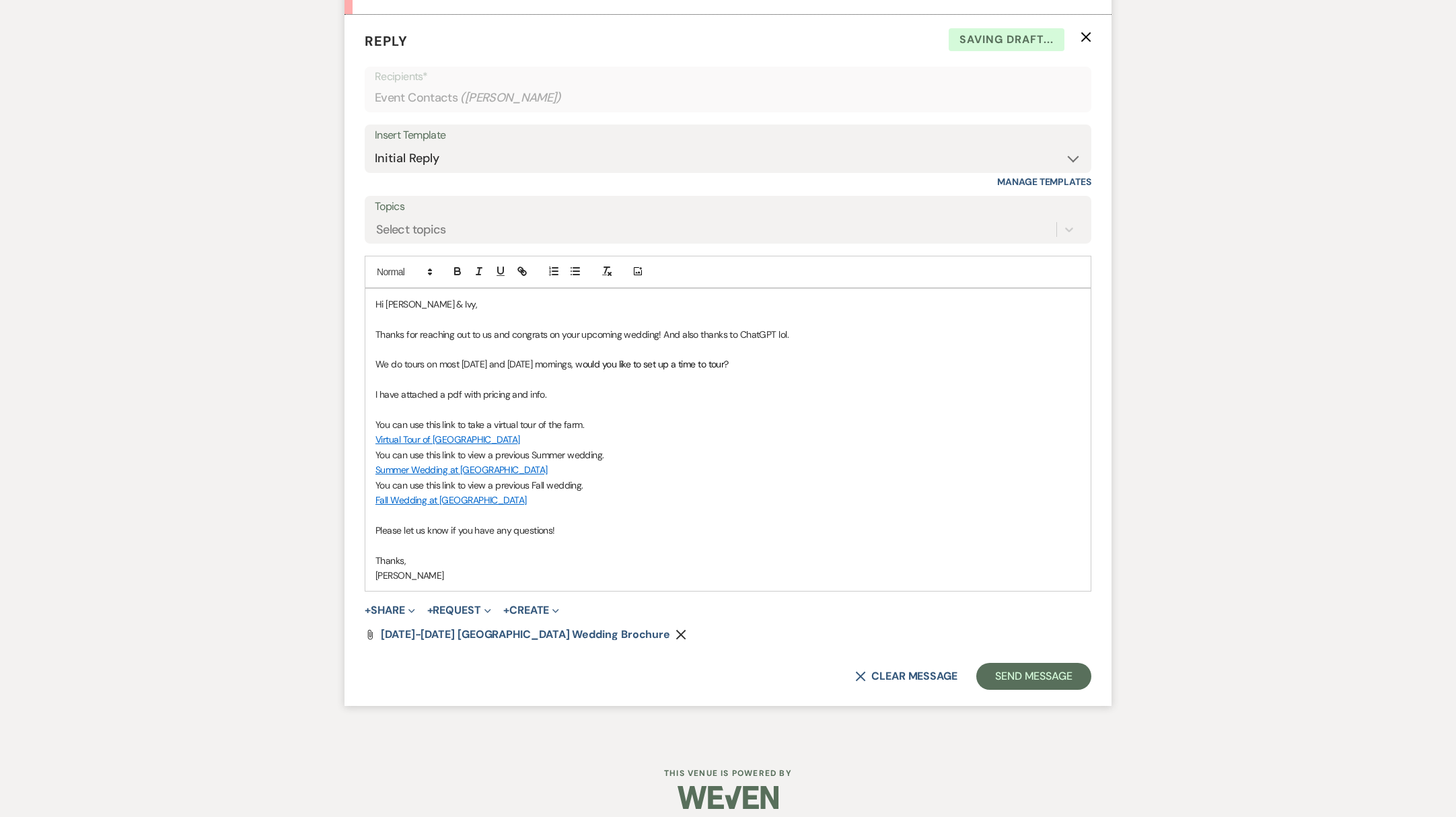
scroll to position [779, 0]
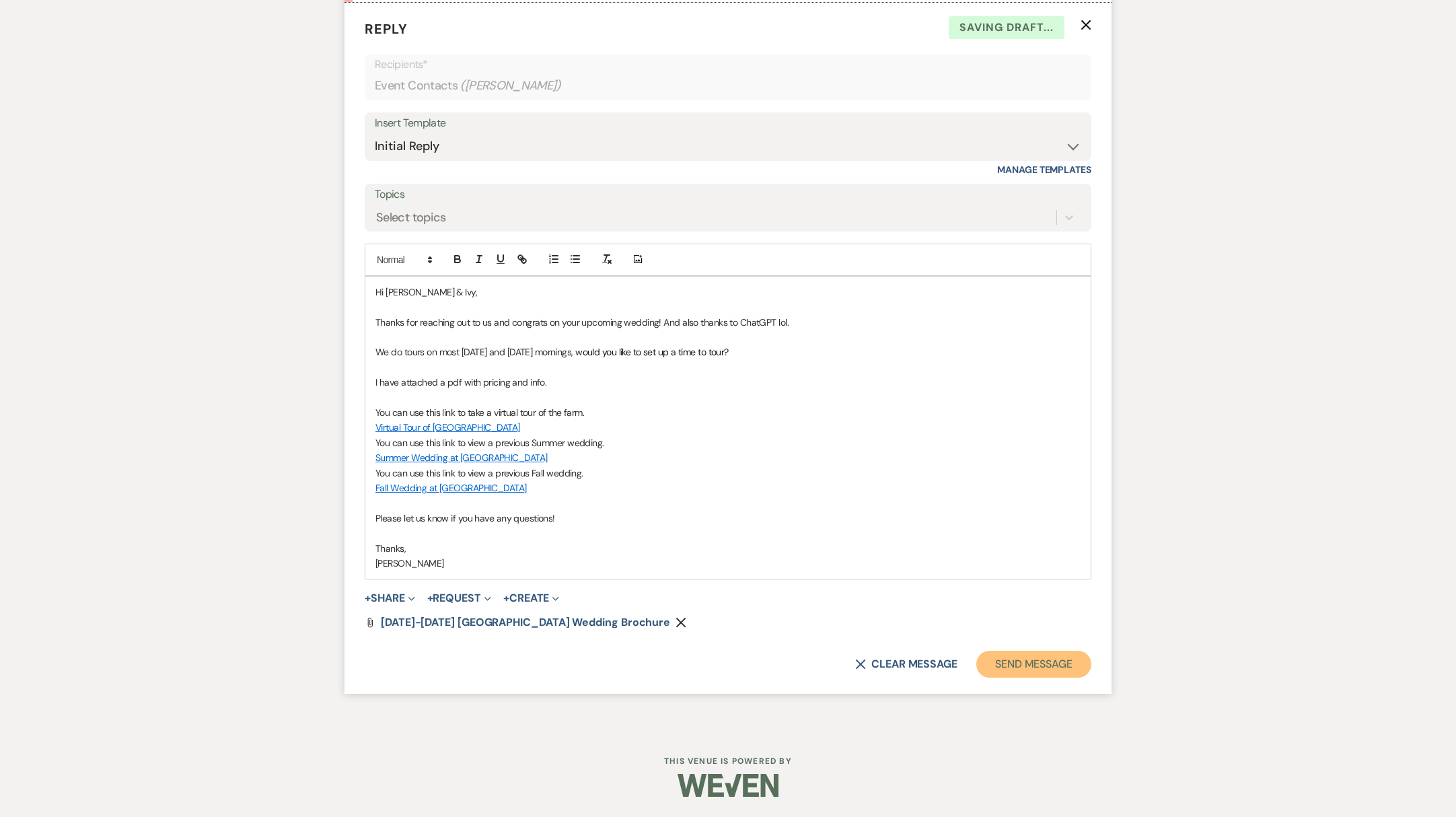
click at [1008, 663] on button "Send Message" at bounding box center [1034, 664] width 115 height 27
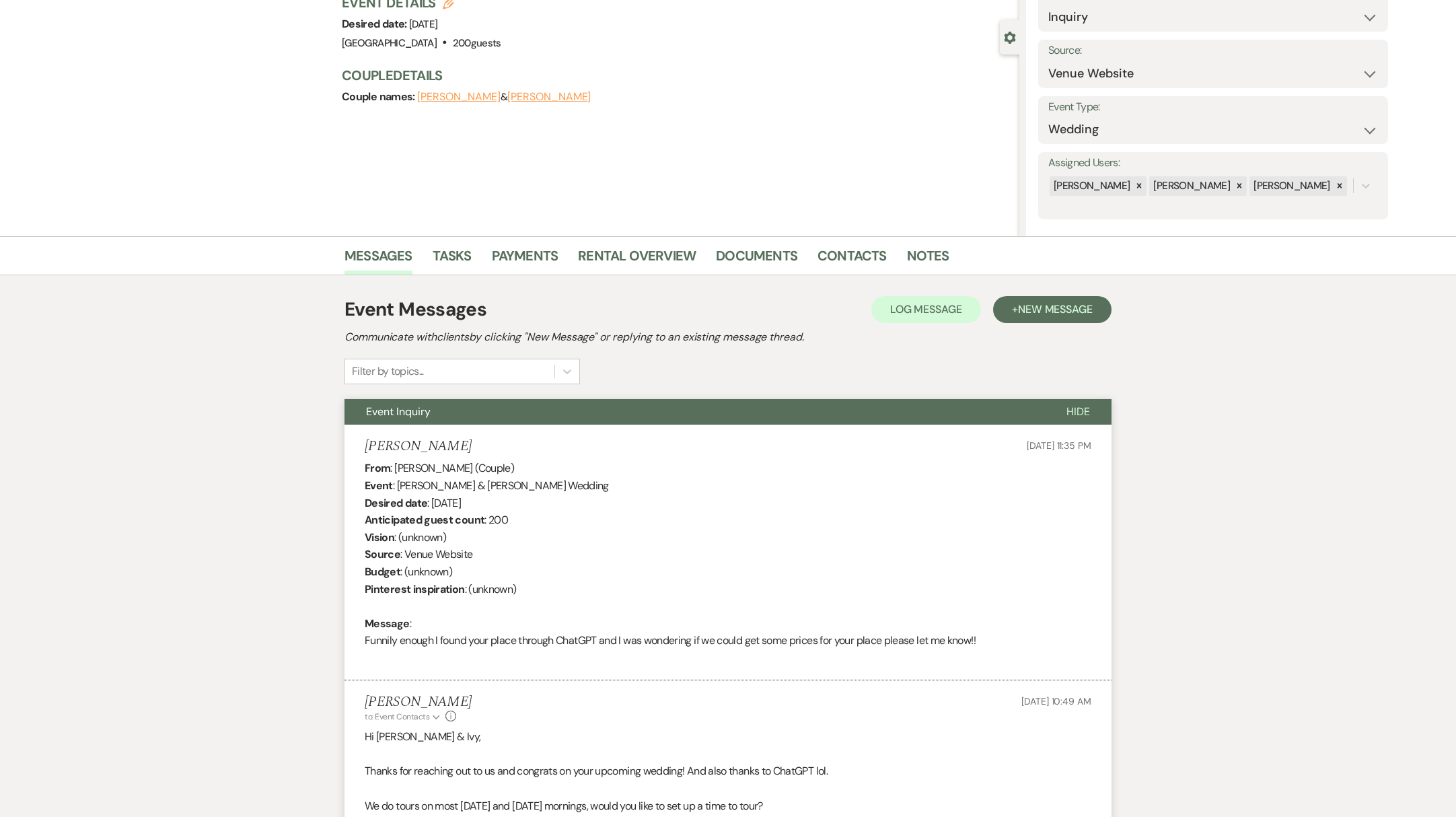
scroll to position [0, 0]
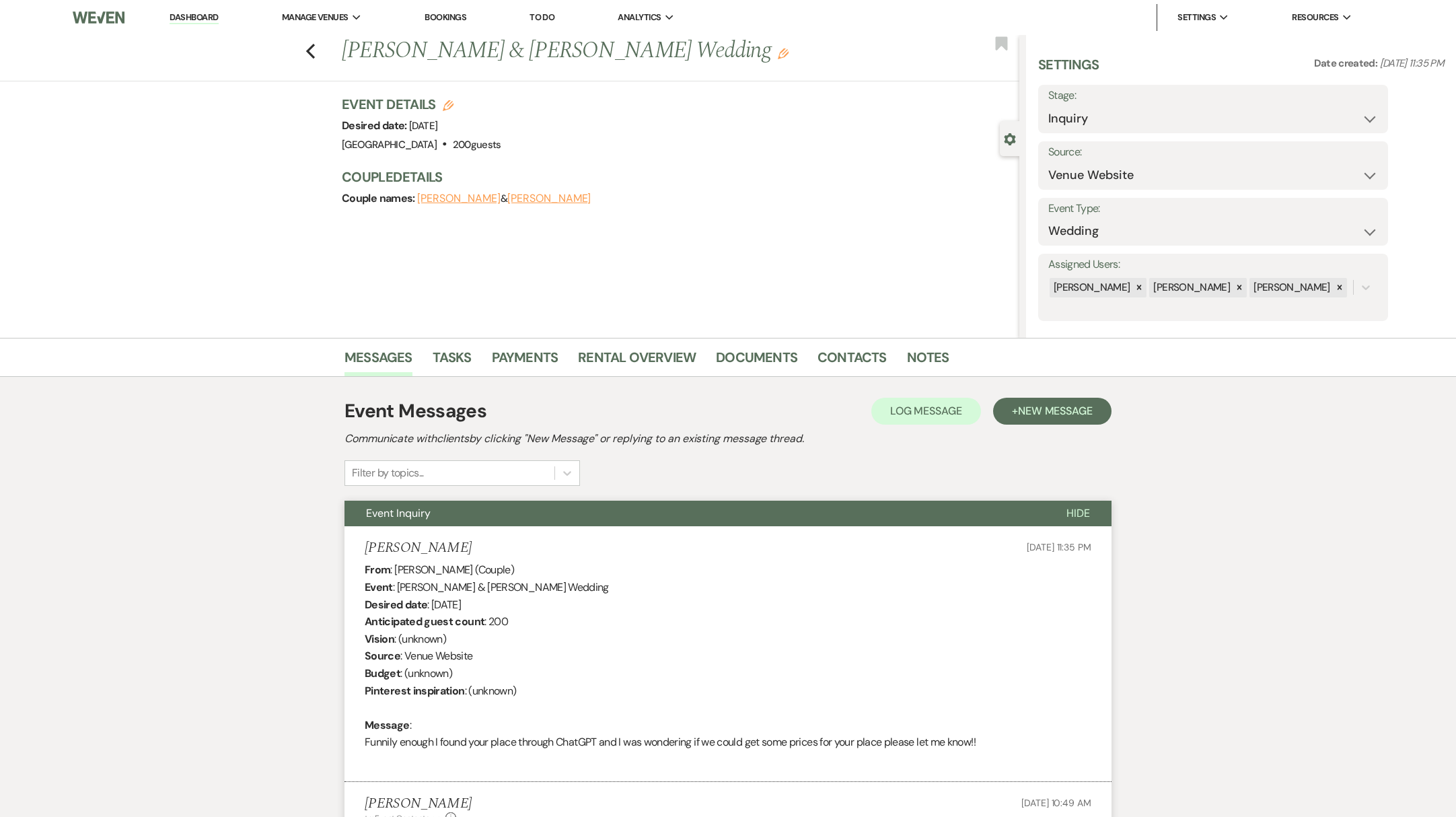
click at [185, 20] on link "Dashboard" at bounding box center [193, 18] width 49 height 12
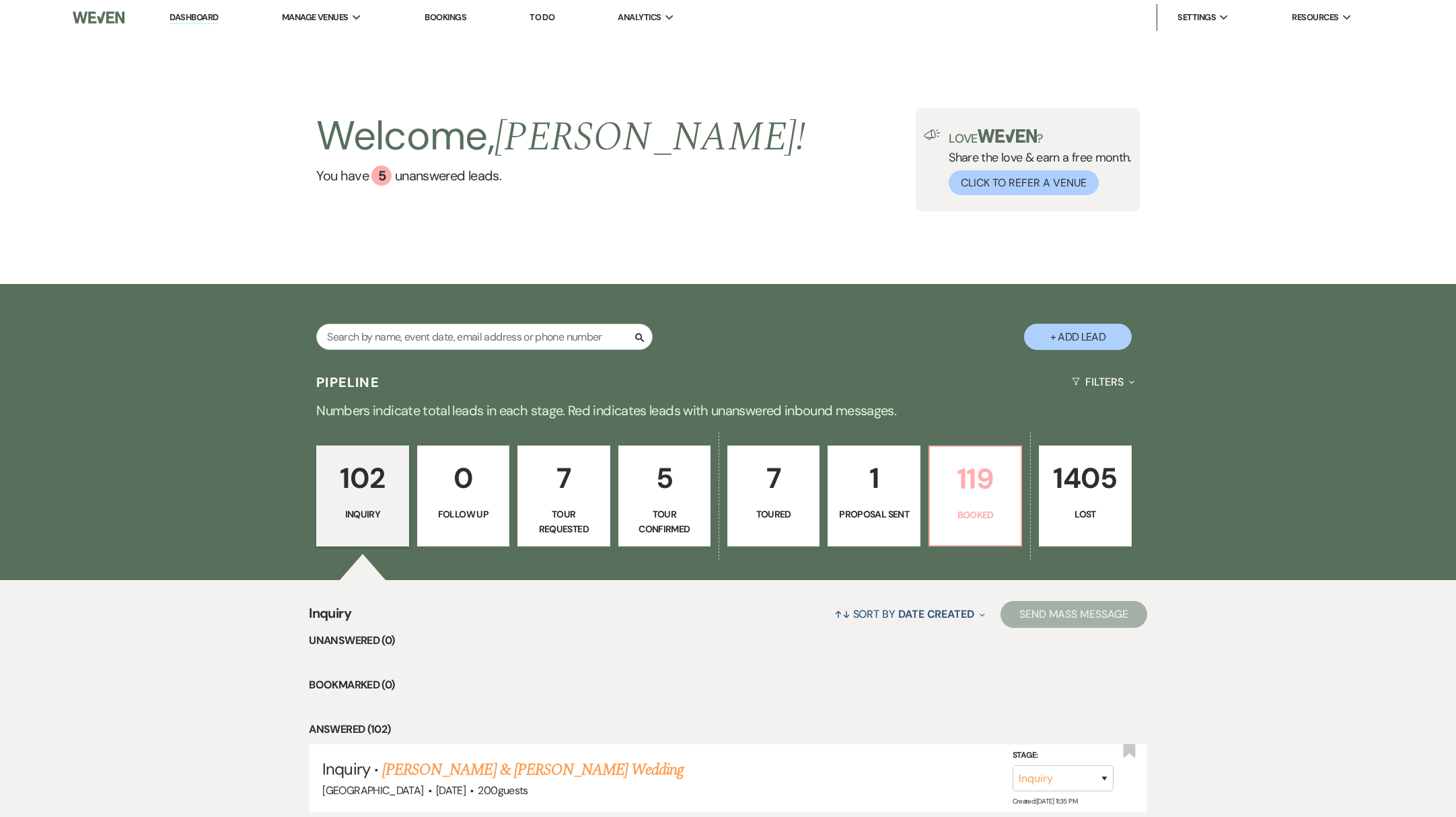
click at [991, 505] on link "119 Booked" at bounding box center [976, 496] width 94 height 101
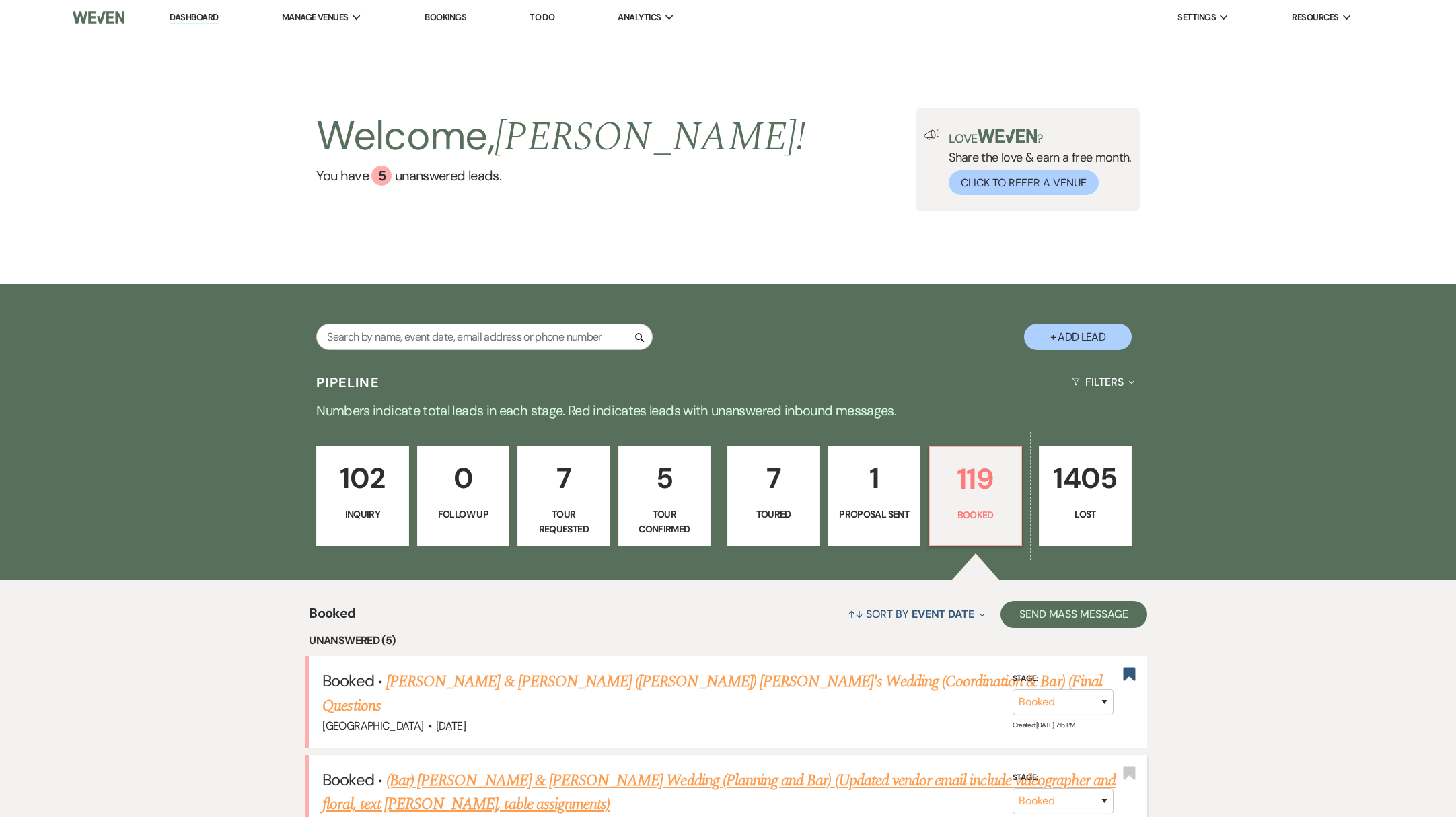
scroll to position [466, 0]
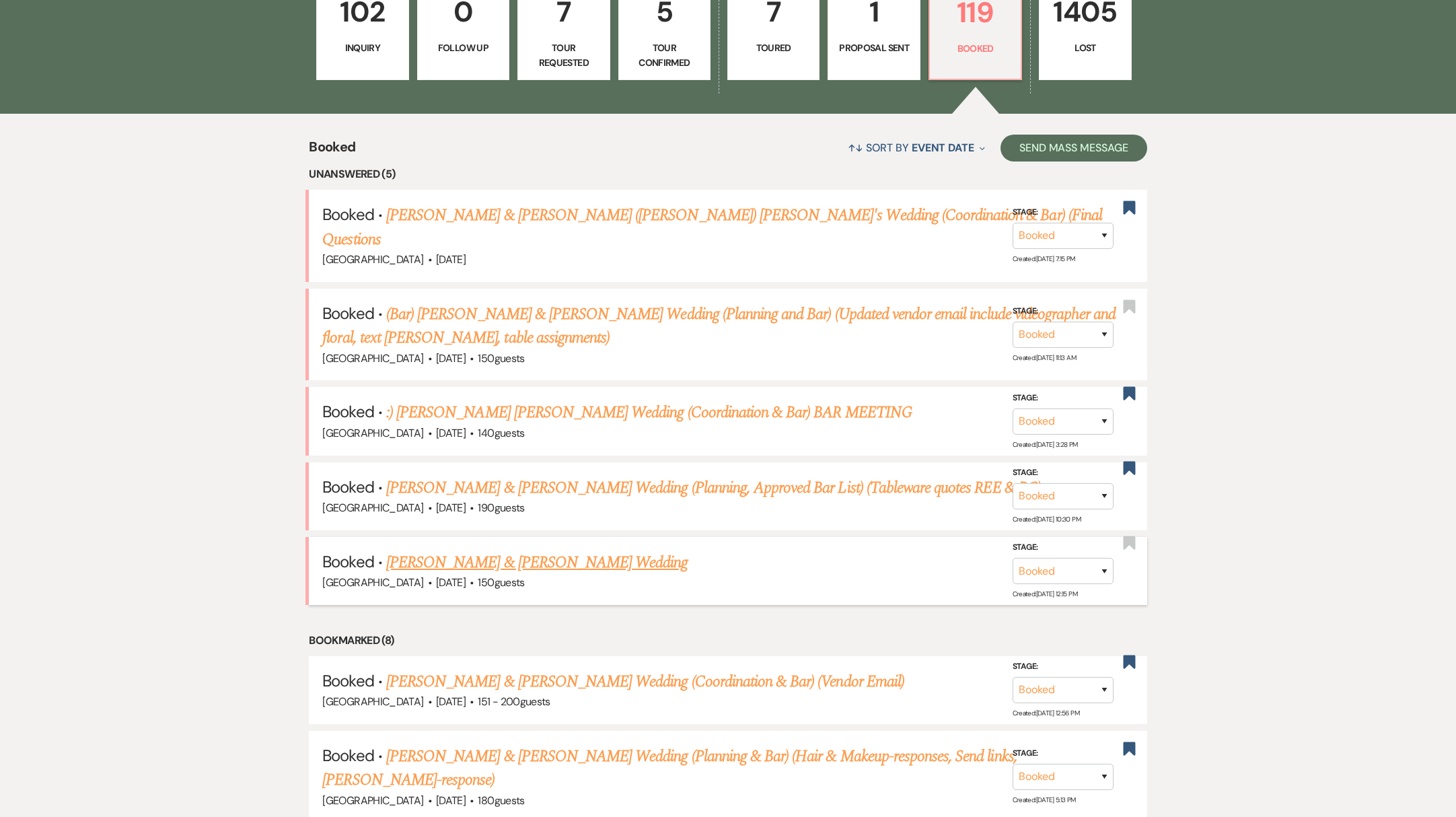
click at [492, 551] on link "[PERSON_NAME] & [PERSON_NAME] Wedding" at bounding box center [537, 562] width 301 height 24
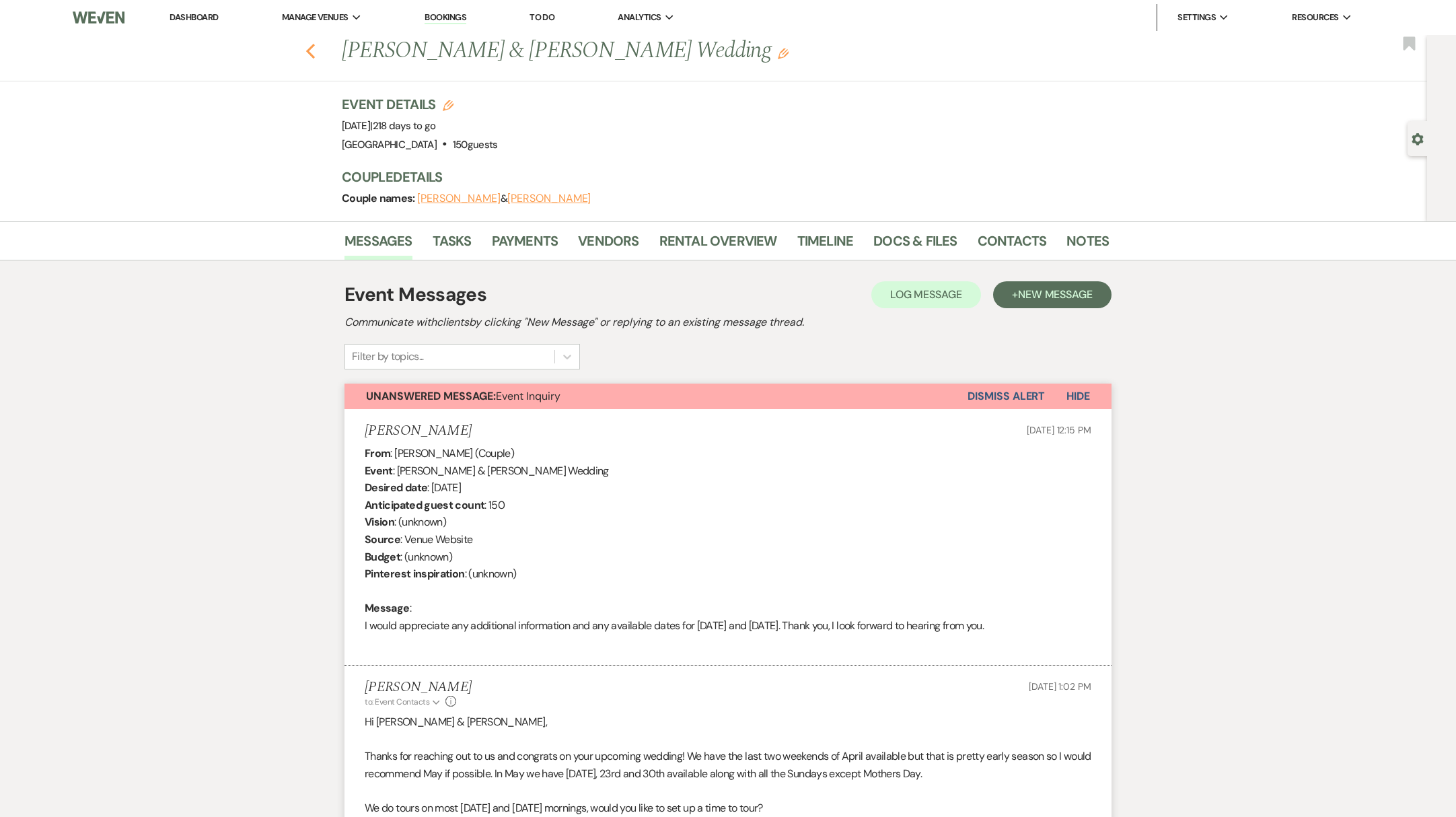
click at [311, 55] on icon "Previous" at bounding box center [310, 51] width 10 height 16
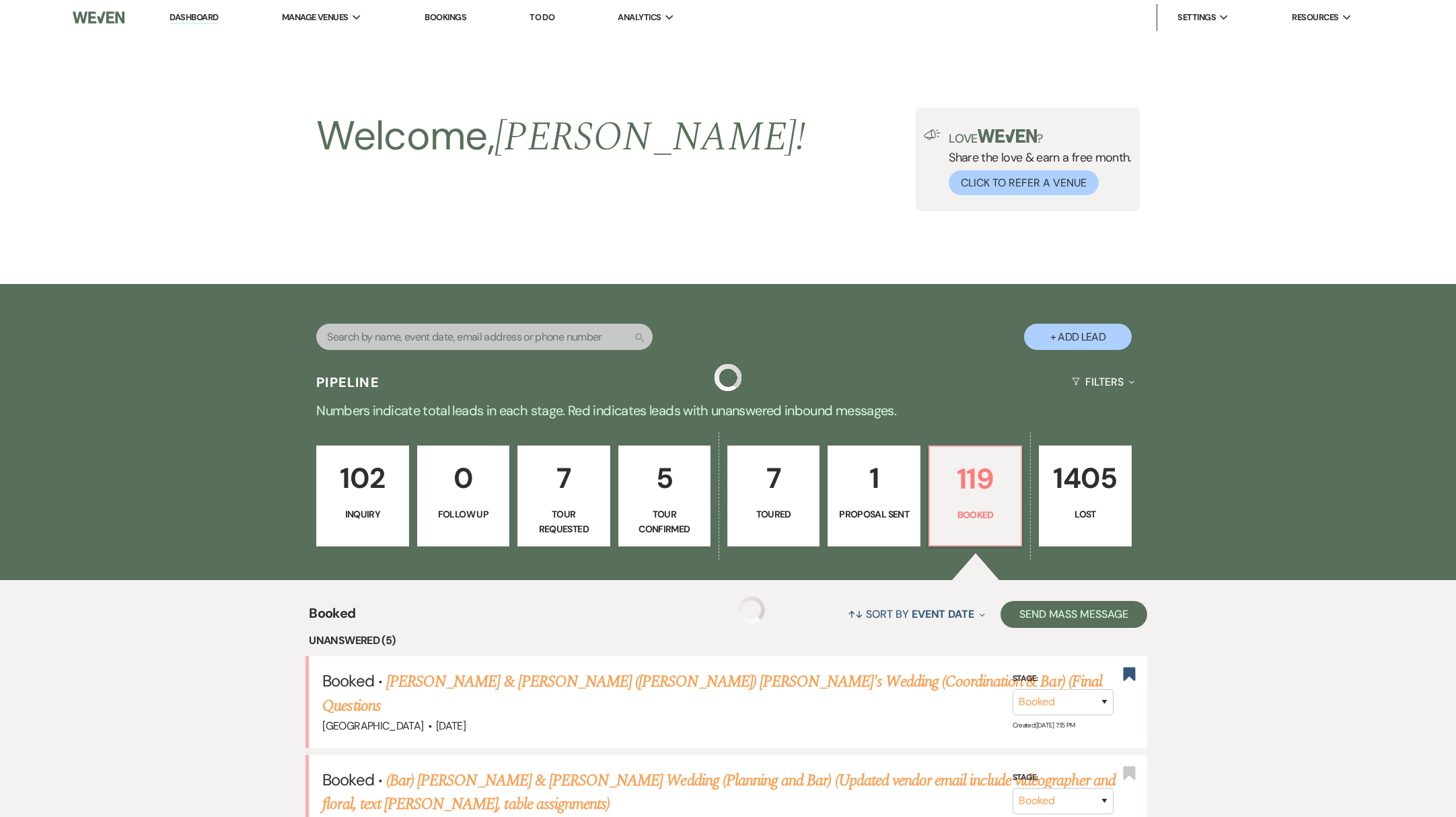
scroll to position [466, 0]
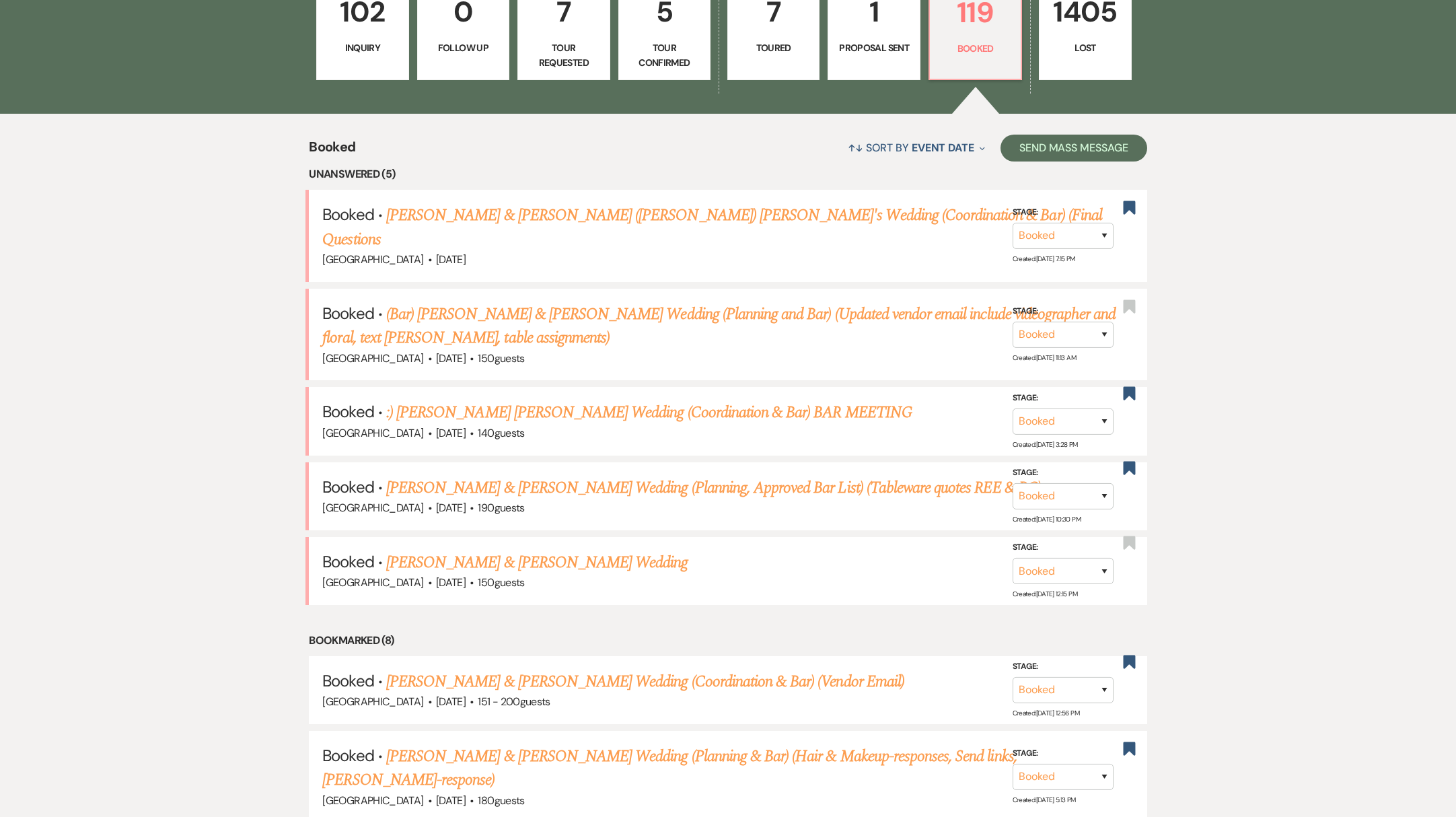
click at [371, 37] on link "102 Inquiry" at bounding box center [362, 29] width 92 height 101
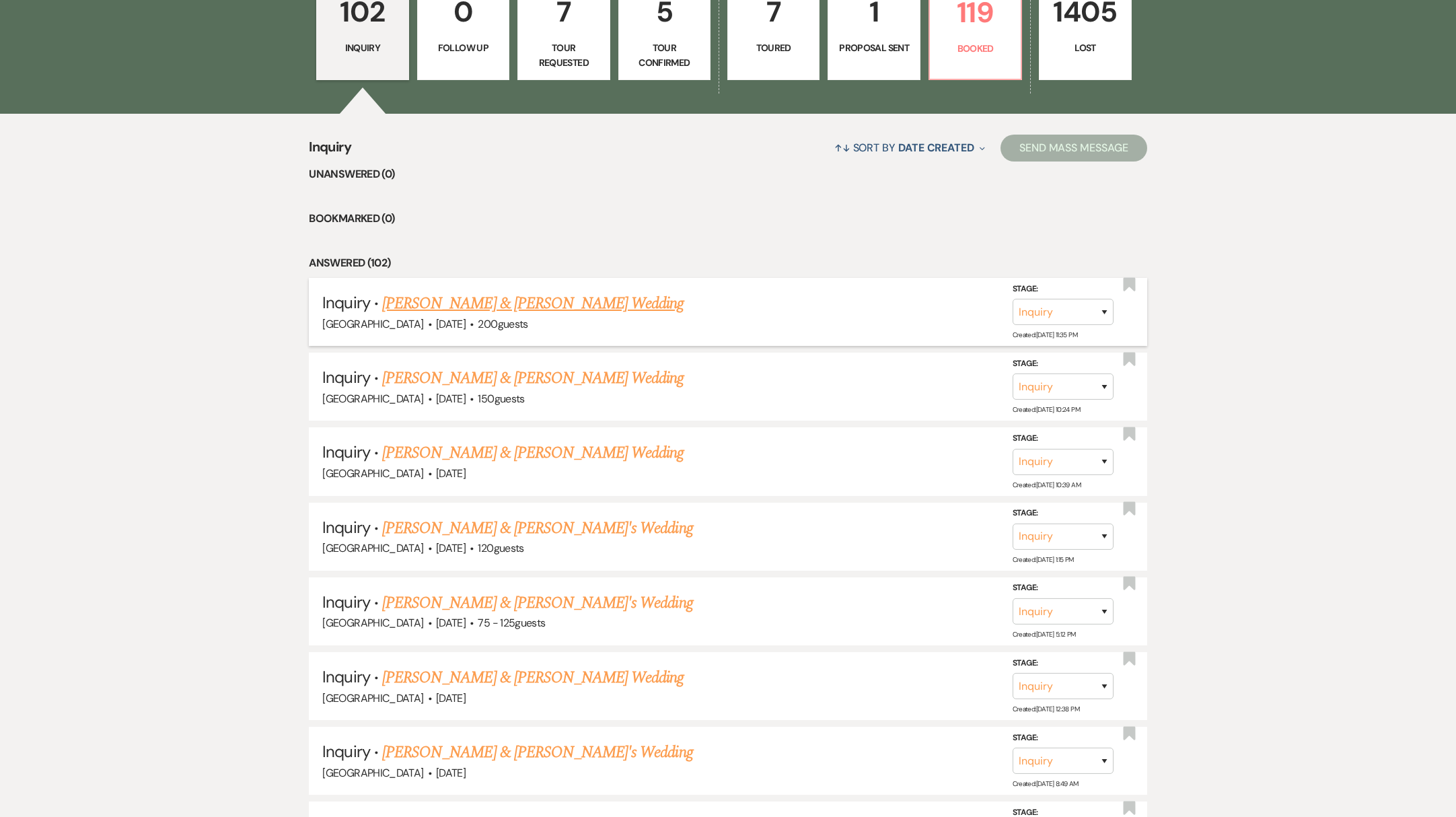
click at [515, 307] on link "[PERSON_NAME] & [PERSON_NAME] Wedding" at bounding box center [533, 303] width 301 height 24
select select "5"
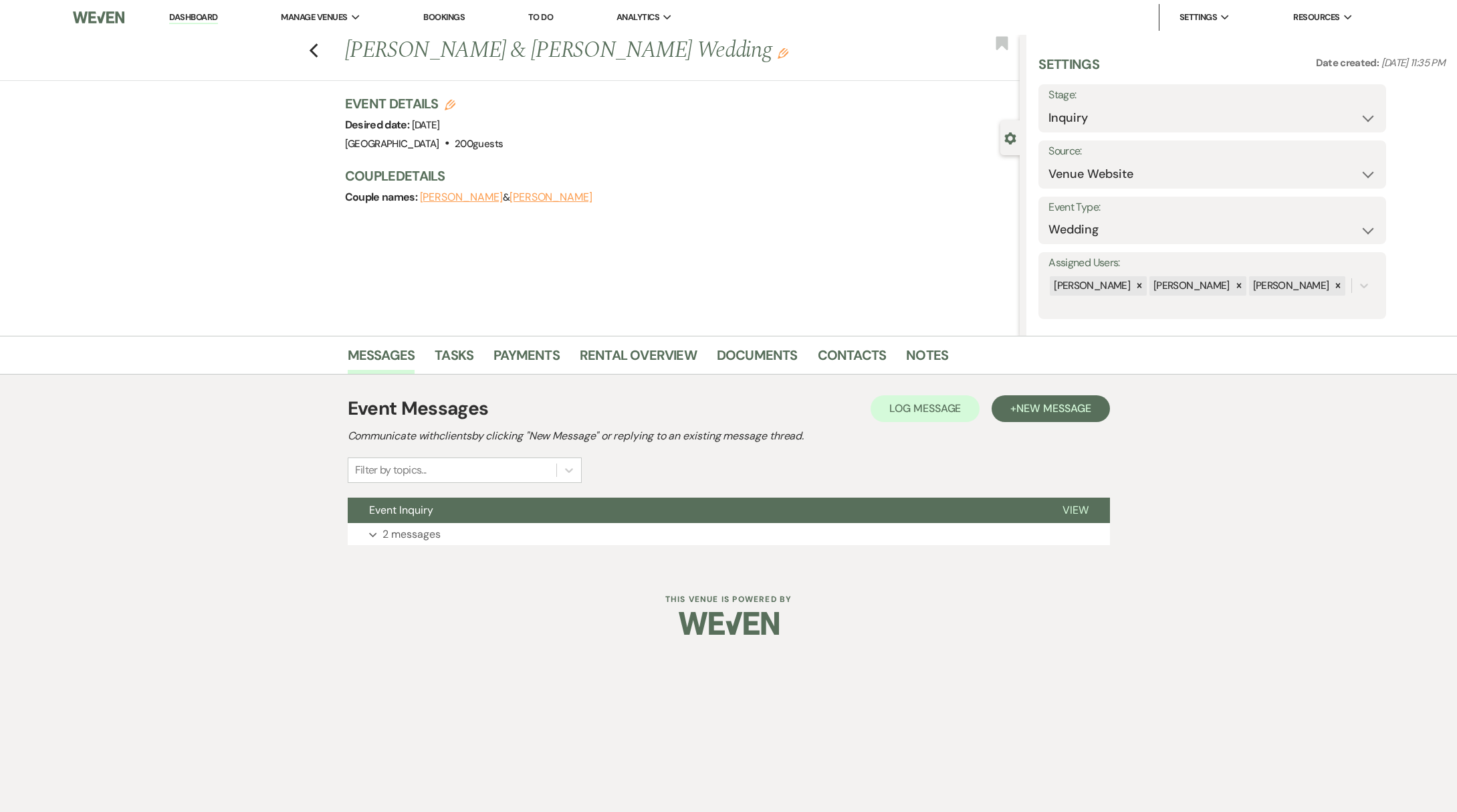
click at [432, 210] on div "Event Details Edit Desired date: [DATE] Venue: [GEOGRAPHIC_DATA] . 200 guests V…" at bounding box center [682, 157] width 675 height 126
click at [438, 195] on button "[PERSON_NAME]" at bounding box center [461, 197] width 83 height 11
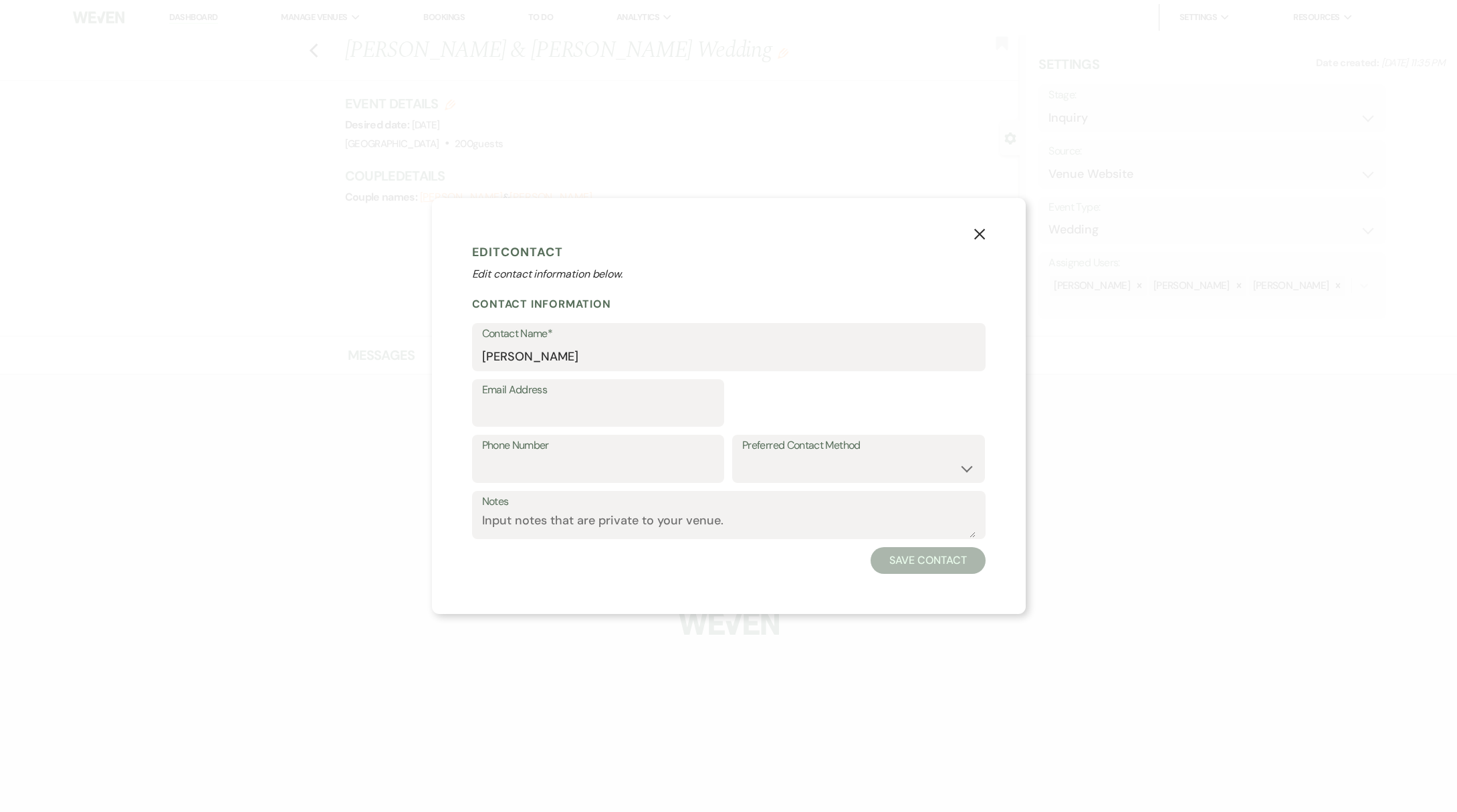
select select "1"
click at [983, 230] on use "button" at bounding box center [978, 234] width 11 height 11
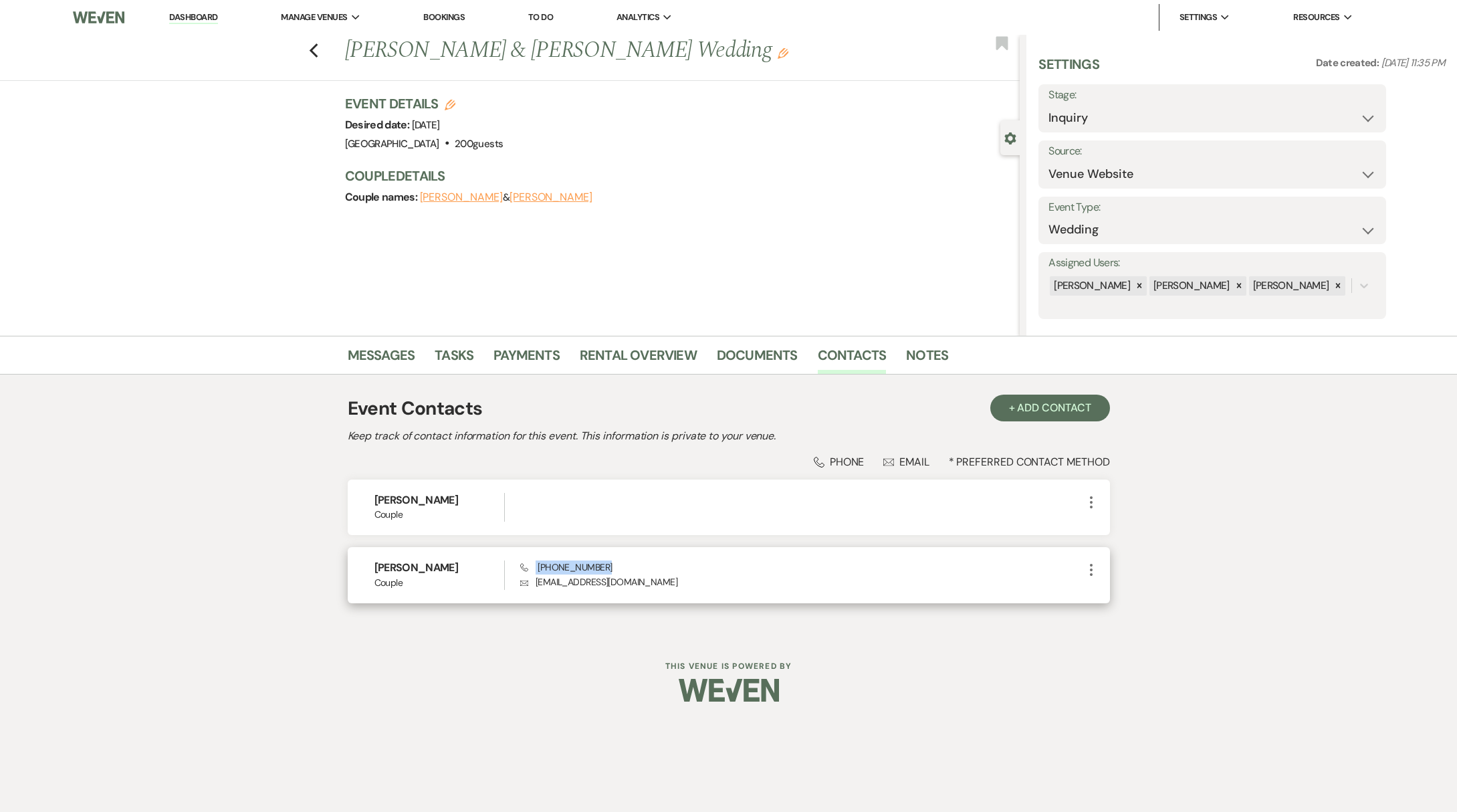
drag, startPoint x: 604, startPoint y: 569, endPoint x: 531, endPoint y: 567, distance: 73.0
click at [531, 567] on div "Phone [PHONE_NUMBER] Envelope [EMAIL_ADDRESS][DOMAIN_NAME]" at bounding box center [801, 574] width 562 height 29
copy span "[PHONE_NUMBER]"
drag, startPoint x: 610, startPoint y: 582, endPoint x: 526, endPoint y: 581, distance: 84.0
click at [526, 582] on p "Envelope [EMAIL_ADDRESS][DOMAIN_NAME]" at bounding box center [801, 582] width 562 height 15
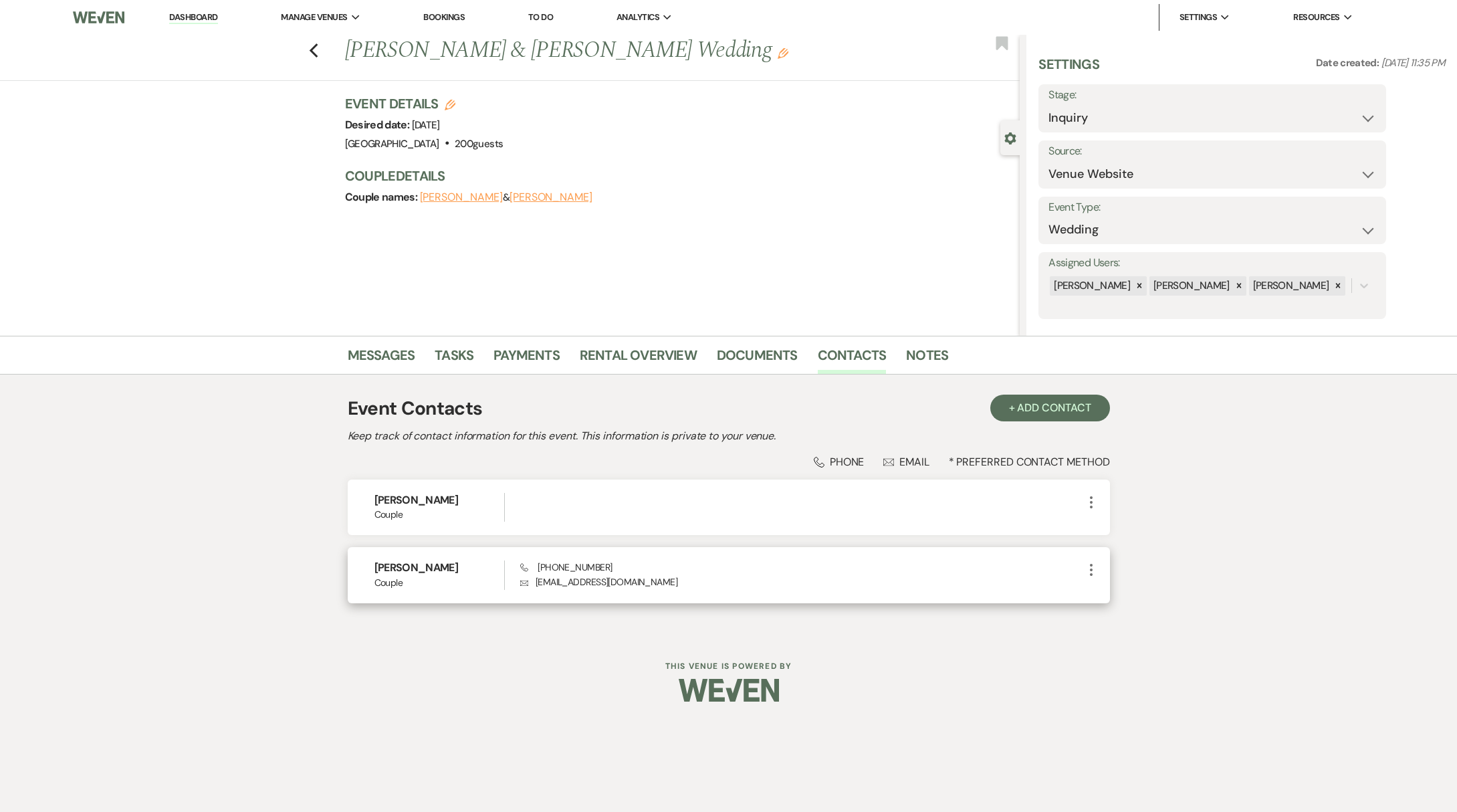
click at [626, 589] on p "Envelope [EMAIL_ADDRESS][DOMAIN_NAME]" at bounding box center [801, 582] width 562 height 15
drag, startPoint x: 581, startPoint y: 584, endPoint x: 531, endPoint y: 581, distance: 50.1
click at [531, 581] on p "Envelope [EMAIL_ADDRESS][DOMAIN_NAME]" at bounding box center [801, 582] width 562 height 15
copy p "[EMAIL_ADDRESS][DOMAIN_NAME]"
